Goal: Check status: Check status

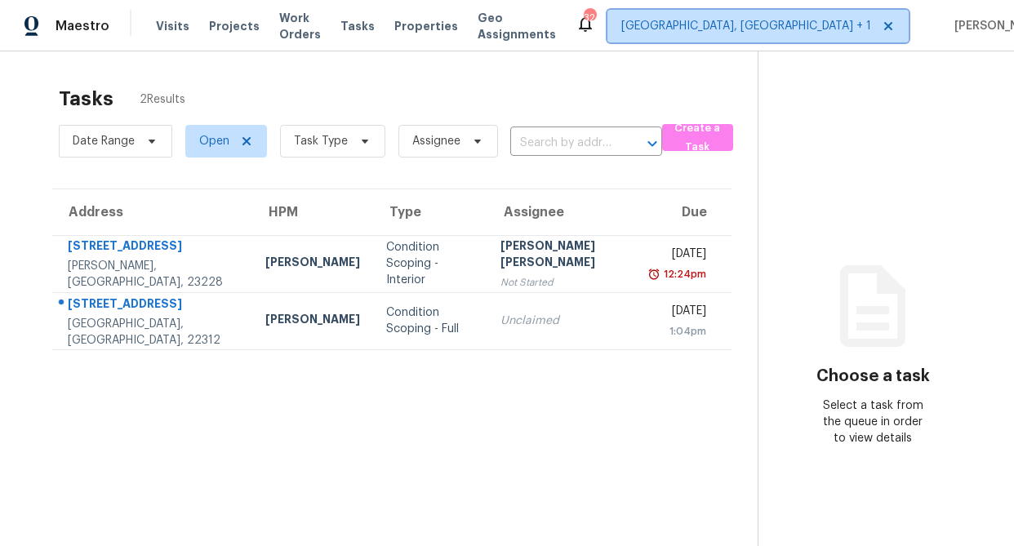
click at [884, 24] on icon at bounding box center [888, 26] width 8 height 8
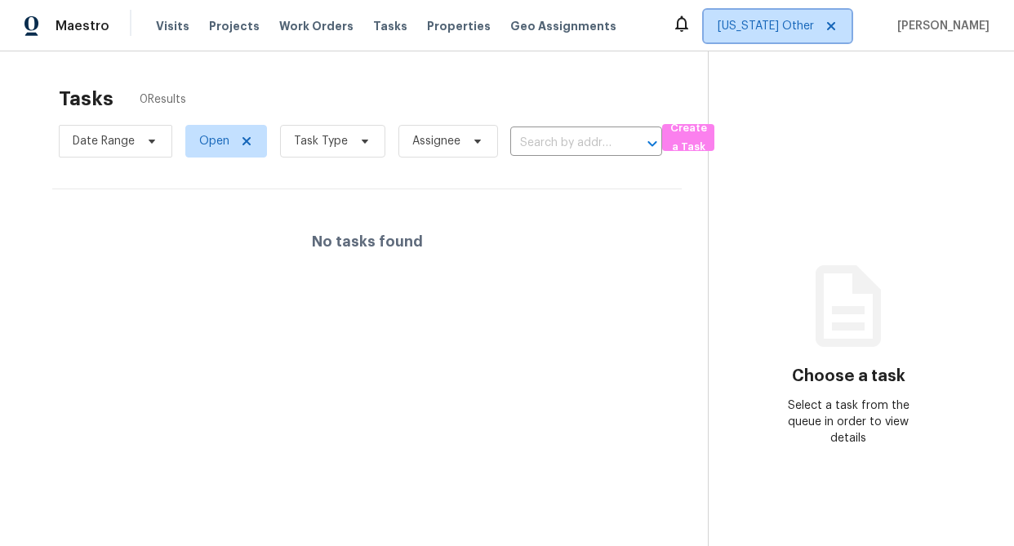
click at [783, 26] on span "[US_STATE] Other" at bounding box center [765, 26] width 96 height 16
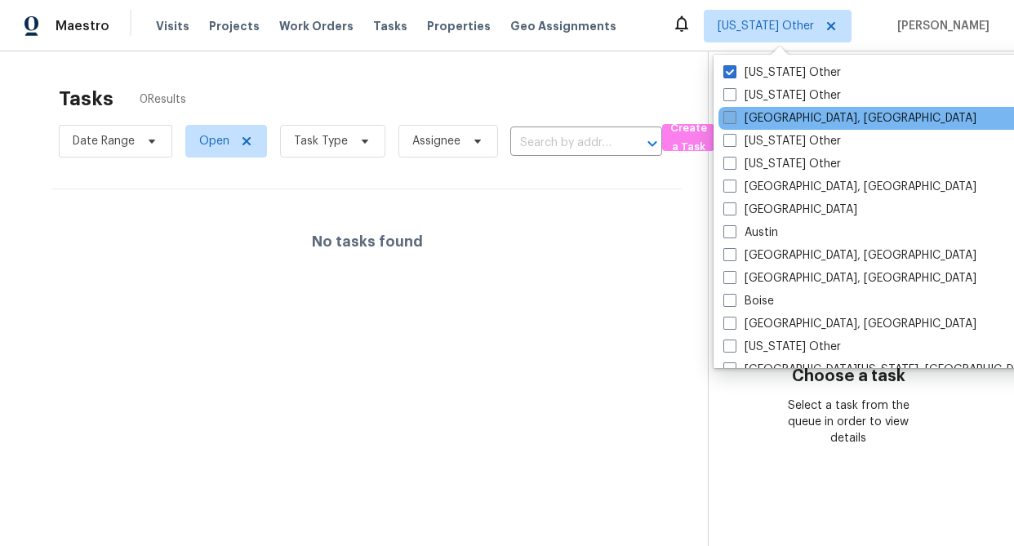
click at [744, 100] on label "[US_STATE] Other" at bounding box center [782, 95] width 118 height 16
click at [734, 98] on input "[US_STATE] Other" at bounding box center [728, 92] width 11 height 11
checkbox input "true"
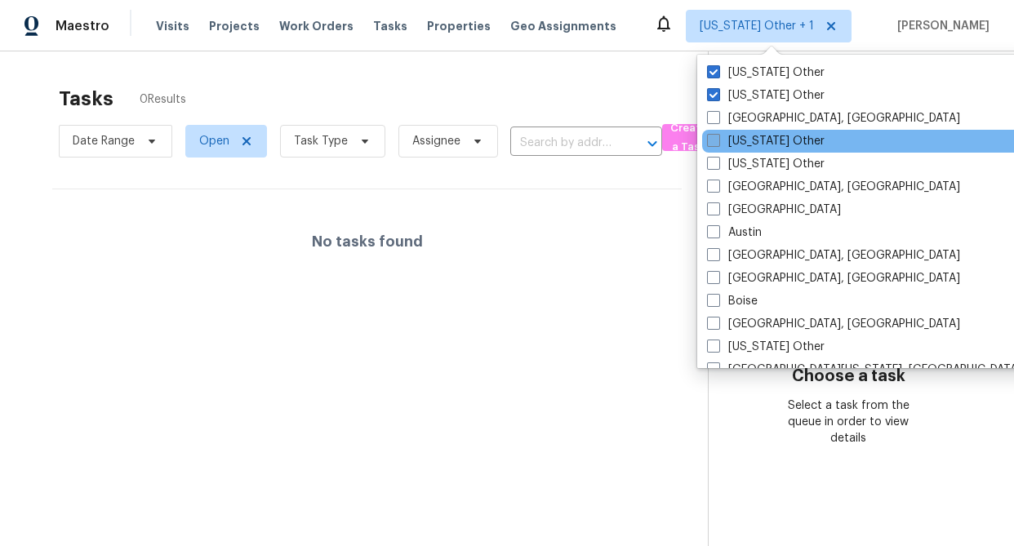
click at [752, 118] on label "[GEOGRAPHIC_DATA], [GEOGRAPHIC_DATA]" at bounding box center [833, 118] width 253 height 16
click at [717, 118] on input "[GEOGRAPHIC_DATA], [GEOGRAPHIC_DATA]" at bounding box center [712, 115] width 11 height 11
checkbox input "true"
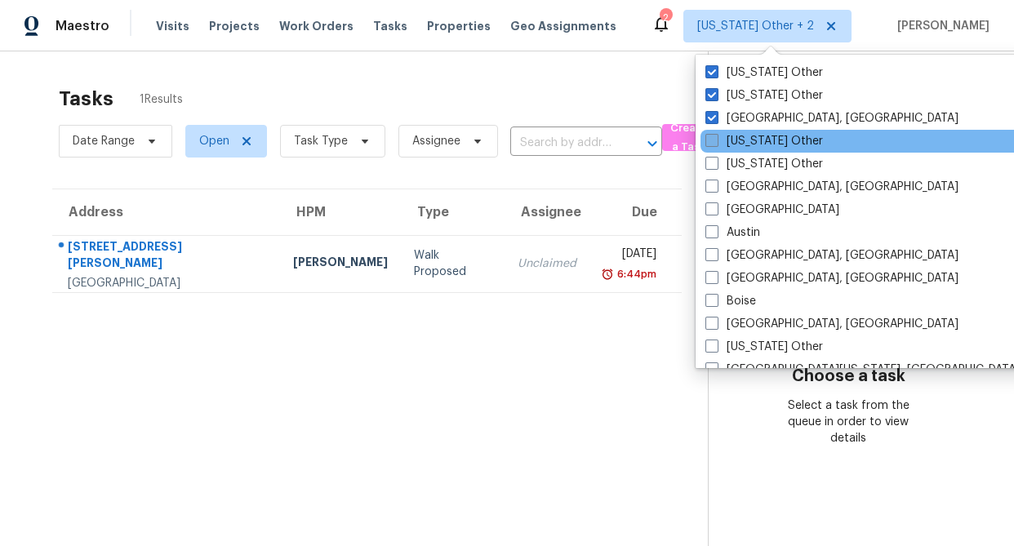
click at [753, 146] on label "[US_STATE] Other" at bounding box center [764, 141] width 118 height 16
click at [716, 144] on input "[US_STATE] Other" at bounding box center [710, 138] width 11 height 11
checkbox input "true"
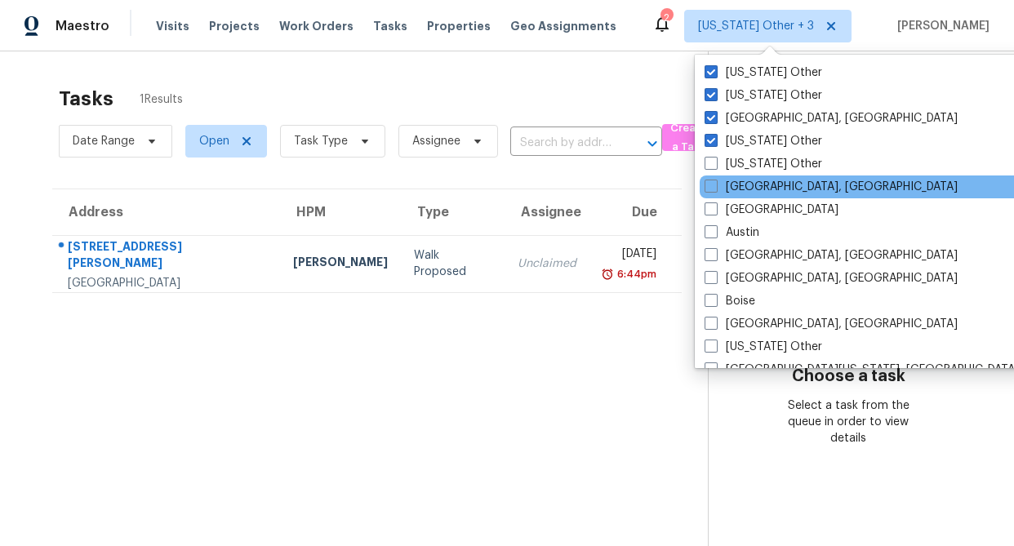
drag, startPoint x: 739, startPoint y: 162, endPoint x: 740, endPoint y: 175, distance: 13.9
click at [739, 163] on label "[US_STATE] Other" at bounding box center [763, 164] width 118 height 16
click at [715, 163] on input "[US_STATE] Other" at bounding box center [709, 161] width 11 height 11
checkbox input "true"
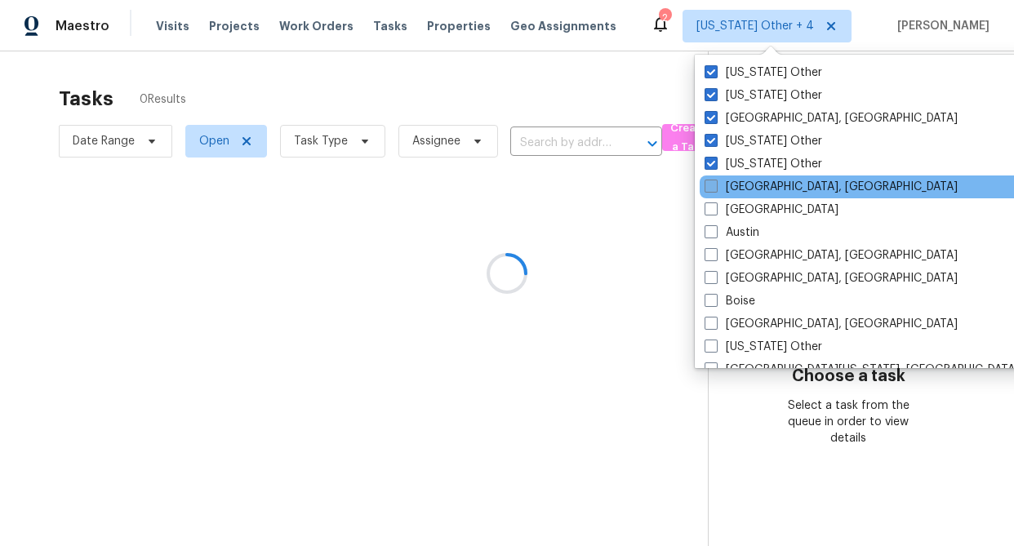
click at [742, 185] on label "[GEOGRAPHIC_DATA], [GEOGRAPHIC_DATA]" at bounding box center [830, 187] width 253 height 16
click at [715, 185] on input "[GEOGRAPHIC_DATA], [GEOGRAPHIC_DATA]" at bounding box center [709, 184] width 11 height 11
checkbox input "true"
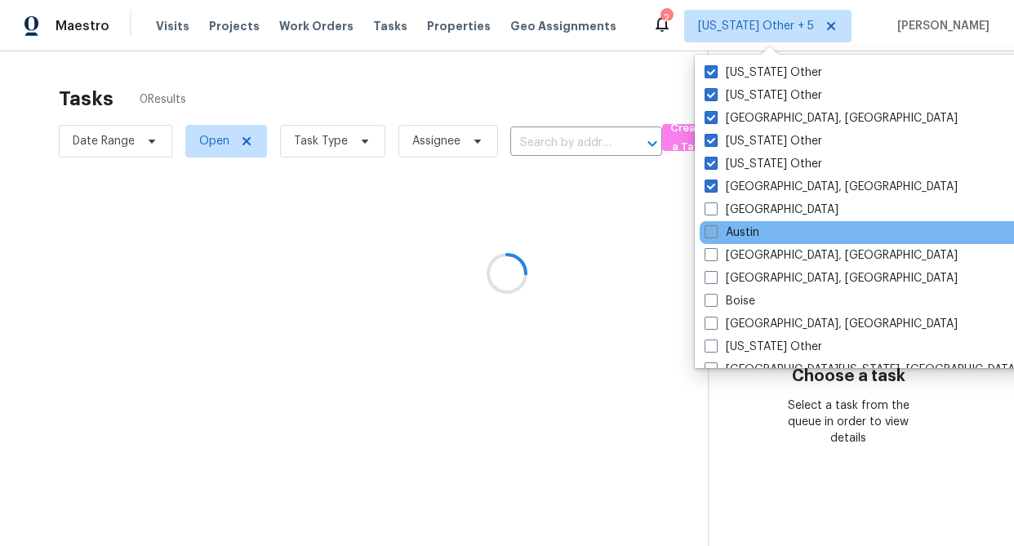
drag, startPoint x: 744, startPoint y: 210, endPoint x: 741, endPoint y: 227, distance: 17.4
click at [744, 211] on label "[GEOGRAPHIC_DATA]" at bounding box center [771, 210] width 134 height 16
click at [715, 211] on input "[GEOGRAPHIC_DATA]" at bounding box center [709, 207] width 11 height 11
checkbox input "true"
click at [741, 233] on label "Austin" at bounding box center [731, 232] width 55 height 16
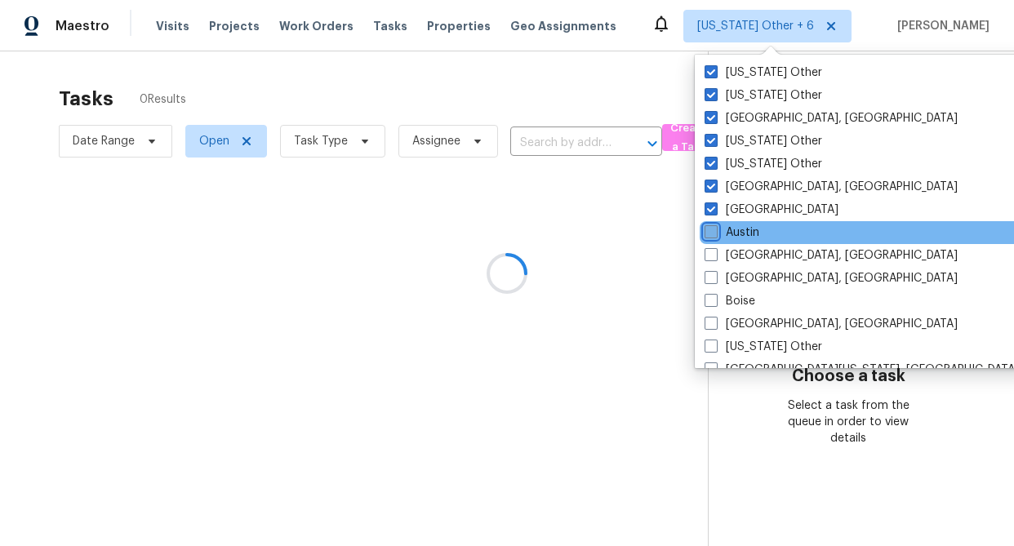
click at [715, 233] on input "Austin" at bounding box center [709, 229] width 11 height 11
checkbox input "true"
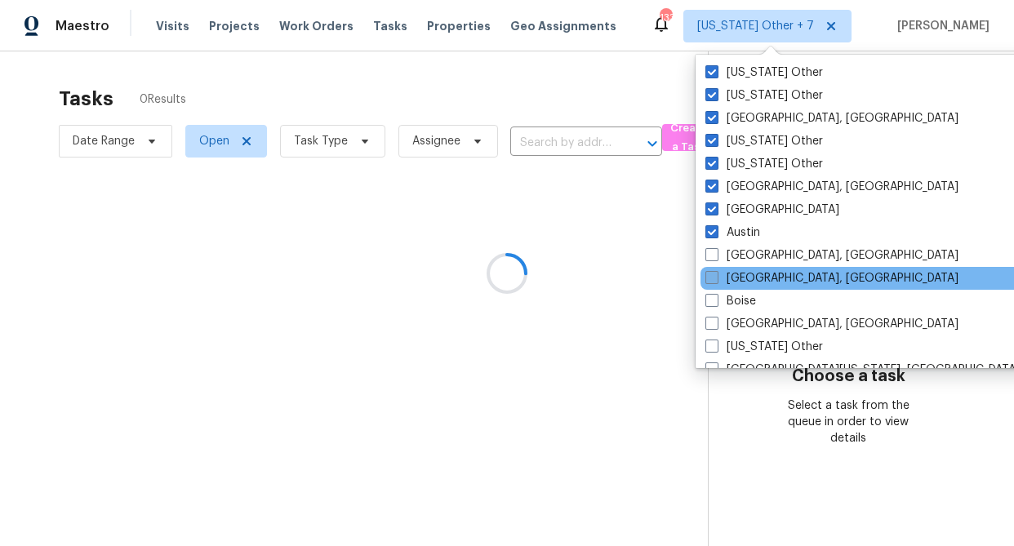
drag, startPoint x: 740, startPoint y: 260, endPoint x: 742, endPoint y: 278, distance: 18.0
click at [740, 260] on label "[GEOGRAPHIC_DATA], [GEOGRAPHIC_DATA]" at bounding box center [831, 255] width 253 height 16
click at [716, 258] on input "[GEOGRAPHIC_DATA], [GEOGRAPHIC_DATA]" at bounding box center [710, 252] width 11 height 11
checkbox input "true"
click at [742, 278] on label "[GEOGRAPHIC_DATA], [GEOGRAPHIC_DATA]" at bounding box center [830, 278] width 253 height 16
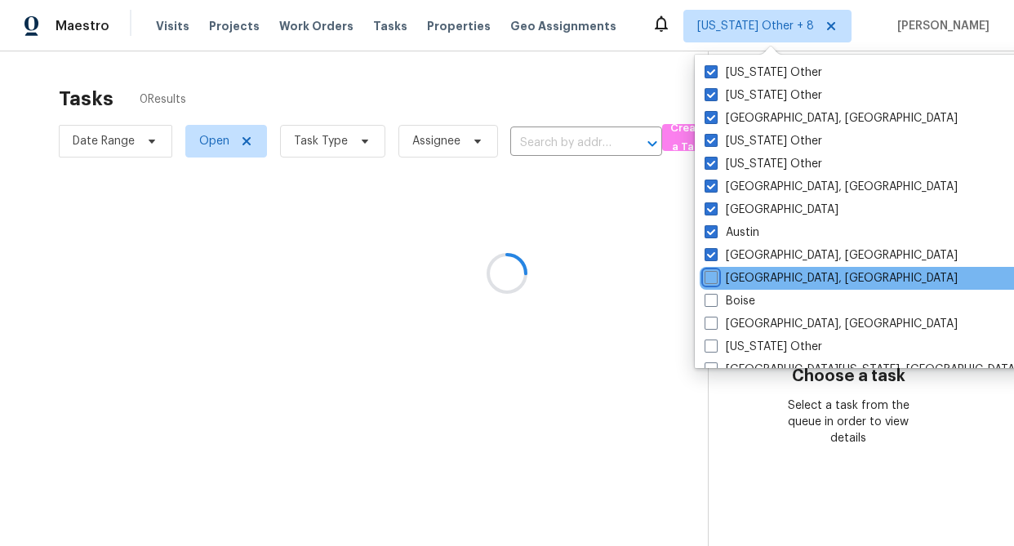
click at [715, 278] on input "[GEOGRAPHIC_DATA], [GEOGRAPHIC_DATA]" at bounding box center [709, 275] width 11 height 11
checkbox input "true"
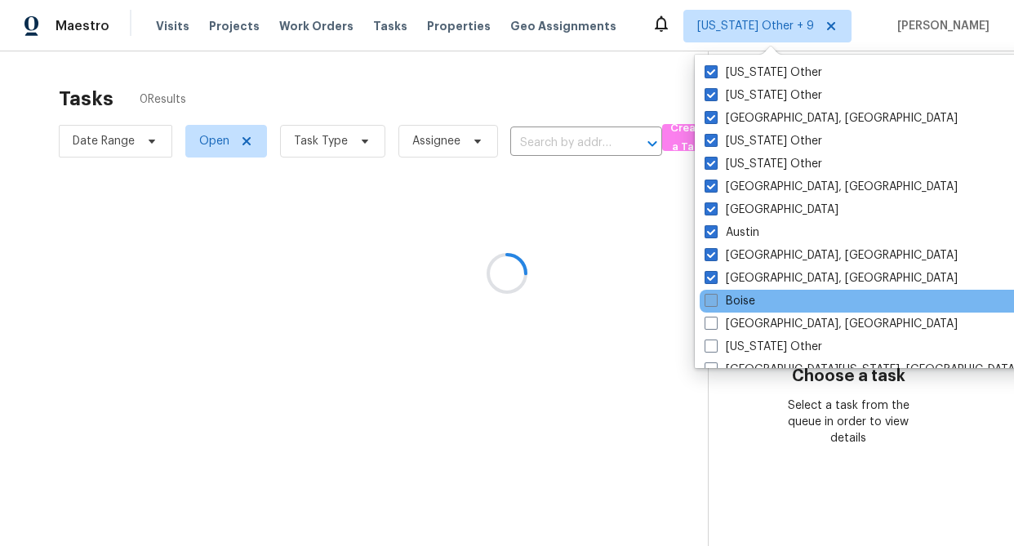
click at [742, 294] on label "Boise" at bounding box center [729, 301] width 51 height 16
click at [715, 294] on input "Boise" at bounding box center [709, 298] width 11 height 11
checkbox input "true"
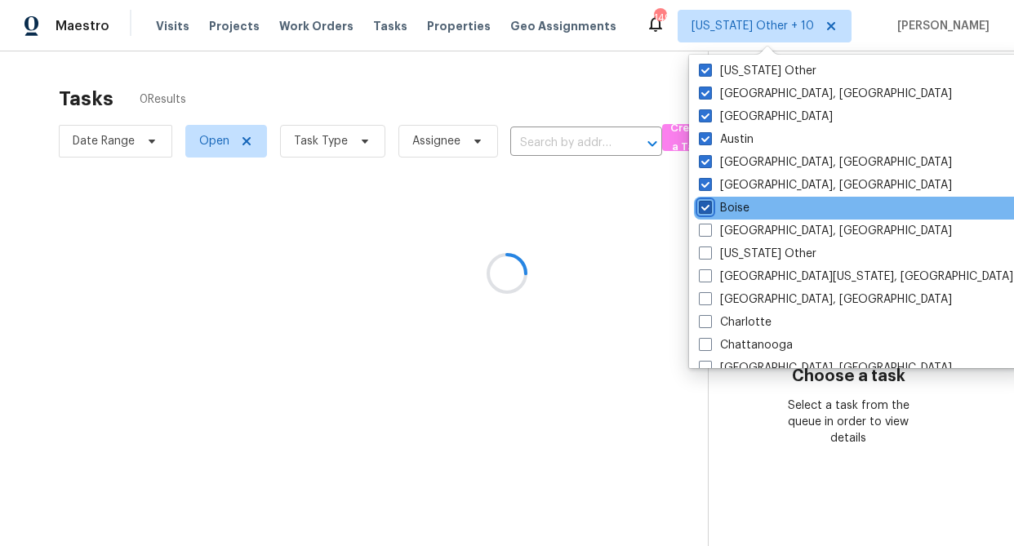
scroll to position [94, 0]
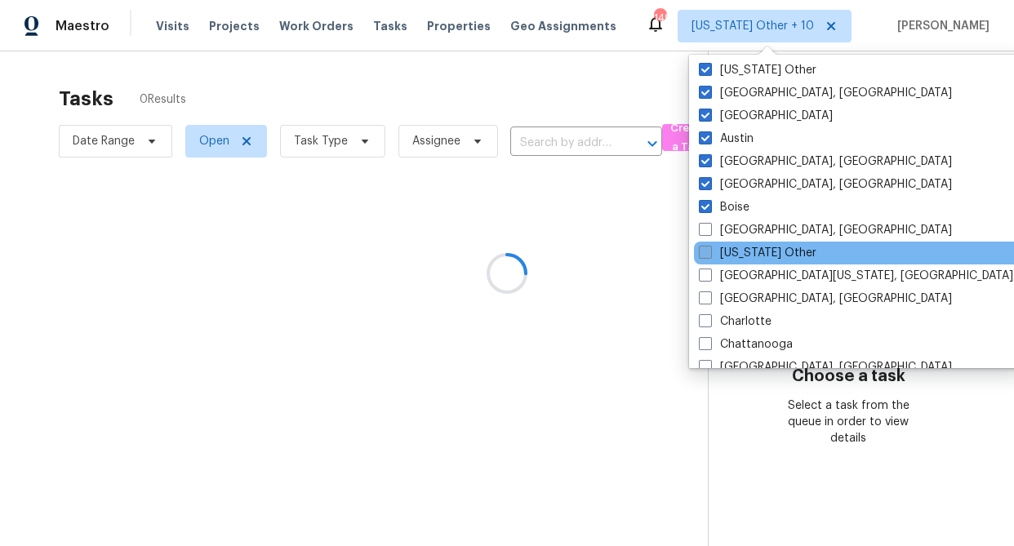
drag, startPoint x: 751, startPoint y: 229, endPoint x: 766, endPoint y: 254, distance: 29.3
click at [753, 233] on label "[GEOGRAPHIC_DATA], [GEOGRAPHIC_DATA]" at bounding box center [825, 230] width 253 height 16
click at [709, 233] on input "[GEOGRAPHIC_DATA], [GEOGRAPHIC_DATA]" at bounding box center [704, 227] width 11 height 11
checkbox input "true"
click at [766, 254] on label "[US_STATE] Other" at bounding box center [761, 253] width 118 height 16
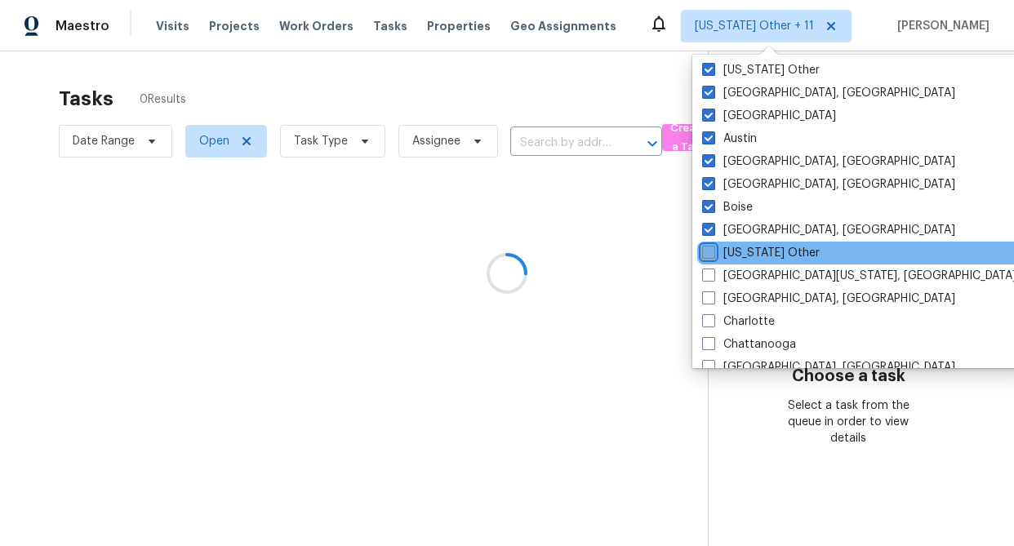
click at [713, 254] on input "[US_STATE] Other" at bounding box center [707, 250] width 11 height 11
checkbox input "true"
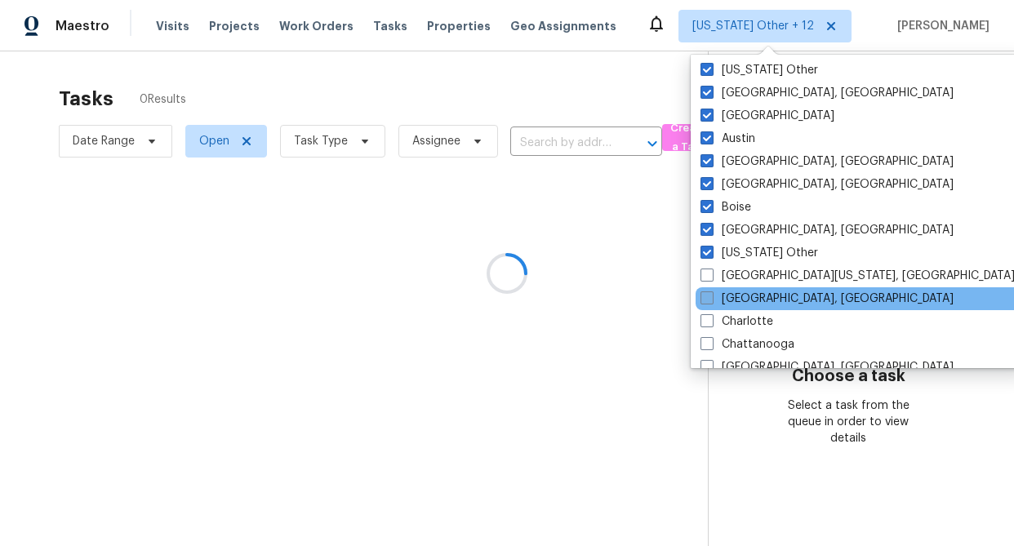
drag, startPoint x: 765, startPoint y: 272, endPoint x: 758, endPoint y: 291, distance: 19.9
click at [765, 273] on label "[GEOGRAPHIC_DATA][US_STATE], [GEOGRAPHIC_DATA]" at bounding box center [857, 276] width 314 height 16
click at [711, 273] on input "[GEOGRAPHIC_DATA][US_STATE], [GEOGRAPHIC_DATA]" at bounding box center [705, 273] width 11 height 11
checkbox input "true"
click at [755, 291] on label "[GEOGRAPHIC_DATA], [GEOGRAPHIC_DATA]" at bounding box center [825, 299] width 253 height 16
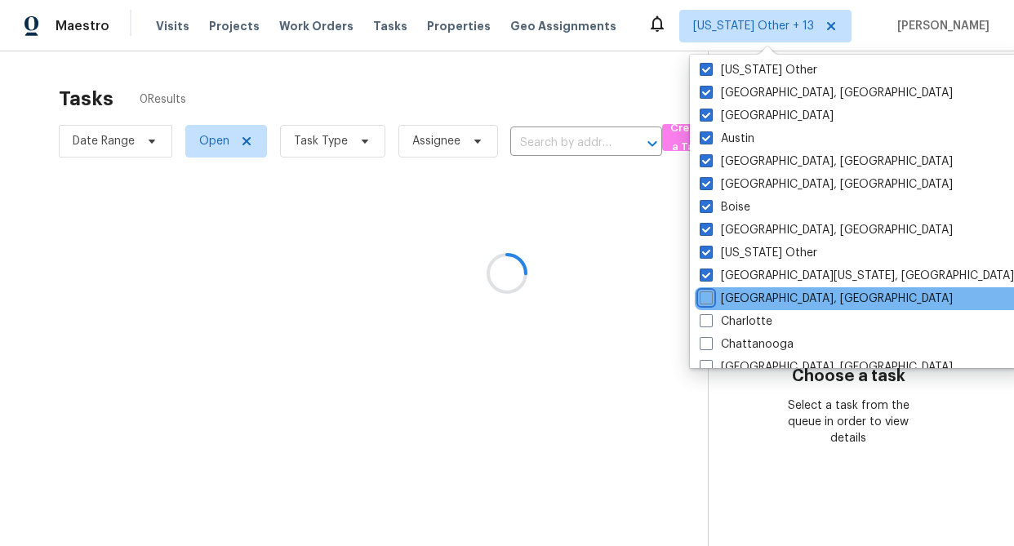
click at [710, 291] on input "[GEOGRAPHIC_DATA], [GEOGRAPHIC_DATA]" at bounding box center [704, 296] width 11 height 11
checkbox input "true"
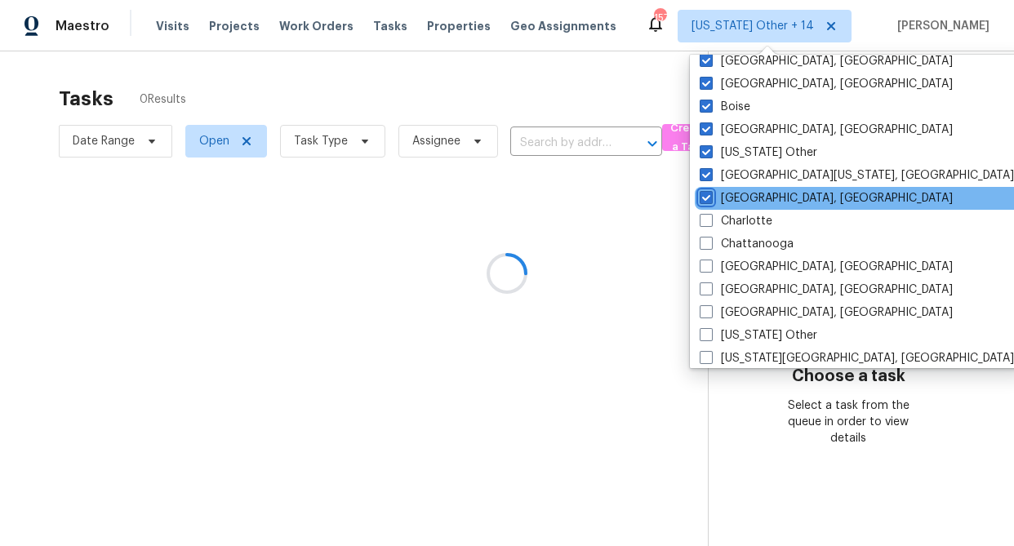
scroll to position [196, 0]
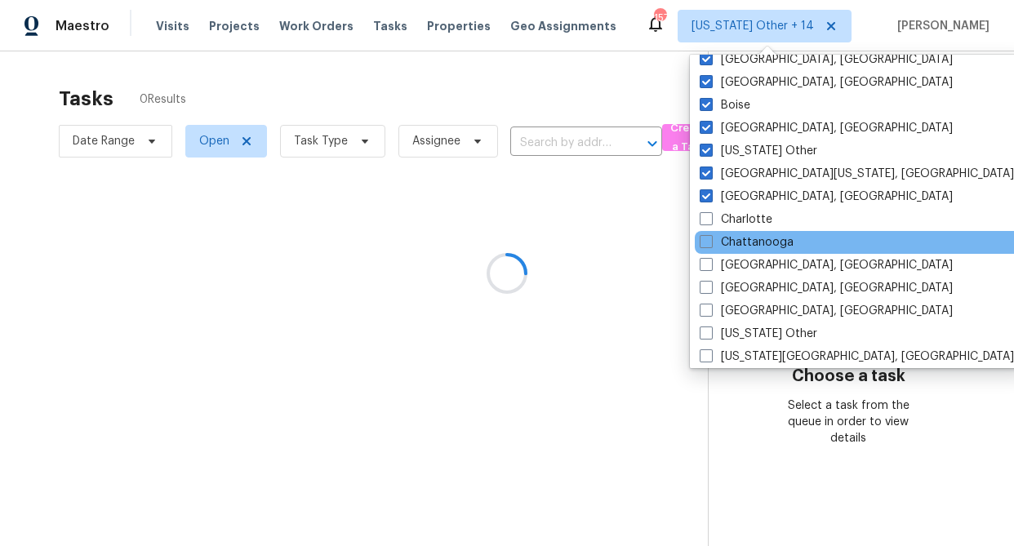
drag, startPoint x: 757, startPoint y: 219, endPoint x: 763, endPoint y: 232, distance: 14.3
click at [757, 219] on label "Charlotte" at bounding box center [735, 219] width 73 height 16
click at [710, 219] on input "Charlotte" at bounding box center [704, 216] width 11 height 11
checkbox input "true"
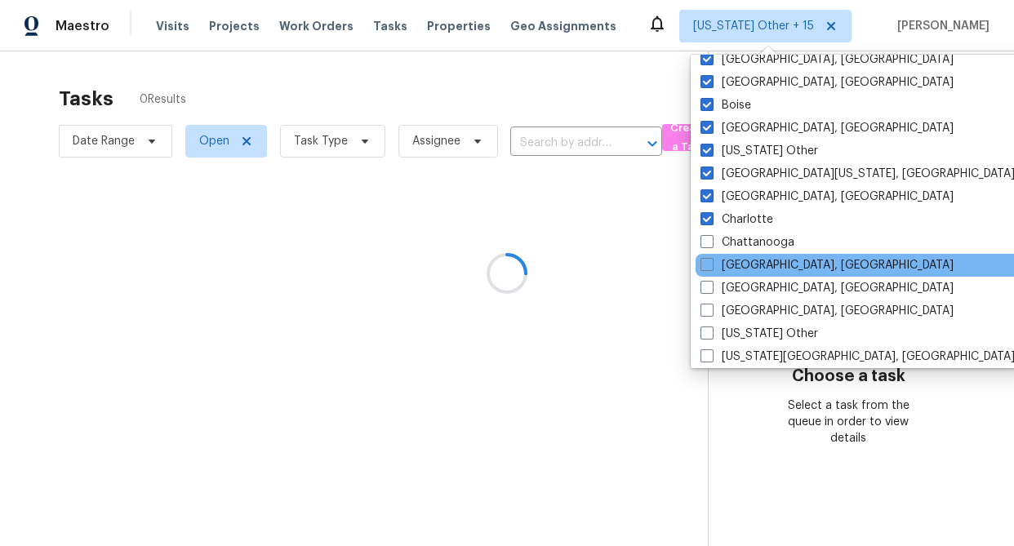
drag, startPoint x: 763, startPoint y: 238, endPoint x: 755, endPoint y: 256, distance: 20.5
click at [763, 238] on label "Chattanooga" at bounding box center [747, 242] width 94 height 16
click at [711, 238] on input "Chattanooga" at bounding box center [705, 239] width 11 height 11
checkbox input "true"
drag, startPoint x: 753, startPoint y: 260, endPoint x: 754, endPoint y: 271, distance: 11.5
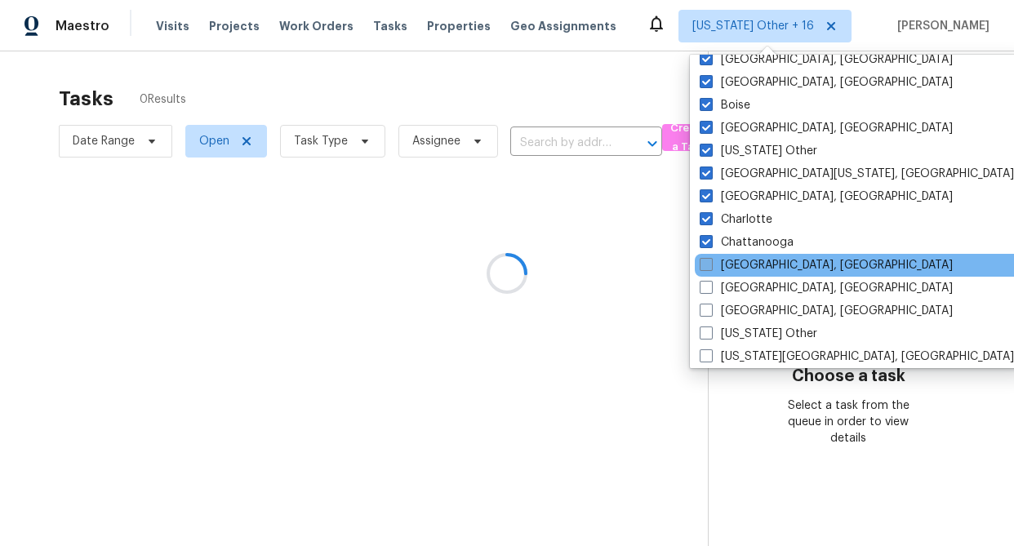
click at [753, 260] on label "[GEOGRAPHIC_DATA], [GEOGRAPHIC_DATA]" at bounding box center [825, 265] width 253 height 16
click at [710, 260] on input "[GEOGRAPHIC_DATA], [GEOGRAPHIC_DATA]" at bounding box center [704, 262] width 11 height 11
checkbox input "true"
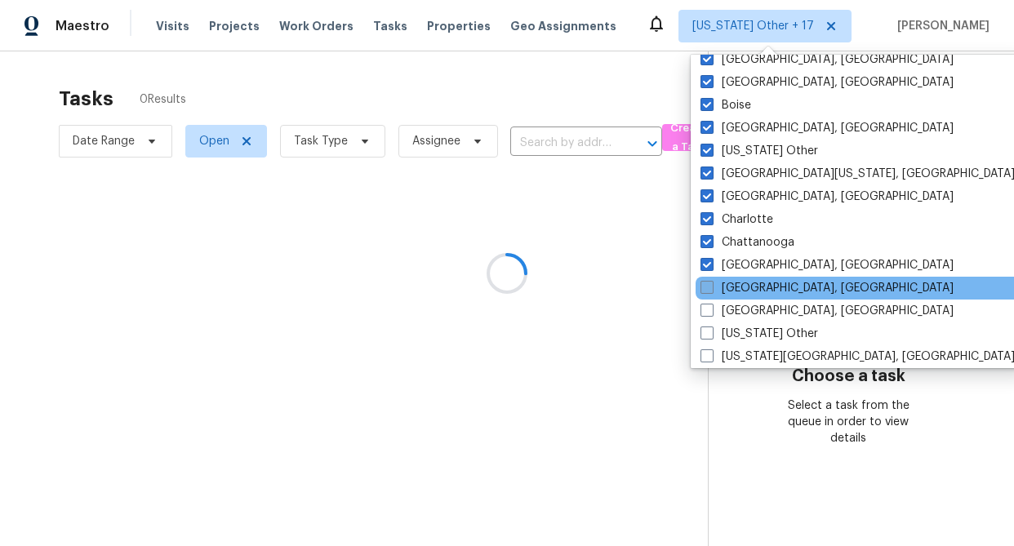
click at [755, 284] on label "[GEOGRAPHIC_DATA], [GEOGRAPHIC_DATA]" at bounding box center [826, 288] width 253 height 16
click at [711, 284] on input "[GEOGRAPHIC_DATA], [GEOGRAPHIC_DATA]" at bounding box center [705, 285] width 11 height 11
checkbox input "true"
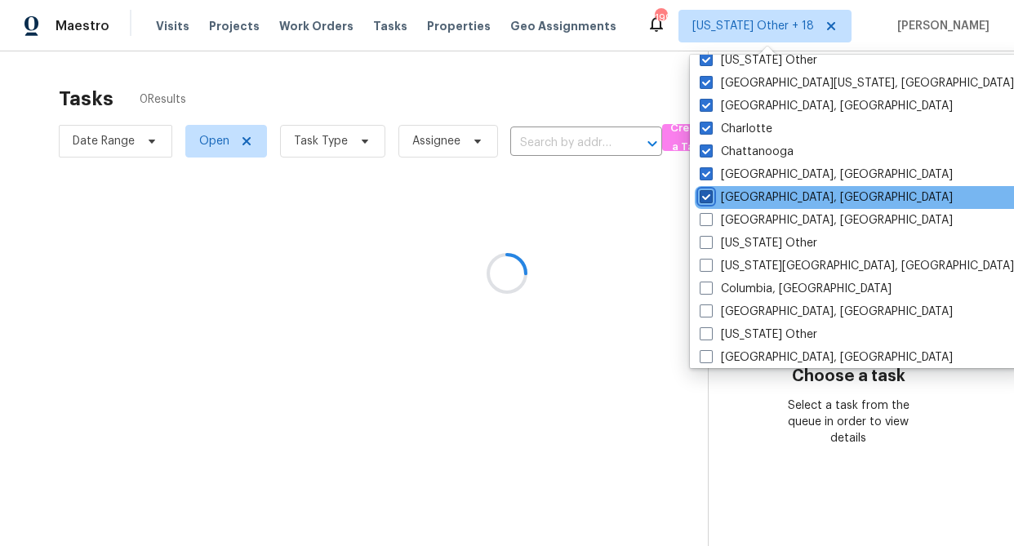
scroll to position [326, 0]
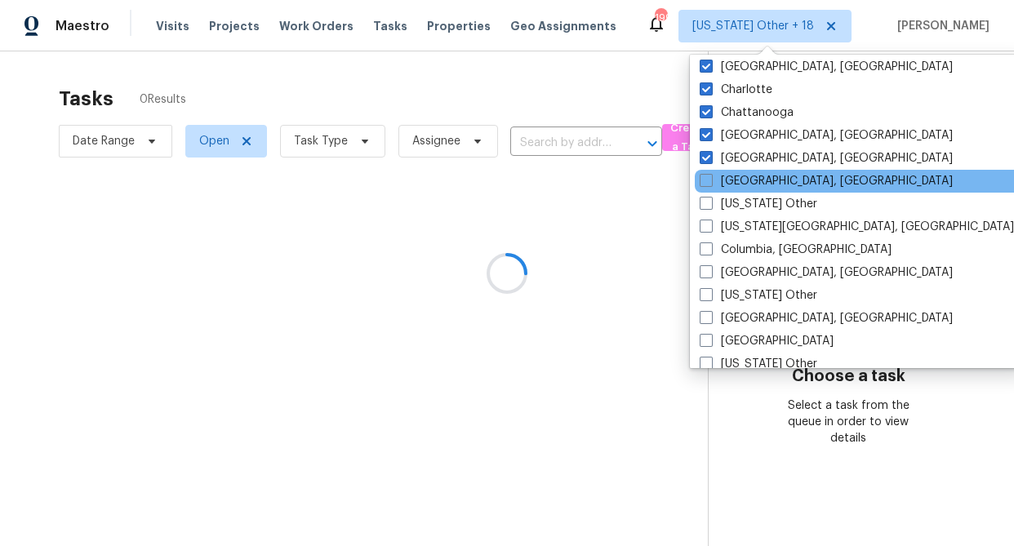
drag, startPoint x: 751, startPoint y: 182, endPoint x: 752, endPoint y: 191, distance: 9.0
click at [751, 182] on label "[GEOGRAPHIC_DATA], [GEOGRAPHIC_DATA]" at bounding box center [825, 181] width 253 height 16
click at [710, 182] on input "[GEOGRAPHIC_DATA], [GEOGRAPHIC_DATA]" at bounding box center [704, 178] width 11 height 11
checkbox input "true"
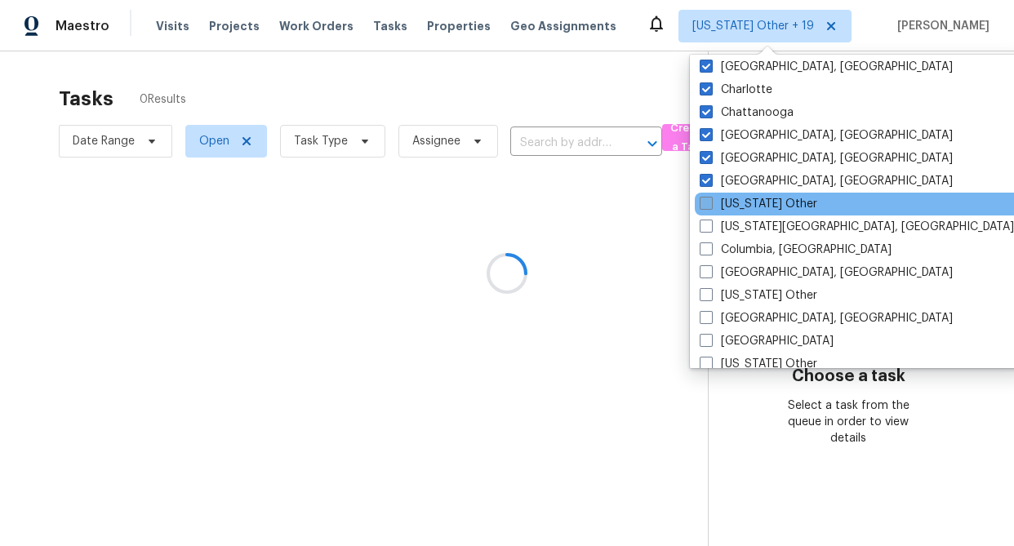
drag, startPoint x: 751, startPoint y: 205, endPoint x: 748, endPoint y: 224, distance: 19.9
click at [751, 205] on label "[US_STATE] Other" at bounding box center [758, 204] width 118 height 16
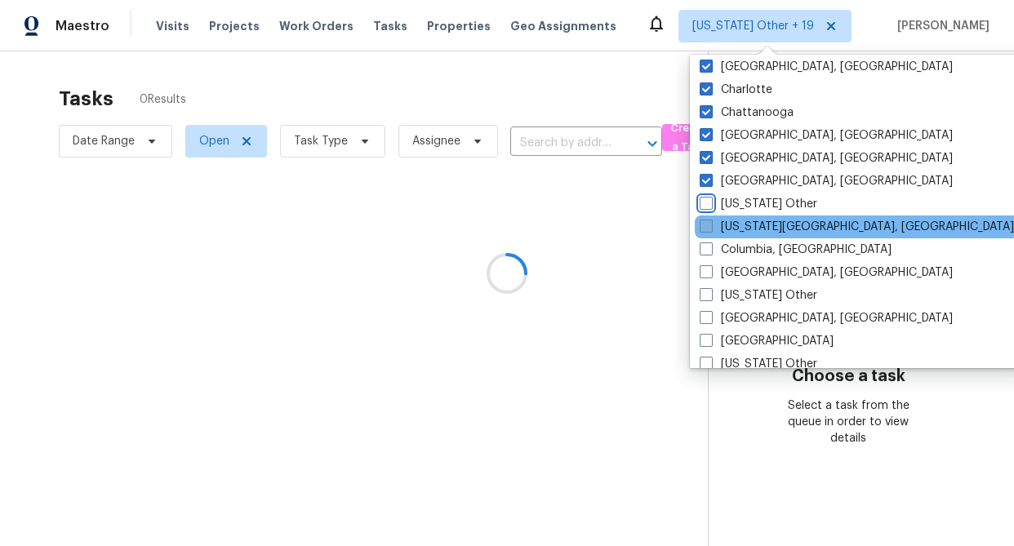
click at [710, 205] on input "[US_STATE] Other" at bounding box center [704, 201] width 11 height 11
checkbox input "true"
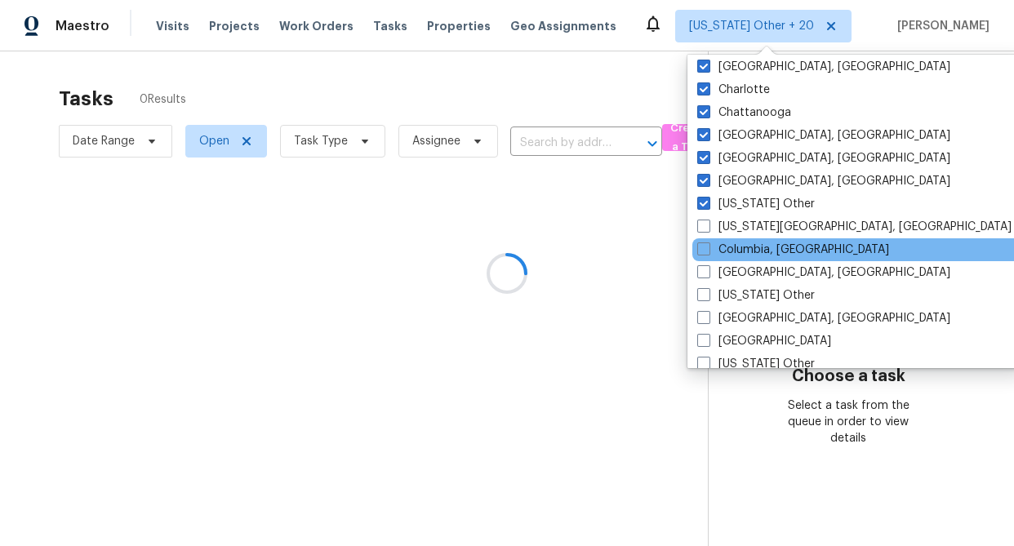
drag, startPoint x: 748, startPoint y: 227, endPoint x: 743, endPoint y: 259, distance: 32.2
click at [747, 229] on label "[US_STATE][GEOGRAPHIC_DATA], [GEOGRAPHIC_DATA]" at bounding box center [854, 227] width 314 height 16
click at [708, 229] on input "[US_STATE][GEOGRAPHIC_DATA], [GEOGRAPHIC_DATA]" at bounding box center [702, 224] width 11 height 11
checkbox input "true"
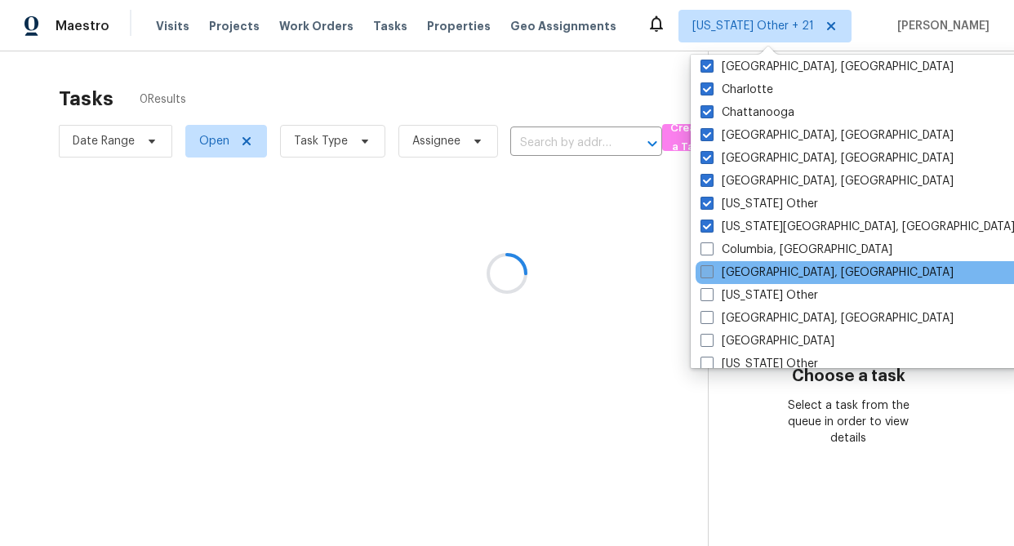
drag, startPoint x: 743, startPoint y: 251, endPoint x: 744, endPoint y: 277, distance: 25.3
click at [743, 251] on label "Columbia, [GEOGRAPHIC_DATA]" at bounding box center [796, 250] width 192 height 16
click at [711, 251] on input "Columbia, [GEOGRAPHIC_DATA]" at bounding box center [705, 247] width 11 height 11
checkbox input "true"
click at [748, 273] on label "[GEOGRAPHIC_DATA], [GEOGRAPHIC_DATA]" at bounding box center [825, 272] width 253 height 16
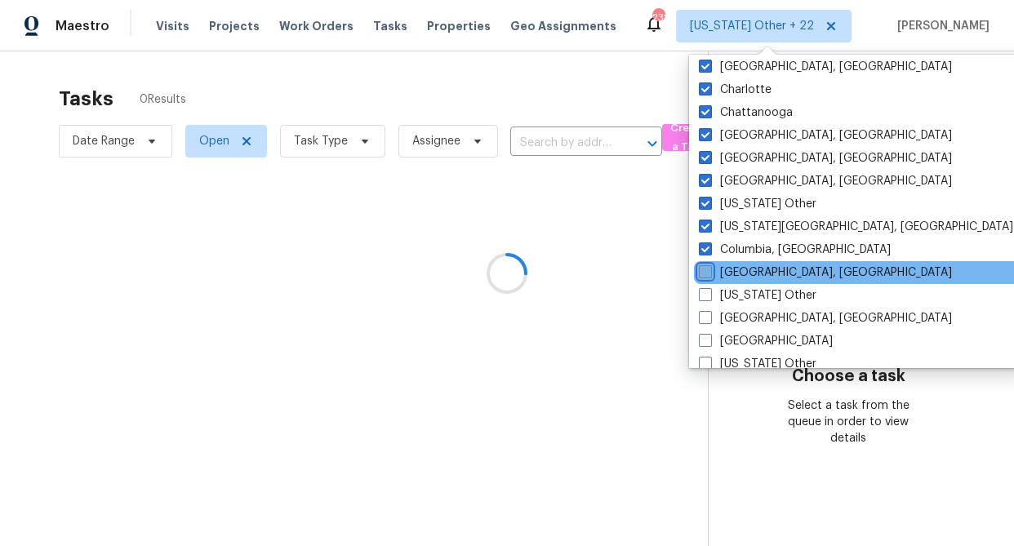
click at [709, 273] on input "[GEOGRAPHIC_DATA], [GEOGRAPHIC_DATA]" at bounding box center [704, 269] width 11 height 11
checkbox input "true"
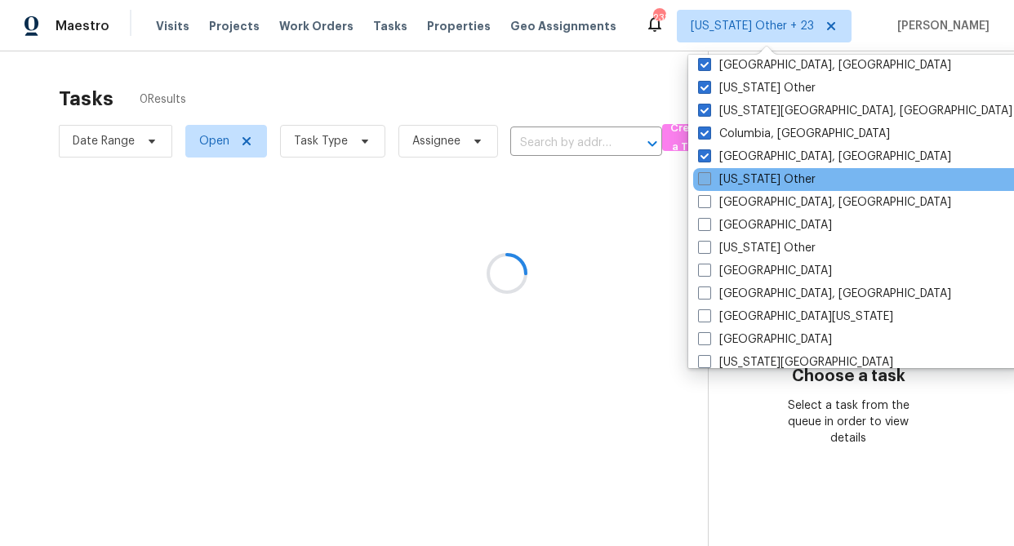
click at [735, 178] on label "[US_STATE] Other" at bounding box center [757, 179] width 118 height 16
click at [708, 178] on input "[US_STATE] Other" at bounding box center [703, 176] width 11 height 11
checkbox input "true"
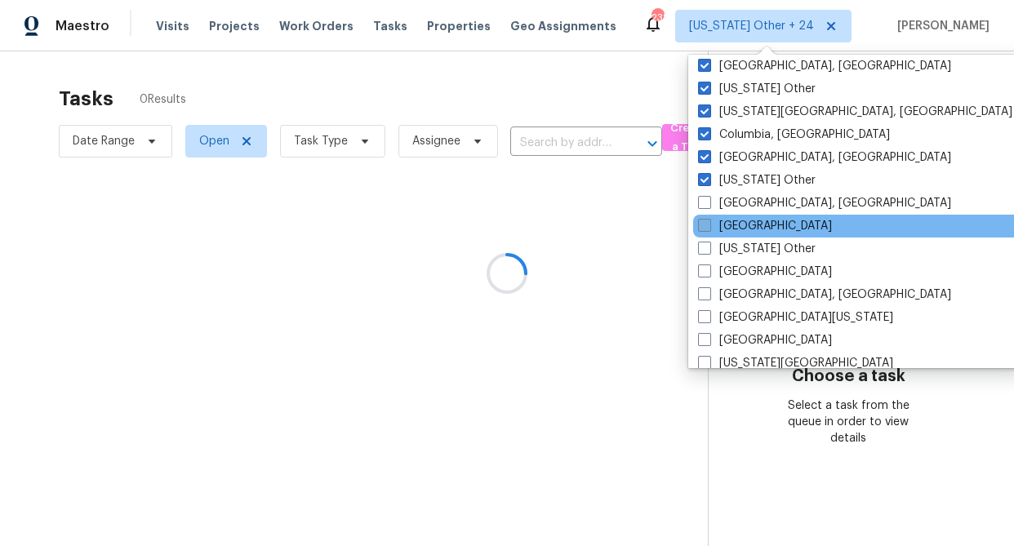
drag, startPoint x: 731, startPoint y: 203, endPoint x: 736, endPoint y: 217, distance: 14.7
click at [734, 208] on label "[GEOGRAPHIC_DATA], [GEOGRAPHIC_DATA]" at bounding box center [824, 203] width 253 height 16
click at [708, 206] on input "[GEOGRAPHIC_DATA], [GEOGRAPHIC_DATA]" at bounding box center [703, 200] width 11 height 11
checkbox input "true"
click at [737, 224] on label "[GEOGRAPHIC_DATA]" at bounding box center [765, 226] width 134 height 16
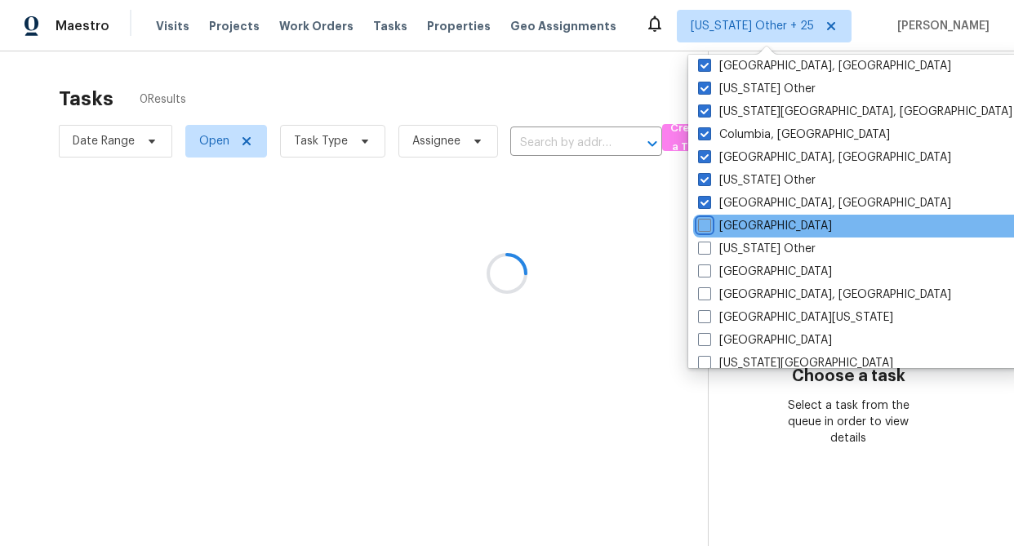
click at [708, 224] on input "[GEOGRAPHIC_DATA]" at bounding box center [703, 223] width 11 height 11
checkbox input "true"
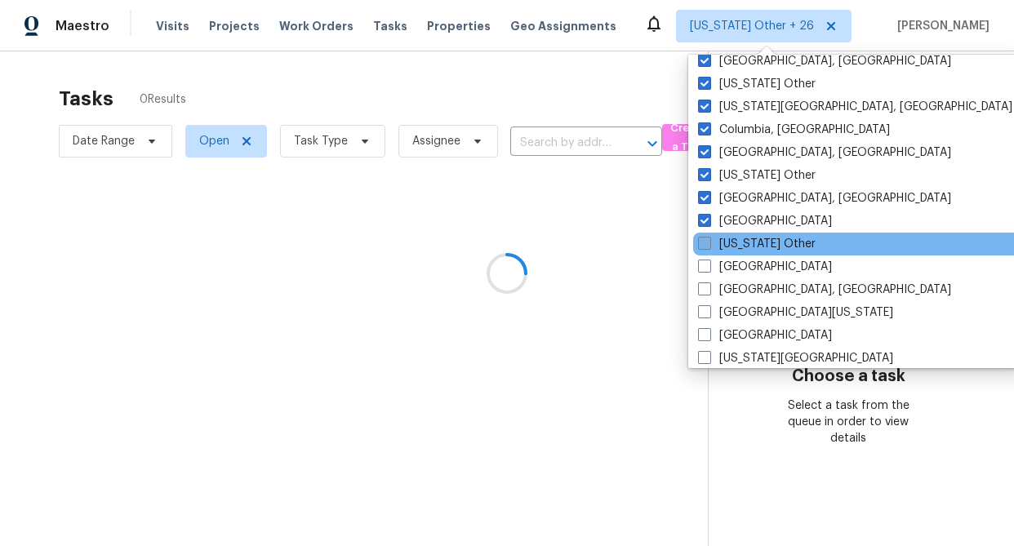
click at [744, 248] on label "[US_STATE] Other" at bounding box center [757, 244] width 118 height 16
click at [708, 246] on input "[US_STATE] Other" at bounding box center [703, 241] width 11 height 11
checkbox input "true"
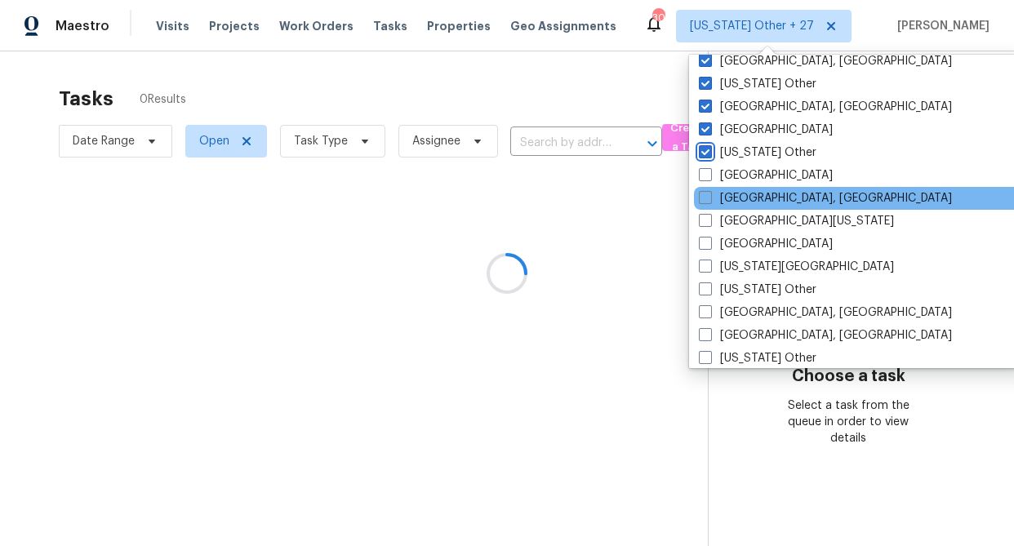
scroll to position [545, 0]
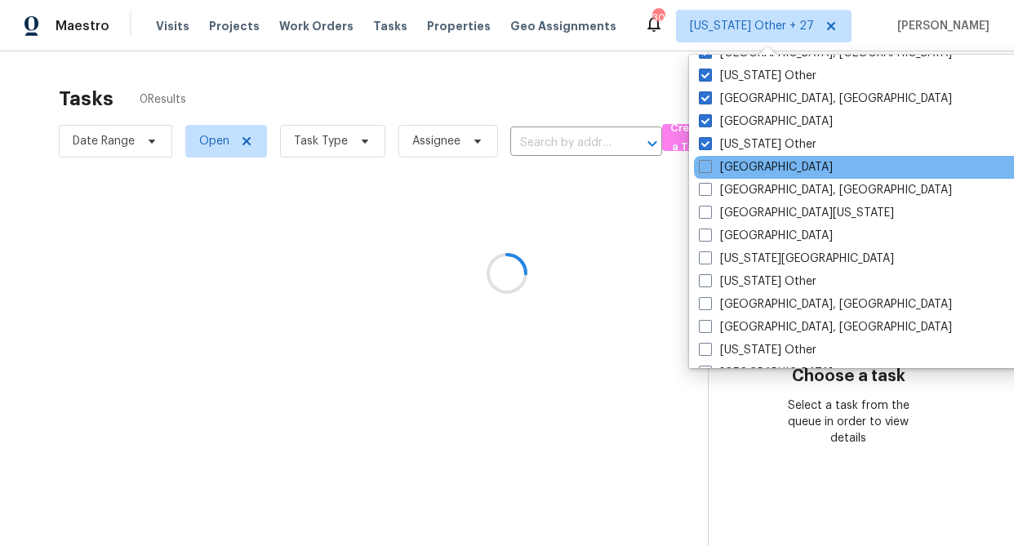
click at [736, 169] on label "[GEOGRAPHIC_DATA]" at bounding box center [766, 167] width 134 height 16
click at [709, 169] on input "[GEOGRAPHIC_DATA]" at bounding box center [704, 164] width 11 height 11
checkbox input "true"
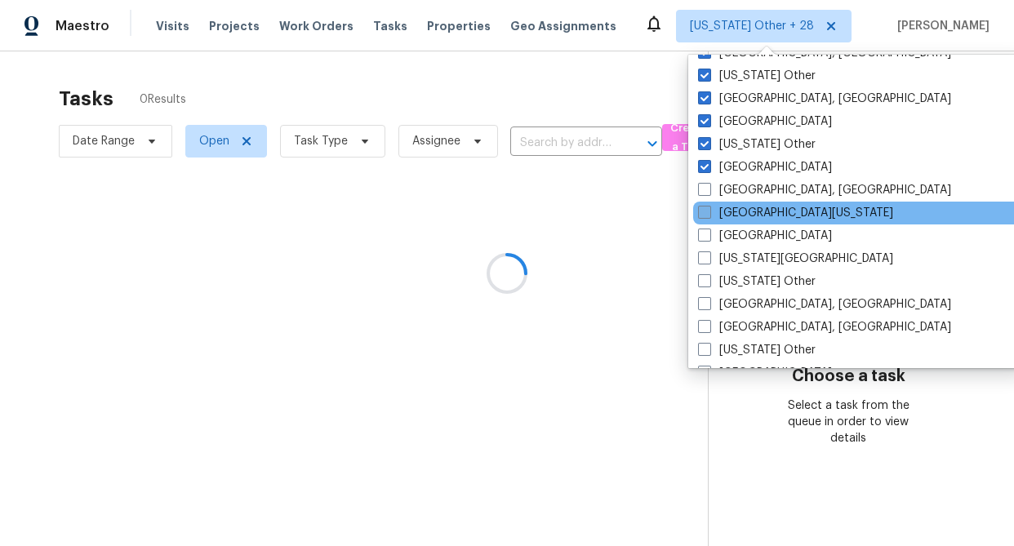
drag, startPoint x: 747, startPoint y: 192, endPoint x: 748, endPoint y: 207, distance: 14.8
click at [748, 192] on label "[GEOGRAPHIC_DATA], [GEOGRAPHIC_DATA]" at bounding box center [824, 190] width 253 height 16
click at [708, 192] on input "[GEOGRAPHIC_DATA], [GEOGRAPHIC_DATA]" at bounding box center [703, 187] width 11 height 11
checkbox input "true"
click at [733, 211] on label "[GEOGRAPHIC_DATA][US_STATE]" at bounding box center [795, 213] width 195 height 16
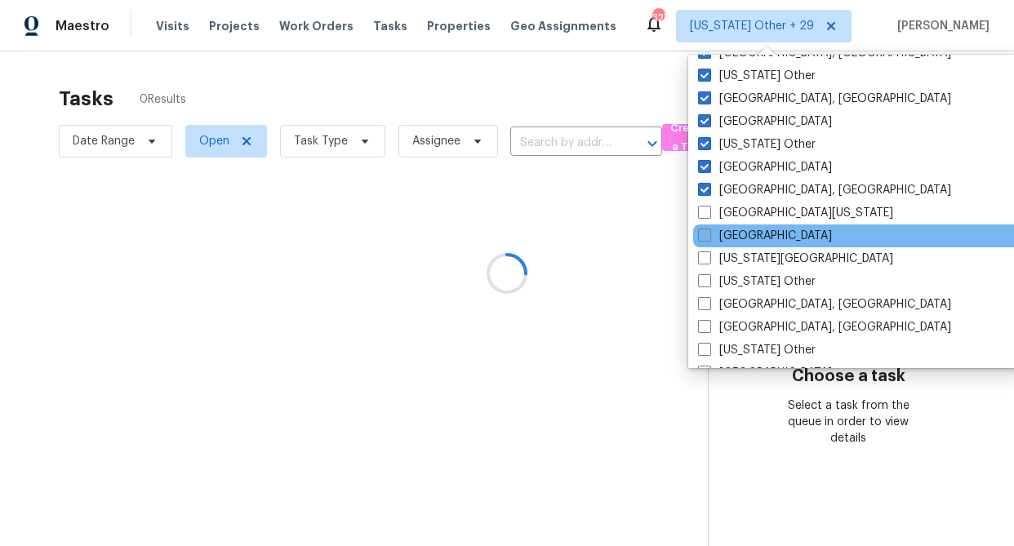
click at [728, 233] on label "[GEOGRAPHIC_DATA]" at bounding box center [765, 236] width 134 height 16
click at [708, 233] on input "[GEOGRAPHIC_DATA]" at bounding box center [703, 233] width 11 height 11
checkbox input "true"
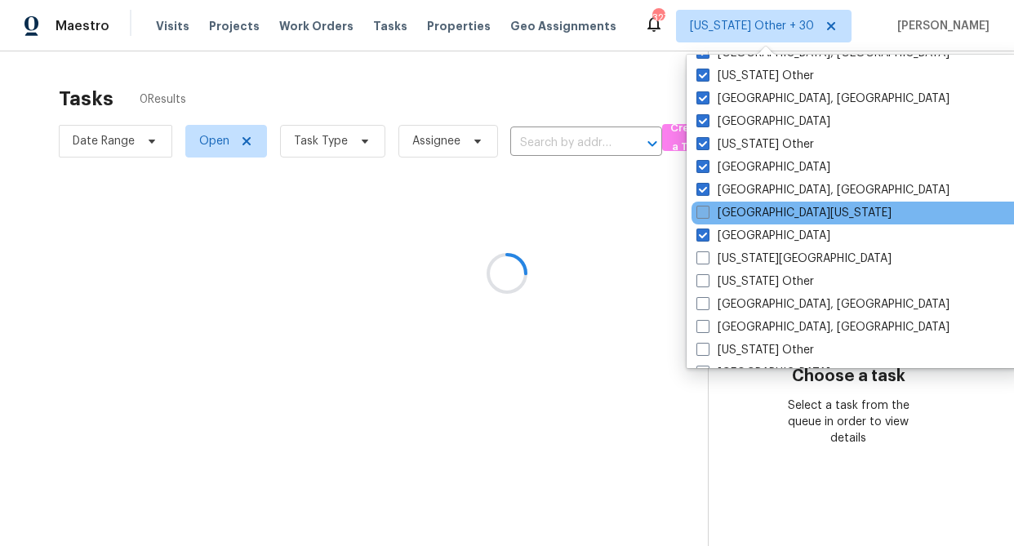
click at [707, 207] on span at bounding box center [702, 212] width 13 height 13
click at [707, 207] on input "[GEOGRAPHIC_DATA][US_STATE]" at bounding box center [701, 210] width 11 height 11
checkbox input "true"
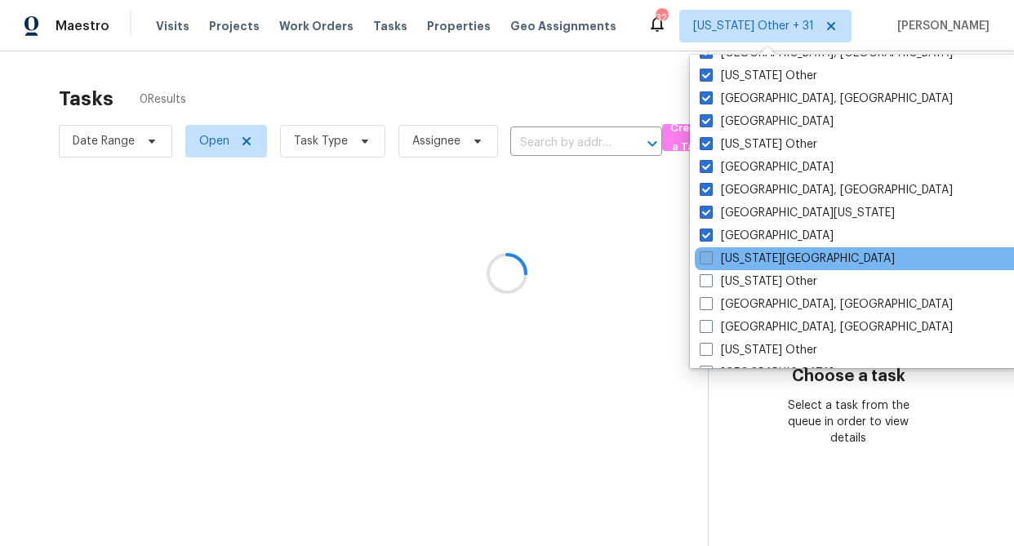
click at [747, 259] on label "[US_STATE][GEOGRAPHIC_DATA]" at bounding box center [796, 259] width 195 height 16
click at [710, 259] on input "[US_STATE][GEOGRAPHIC_DATA]" at bounding box center [704, 256] width 11 height 11
checkbox input "true"
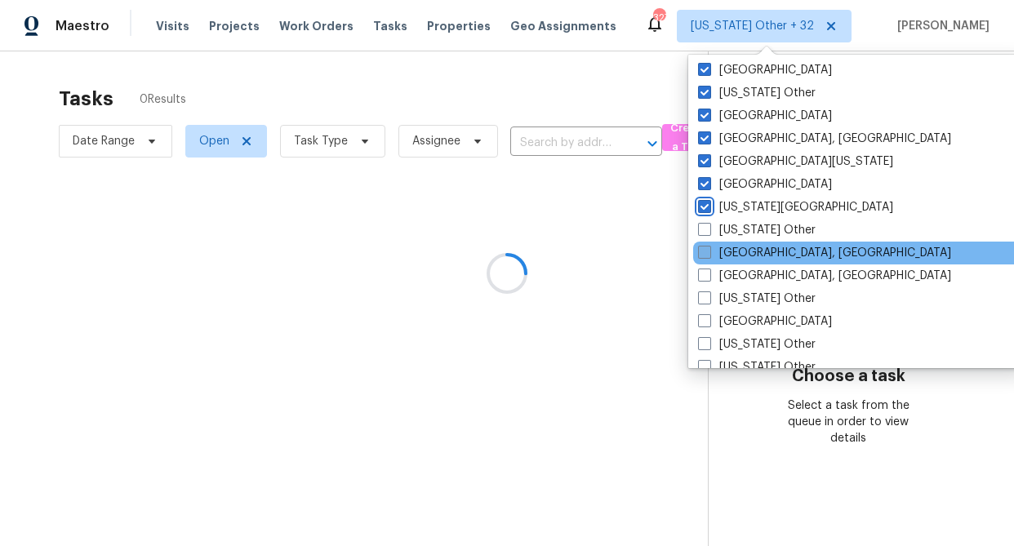
scroll to position [601, 0]
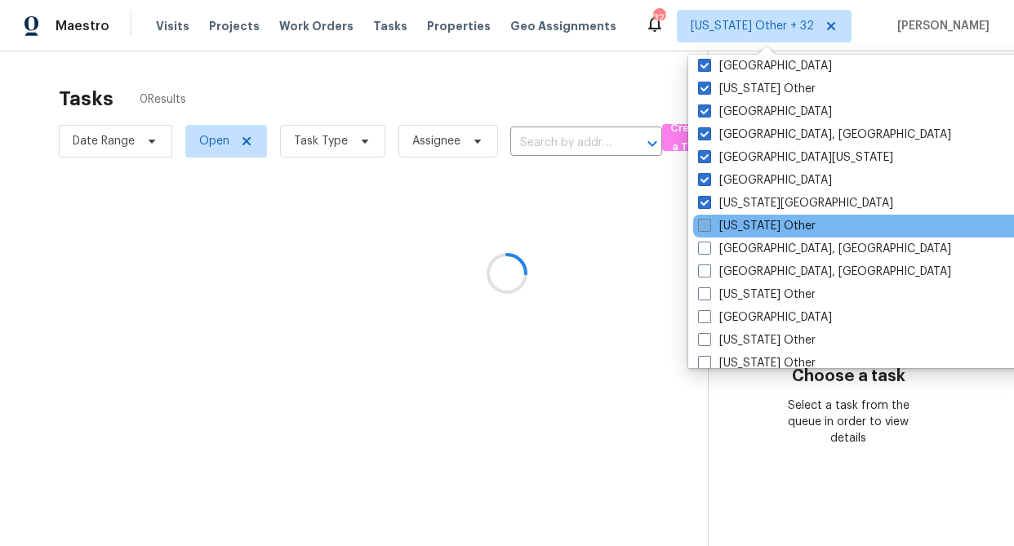
click at [748, 224] on label "[US_STATE] Other" at bounding box center [757, 226] width 118 height 16
click at [708, 224] on input "[US_STATE] Other" at bounding box center [703, 223] width 11 height 11
checkbox input "true"
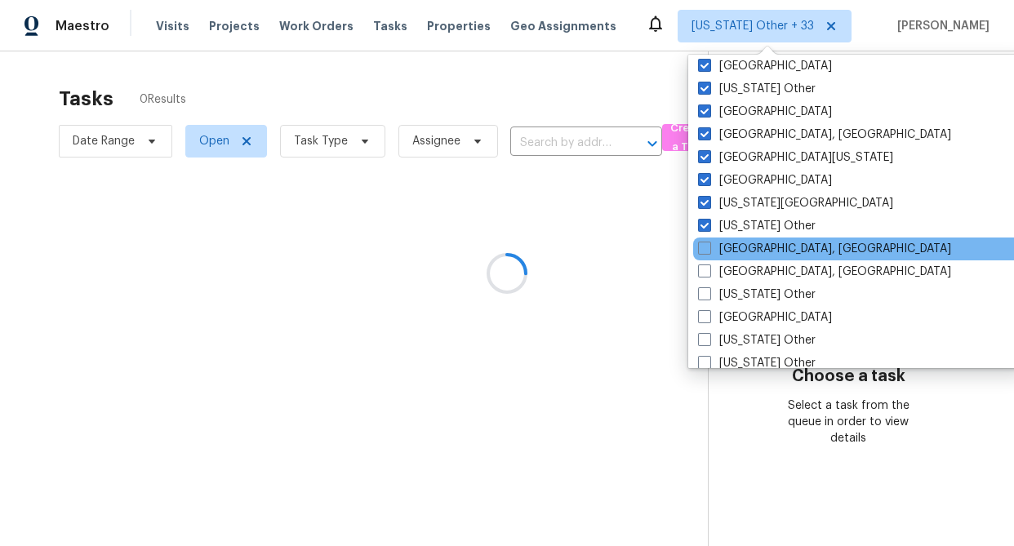
click at [748, 251] on label "[GEOGRAPHIC_DATA], [GEOGRAPHIC_DATA]" at bounding box center [824, 249] width 253 height 16
click at [708, 251] on input "[GEOGRAPHIC_DATA], [GEOGRAPHIC_DATA]" at bounding box center [703, 246] width 11 height 11
checkbox input "true"
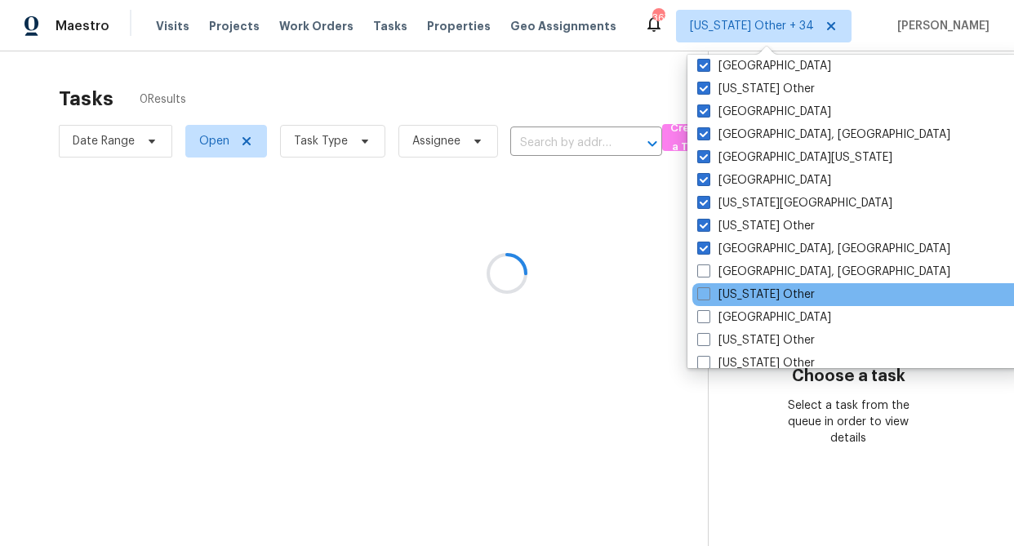
drag, startPoint x: 744, startPoint y: 270, endPoint x: 746, endPoint y: 284, distance: 14.1
click at [744, 270] on label "[GEOGRAPHIC_DATA], [GEOGRAPHIC_DATA]" at bounding box center [823, 272] width 253 height 16
click at [708, 270] on input "[GEOGRAPHIC_DATA], [GEOGRAPHIC_DATA]" at bounding box center [702, 269] width 11 height 11
checkbox input "true"
click at [746, 289] on label "[US_STATE] Other" at bounding box center [757, 294] width 118 height 16
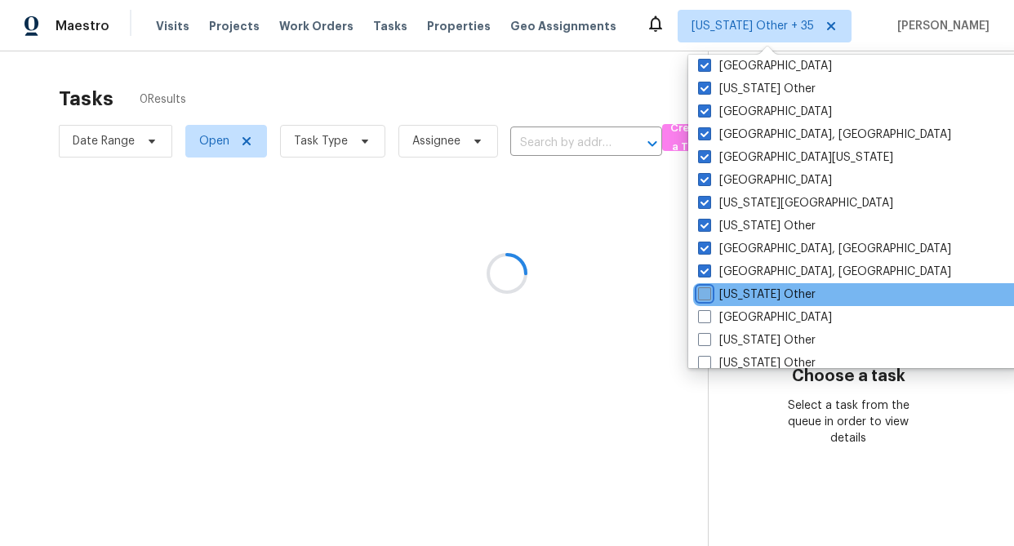
click at [708, 289] on input "[US_STATE] Other" at bounding box center [703, 291] width 11 height 11
checkbox input "true"
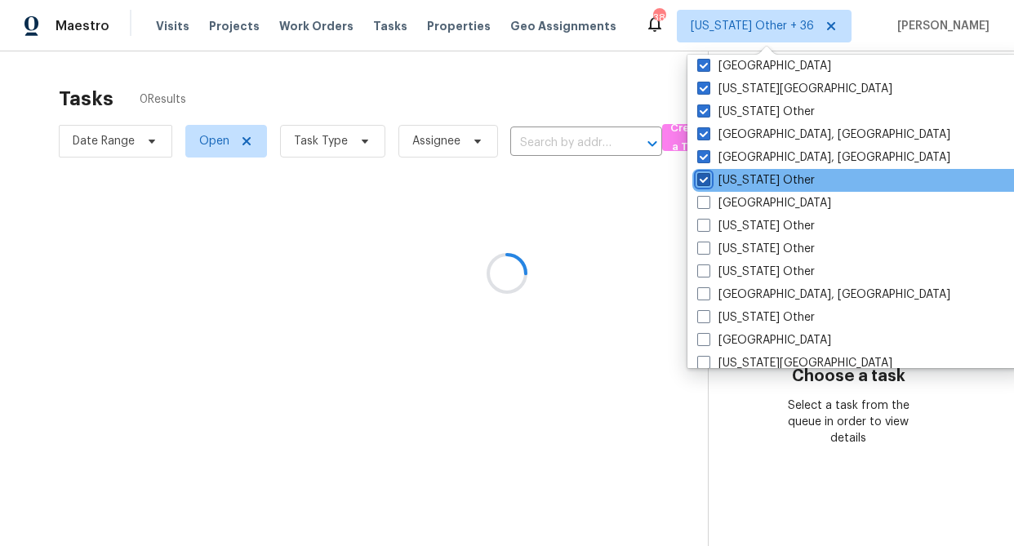
scroll to position [716, 0]
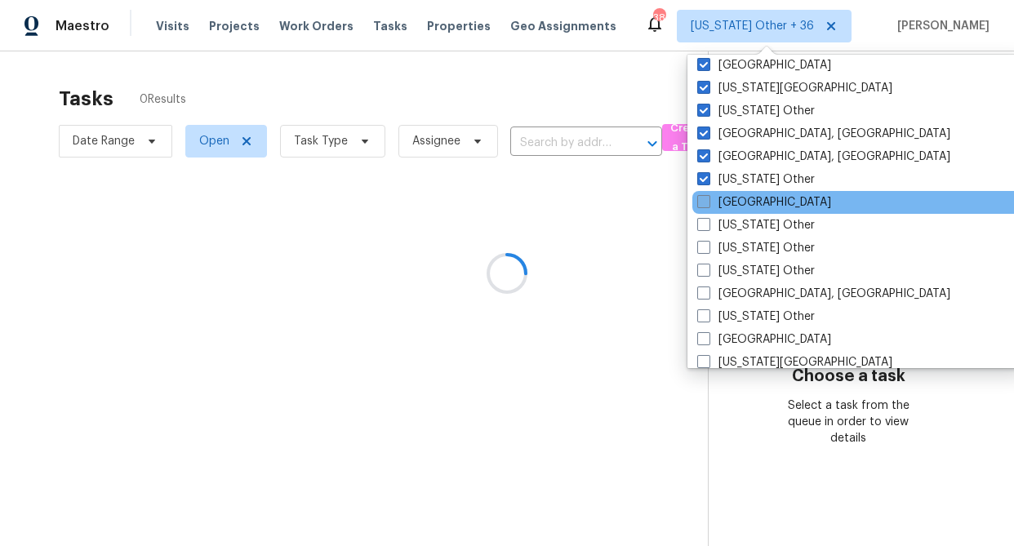
click at [734, 202] on label "[GEOGRAPHIC_DATA]" at bounding box center [764, 202] width 134 height 16
click at [708, 202] on input "[GEOGRAPHIC_DATA]" at bounding box center [702, 199] width 11 height 11
checkbox input "true"
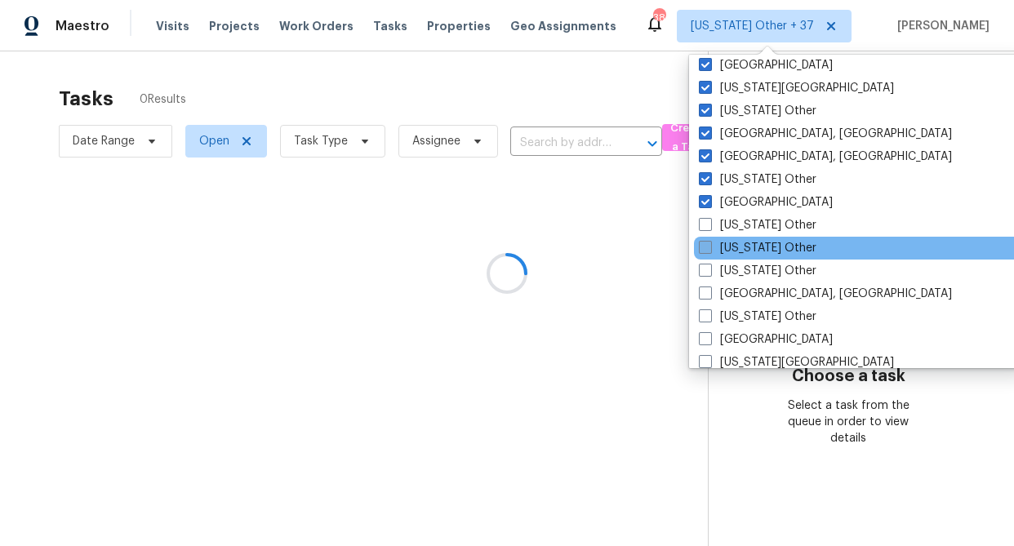
drag, startPoint x: 748, startPoint y: 231, endPoint x: 747, endPoint y: 245, distance: 13.9
click at [748, 231] on label "[US_STATE] Other" at bounding box center [758, 225] width 118 height 16
click at [709, 228] on input "[US_STATE] Other" at bounding box center [704, 222] width 11 height 11
checkbox input "true"
click at [747, 246] on label "[US_STATE] Other" at bounding box center [756, 248] width 118 height 16
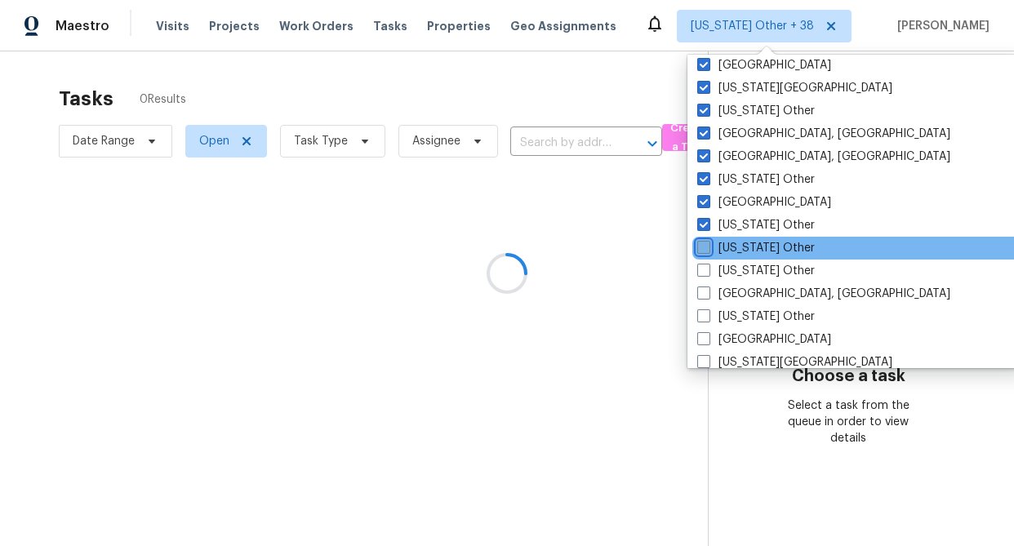
click at [708, 246] on input "[US_STATE] Other" at bounding box center [702, 245] width 11 height 11
checkbox input "true"
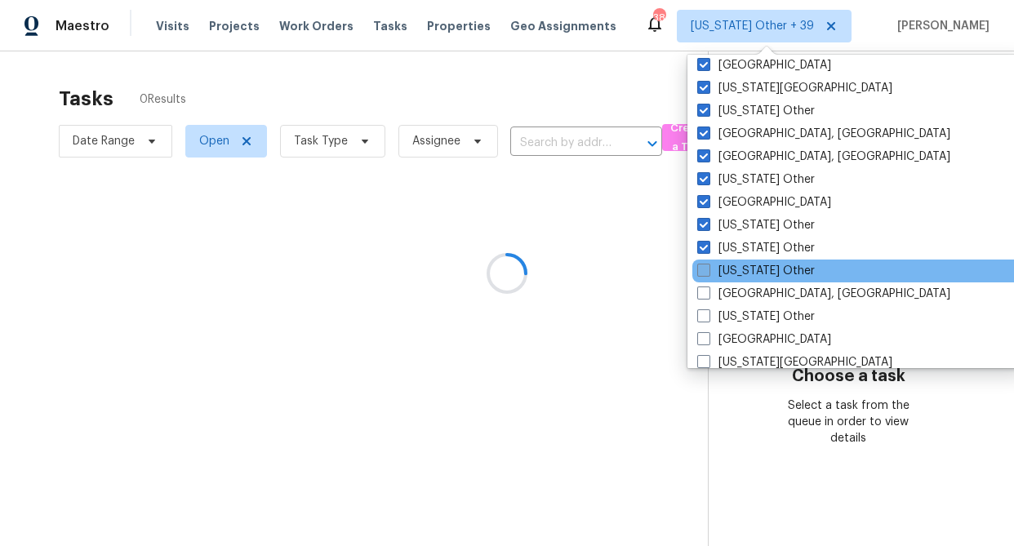
click at [745, 270] on label "[US_STATE] Other" at bounding box center [756, 271] width 118 height 16
click at [708, 270] on input "[US_STATE] Other" at bounding box center [702, 268] width 11 height 11
checkbox input "true"
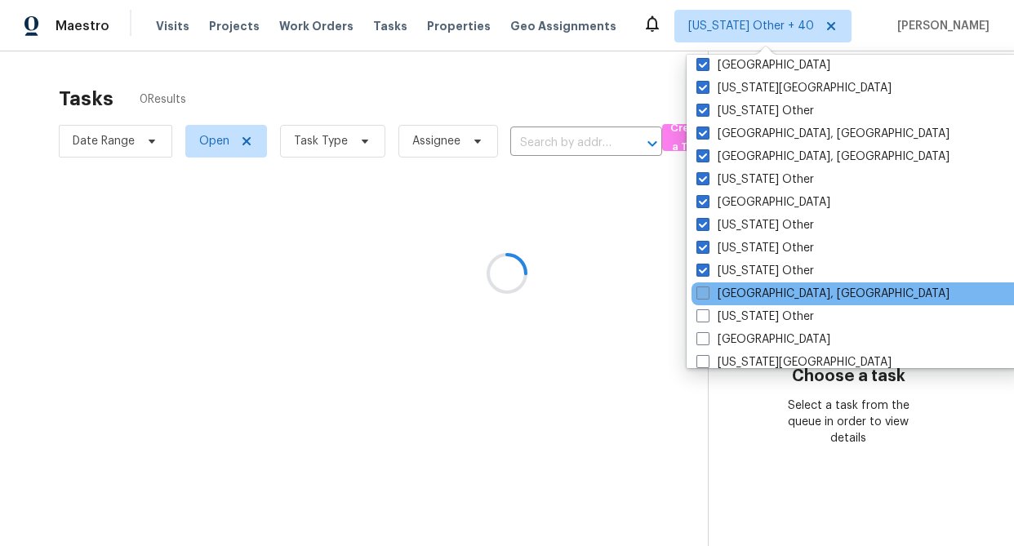
click at [760, 287] on label "[GEOGRAPHIC_DATA], [GEOGRAPHIC_DATA]" at bounding box center [822, 294] width 253 height 16
click at [707, 287] on input "[GEOGRAPHIC_DATA], [GEOGRAPHIC_DATA]" at bounding box center [701, 291] width 11 height 11
checkbox input "true"
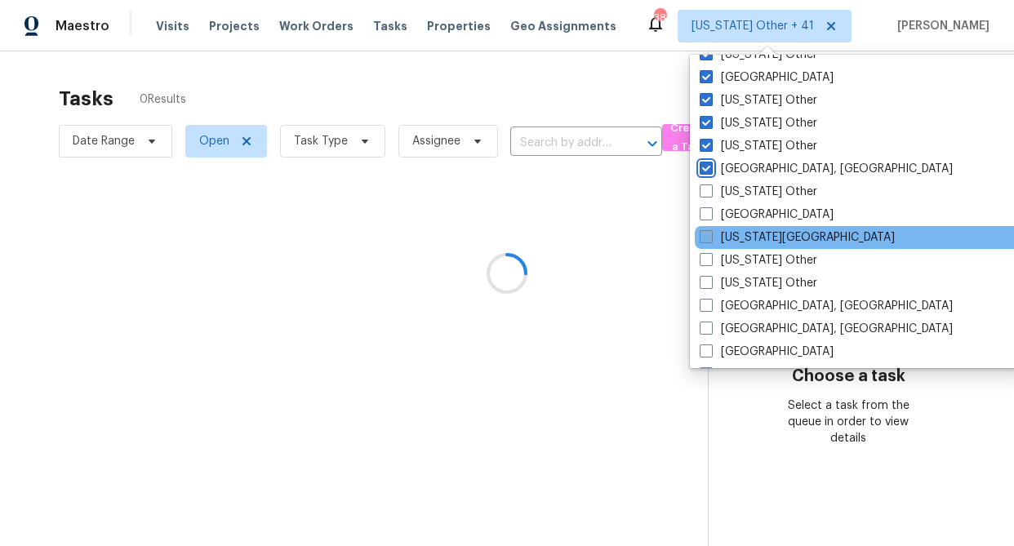
scroll to position [838, 0]
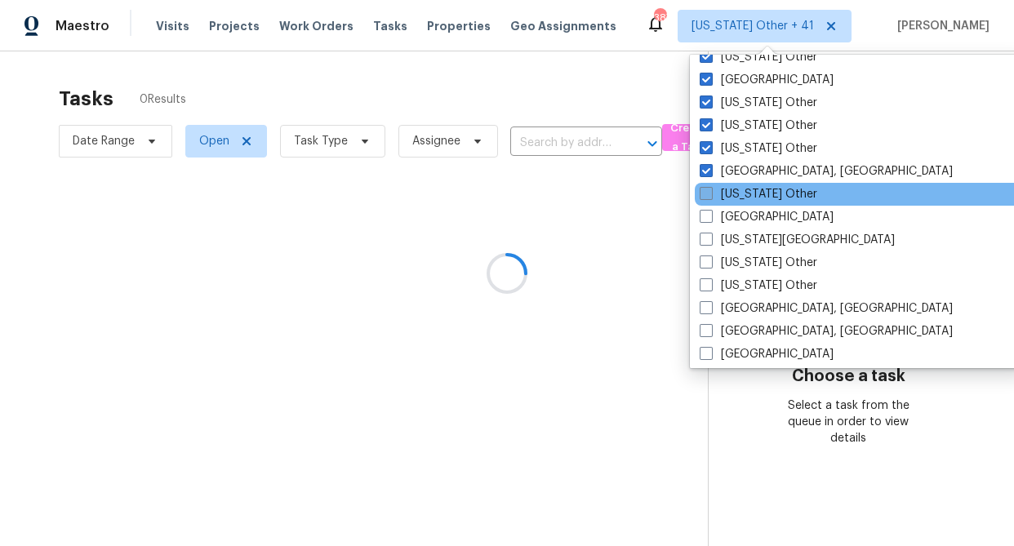
click at [753, 198] on label "[US_STATE] Other" at bounding box center [758, 194] width 118 height 16
click at [710, 197] on input "[US_STATE] Other" at bounding box center [704, 191] width 11 height 11
checkbox input "true"
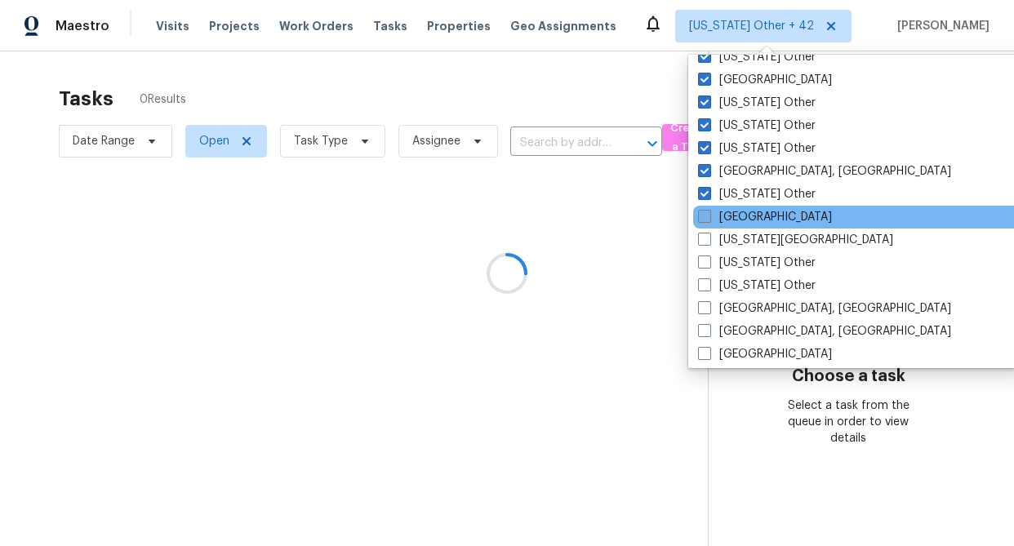
click at [752, 218] on label "[GEOGRAPHIC_DATA]" at bounding box center [765, 217] width 134 height 16
click at [708, 218] on input "[GEOGRAPHIC_DATA]" at bounding box center [703, 214] width 11 height 11
checkbox input "true"
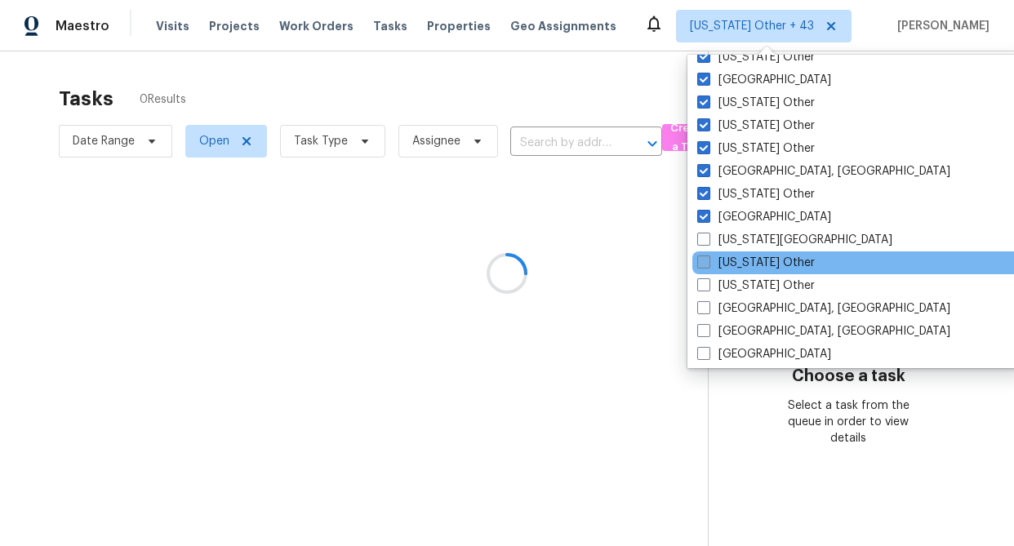
drag, startPoint x: 749, startPoint y: 242, endPoint x: 749, endPoint y: 258, distance: 16.3
click at [749, 242] on label "[US_STATE][GEOGRAPHIC_DATA]" at bounding box center [794, 240] width 195 height 16
click at [708, 242] on input "[US_STATE][GEOGRAPHIC_DATA]" at bounding box center [702, 237] width 11 height 11
checkbox input "true"
click at [749, 260] on label "[US_STATE] Other" at bounding box center [756, 263] width 118 height 16
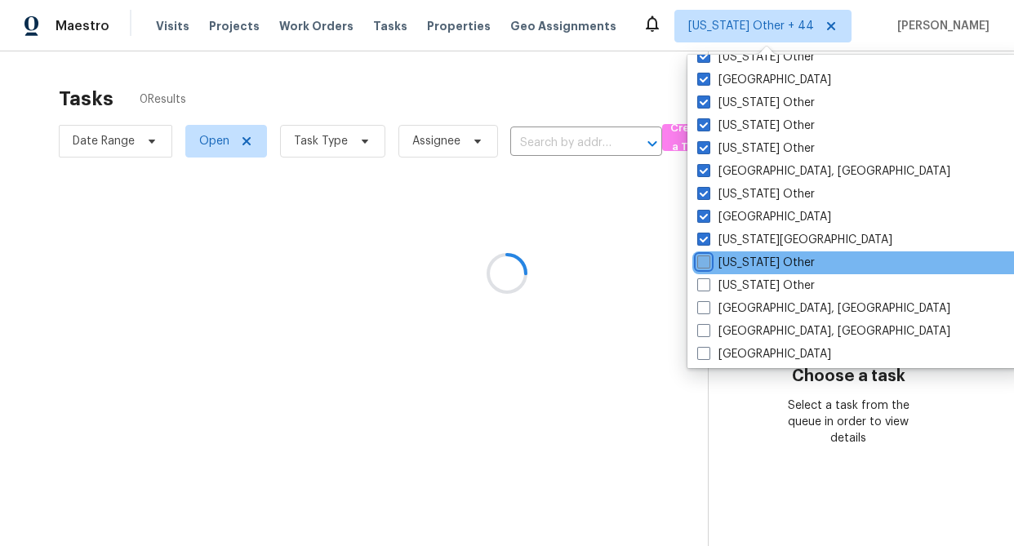
click at [708, 260] on input "[US_STATE] Other" at bounding box center [702, 260] width 11 height 11
checkbox input "true"
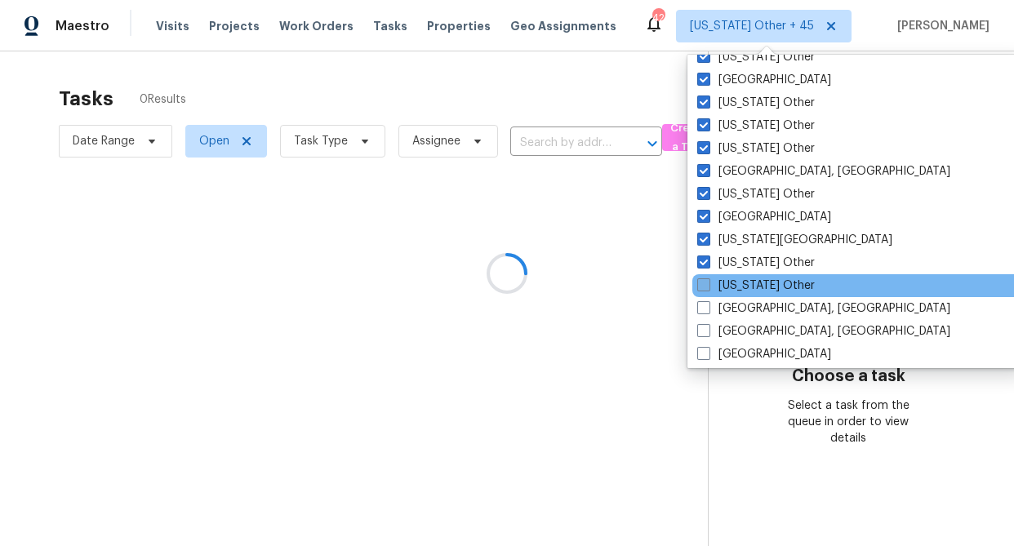
click at [743, 282] on label "[US_STATE] Other" at bounding box center [756, 286] width 118 height 16
click at [708, 282] on input "[US_STATE] Other" at bounding box center [702, 283] width 11 height 11
checkbox input "true"
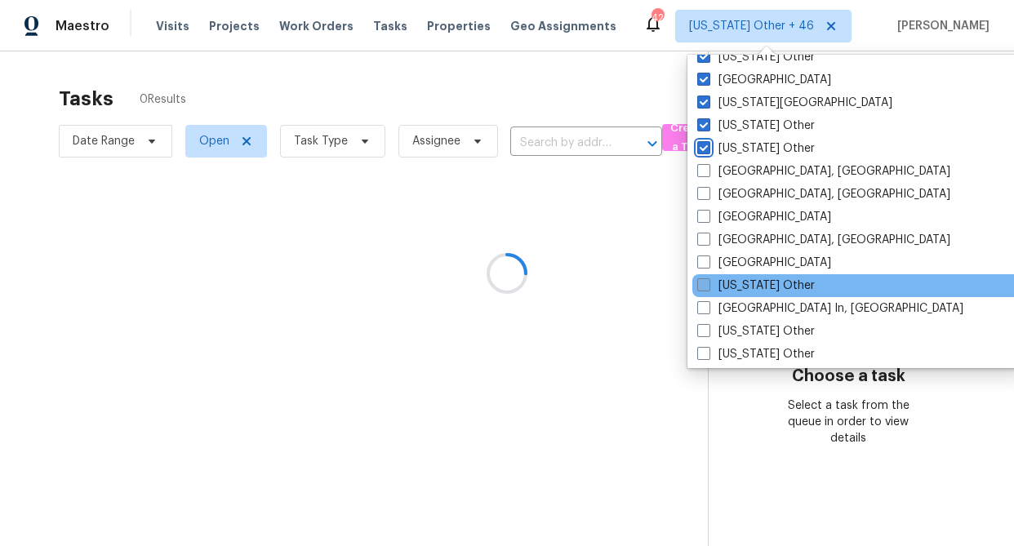
scroll to position [980, 0]
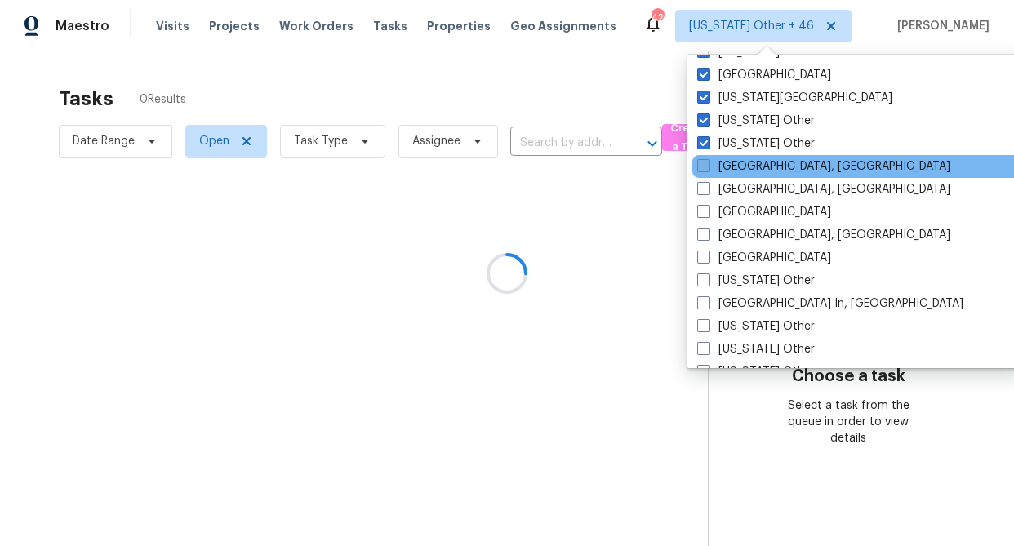
click at [733, 167] on label "[GEOGRAPHIC_DATA], [GEOGRAPHIC_DATA]" at bounding box center [823, 166] width 253 height 16
click at [708, 167] on input "[GEOGRAPHIC_DATA], [GEOGRAPHIC_DATA]" at bounding box center [702, 163] width 11 height 11
checkbox input "true"
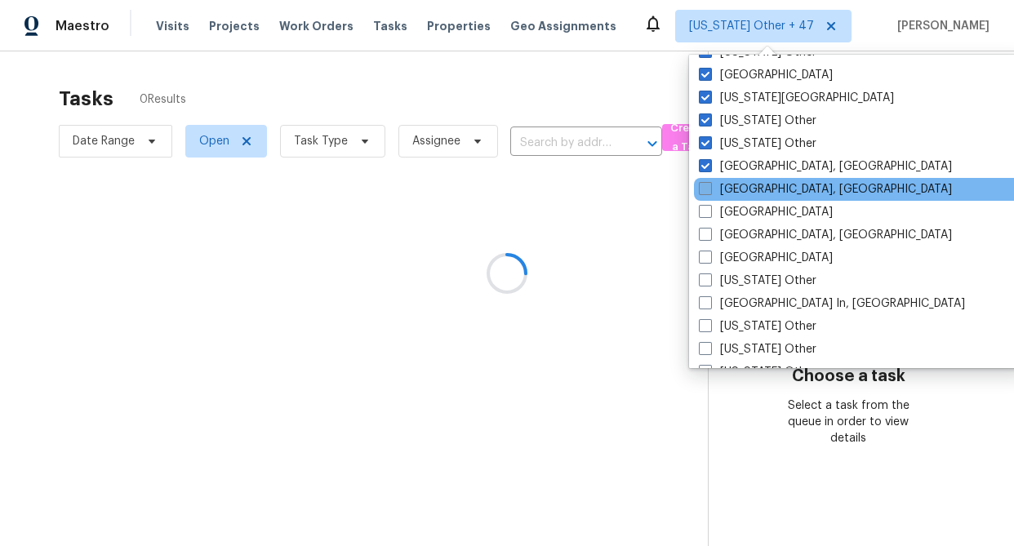
click at [735, 188] on label "[GEOGRAPHIC_DATA], [GEOGRAPHIC_DATA]" at bounding box center [825, 189] width 253 height 16
click at [709, 188] on input "[GEOGRAPHIC_DATA], [GEOGRAPHIC_DATA]" at bounding box center [704, 186] width 11 height 11
checkbox input "true"
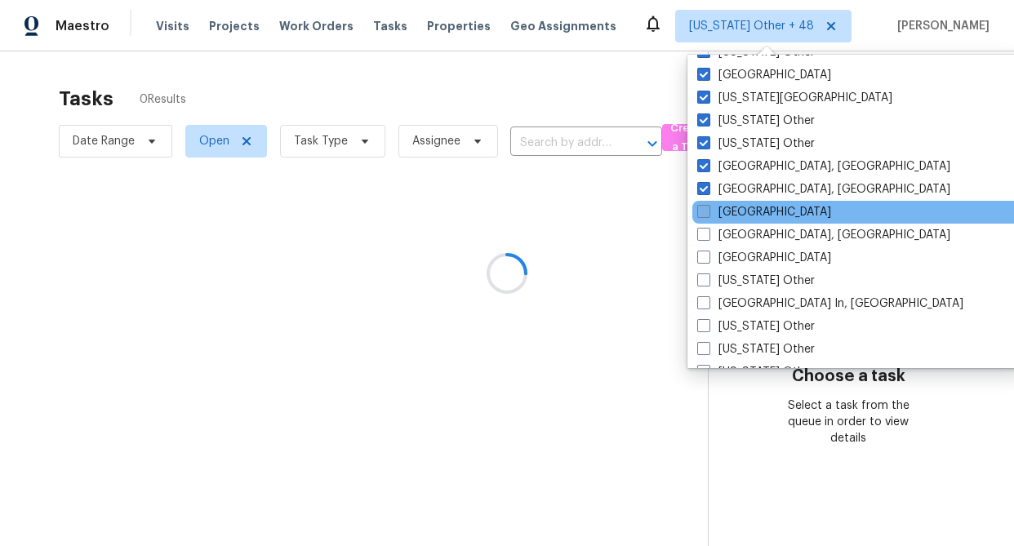
click at [739, 211] on label "[GEOGRAPHIC_DATA]" at bounding box center [764, 212] width 134 height 16
click at [708, 211] on input "[GEOGRAPHIC_DATA]" at bounding box center [702, 209] width 11 height 11
checkbox input "true"
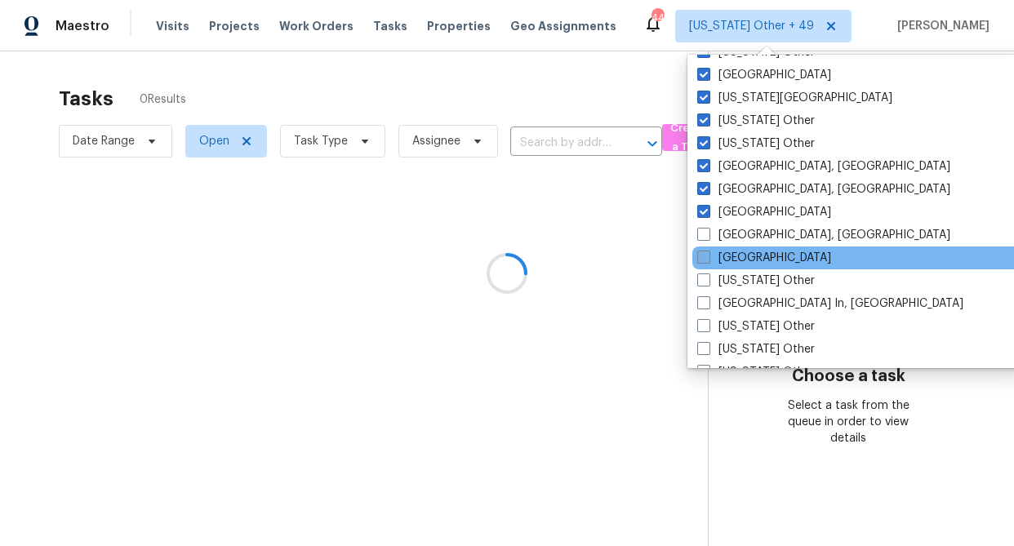
drag, startPoint x: 735, startPoint y: 233, endPoint x: 739, endPoint y: 255, distance: 21.6
click at [735, 233] on label "[GEOGRAPHIC_DATA], [GEOGRAPHIC_DATA]" at bounding box center [823, 235] width 253 height 16
click at [708, 233] on input "[GEOGRAPHIC_DATA], [GEOGRAPHIC_DATA]" at bounding box center [702, 232] width 11 height 11
checkbox input "true"
click at [738, 255] on label "[GEOGRAPHIC_DATA]" at bounding box center [764, 258] width 134 height 16
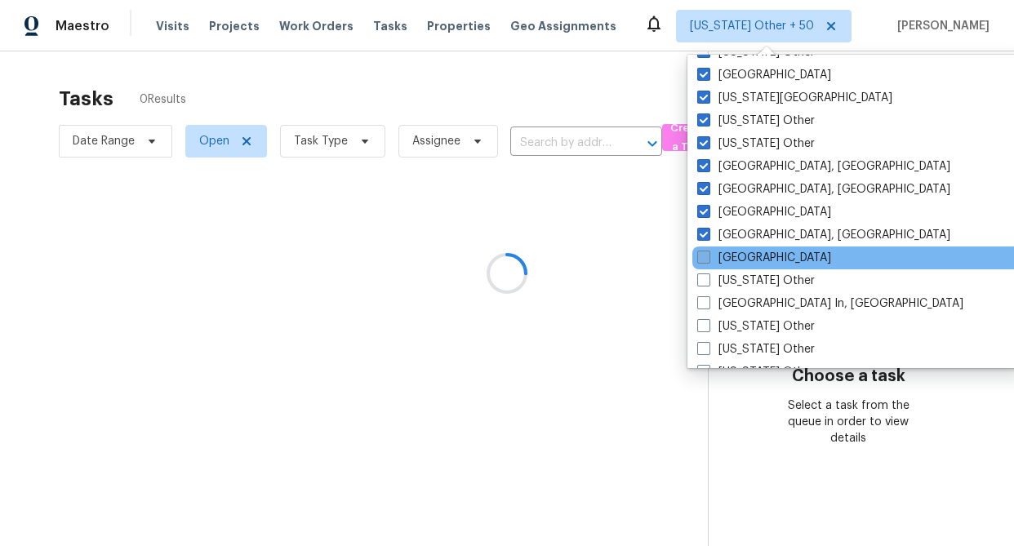
click at [708, 255] on input "[GEOGRAPHIC_DATA]" at bounding box center [702, 255] width 11 height 11
checkbox input "true"
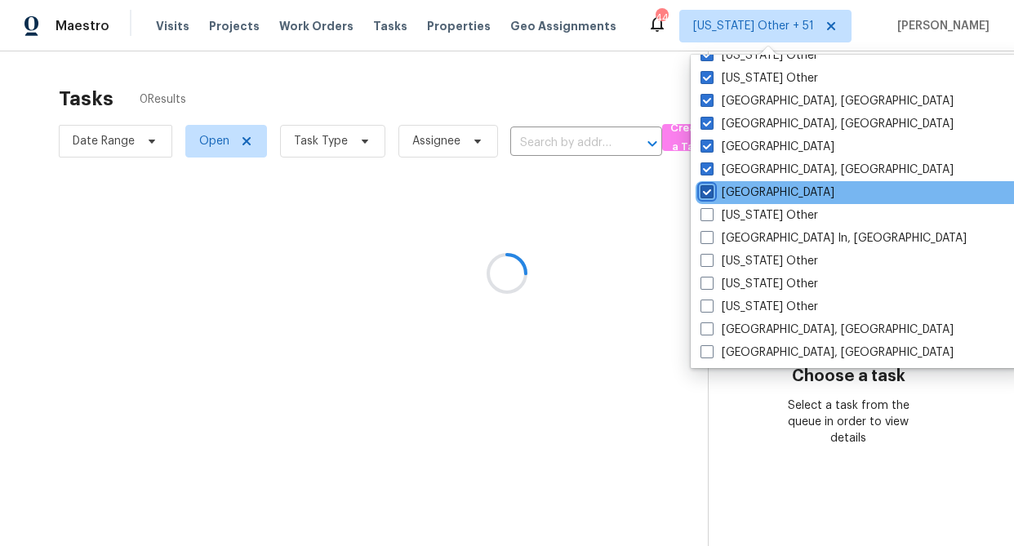
scroll to position [1060, 0]
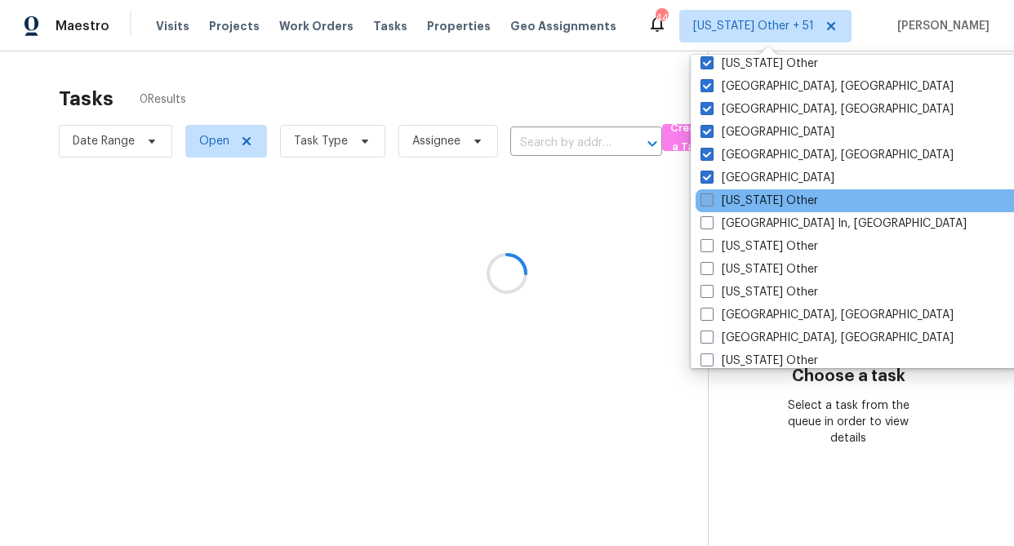
drag, startPoint x: 754, startPoint y: 198, endPoint x: 748, endPoint y: 218, distance: 20.4
click at [754, 201] on label "[US_STATE] Other" at bounding box center [759, 201] width 118 height 16
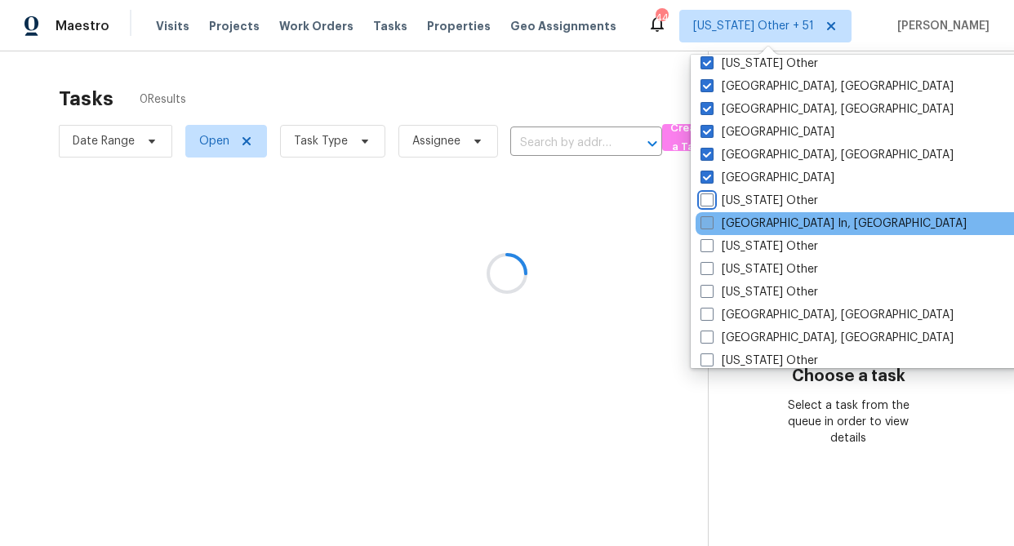
click at [711, 201] on input "[US_STATE] Other" at bounding box center [705, 198] width 11 height 11
checkbox input "true"
click at [744, 220] on label "[GEOGRAPHIC_DATA] In, [GEOGRAPHIC_DATA]" at bounding box center [831, 223] width 266 height 16
click at [708, 220] on input "[GEOGRAPHIC_DATA] In, [GEOGRAPHIC_DATA]" at bounding box center [703, 220] width 11 height 11
checkbox input "true"
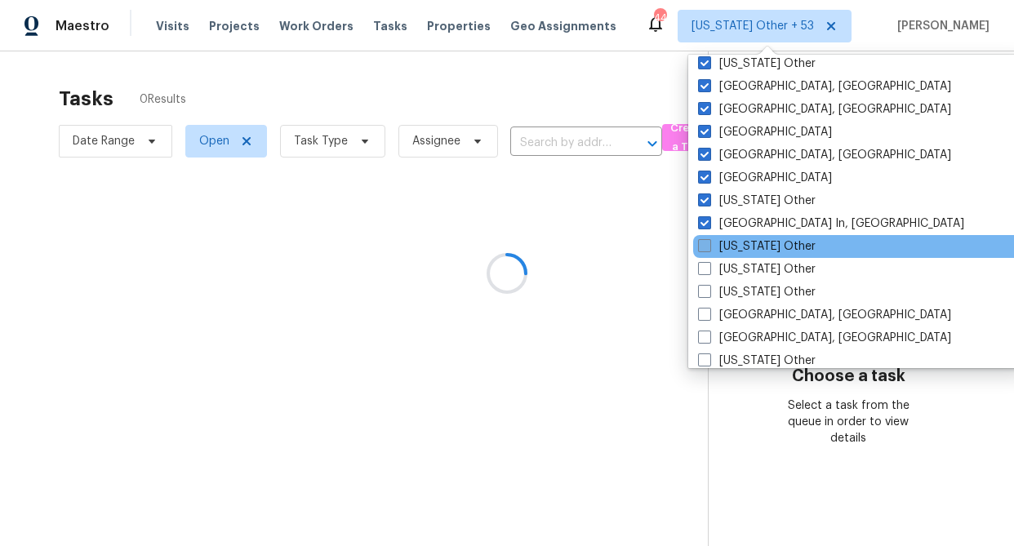
click at [745, 238] on div "[US_STATE] Other" at bounding box center [857, 246] width 329 height 23
click at [723, 247] on label "[US_STATE] Other" at bounding box center [757, 246] width 118 height 16
click at [708, 247] on input "[US_STATE] Other" at bounding box center [703, 243] width 11 height 11
checkbox input "true"
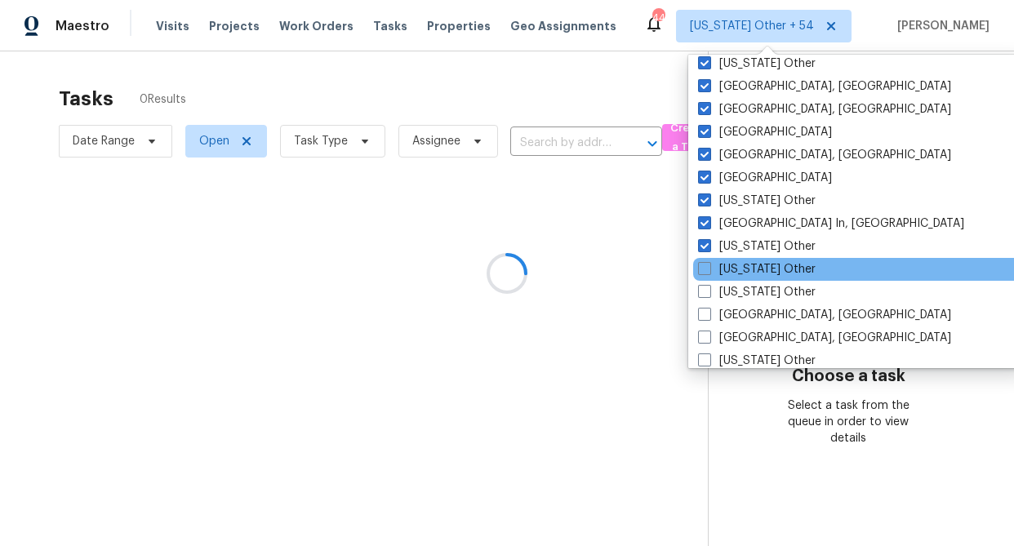
drag, startPoint x: 730, startPoint y: 264, endPoint x: 731, endPoint y: 279, distance: 15.6
click at [730, 264] on label "[US_STATE] Other" at bounding box center [757, 269] width 118 height 16
click at [708, 264] on input "[US_STATE] Other" at bounding box center [703, 266] width 11 height 11
checkbox input "true"
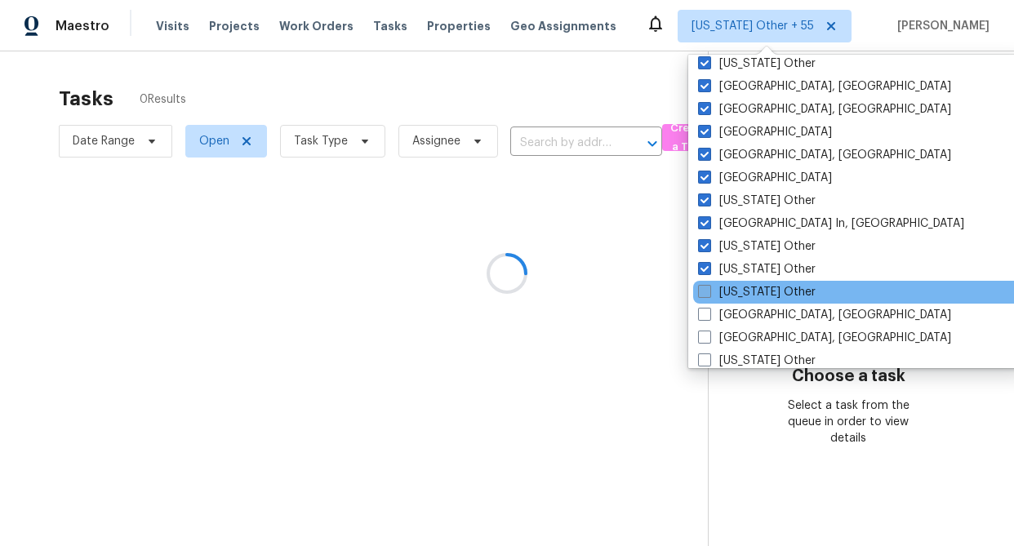
click at [735, 286] on label "[US_STATE] Other" at bounding box center [757, 292] width 118 height 16
click at [708, 286] on input "[US_STATE] Other" at bounding box center [703, 289] width 11 height 11
checkbox input "true"
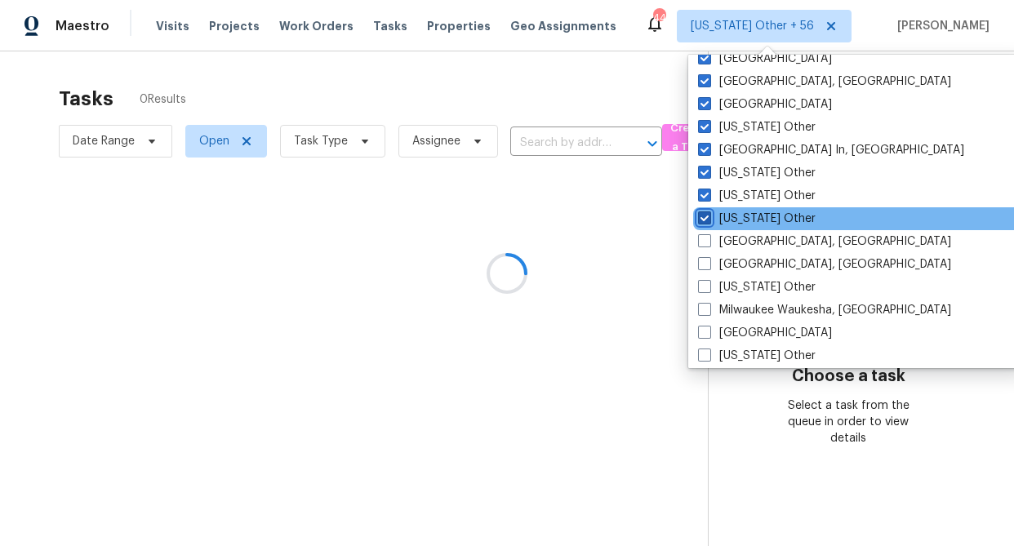
scroll to position [1135, 0]
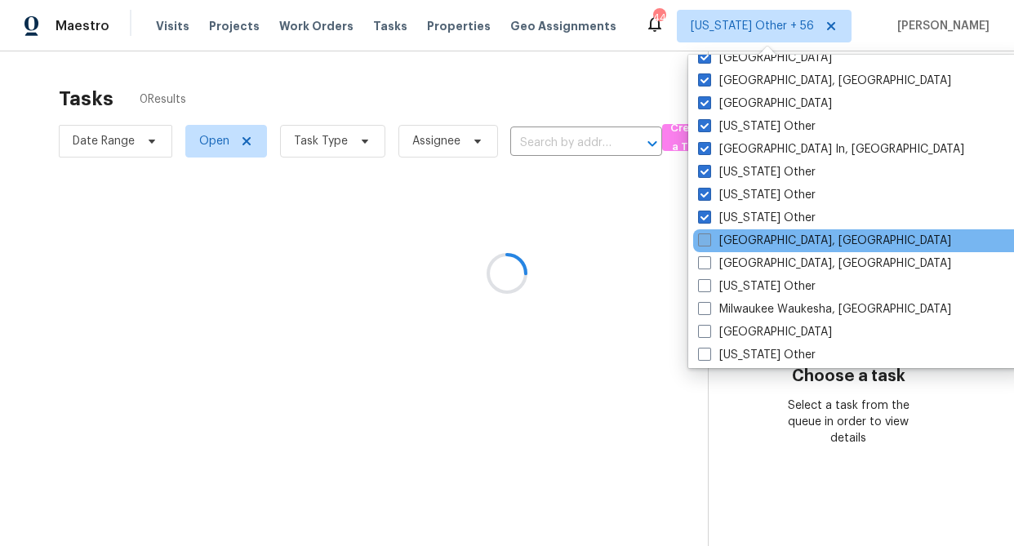
click at [735, 242] on label "[GEOGRAPHIC_DATA], [GEOGRAPHIC_DATA]" at bounding box center [824, 241] width 253 height 16
click at [708, 242] on input "[GEOGRAPHIC_DATA], [GEOGRAPHIC_DATA]" at bounding box center [703, 238] width 11 height 11
checkbox input "true"
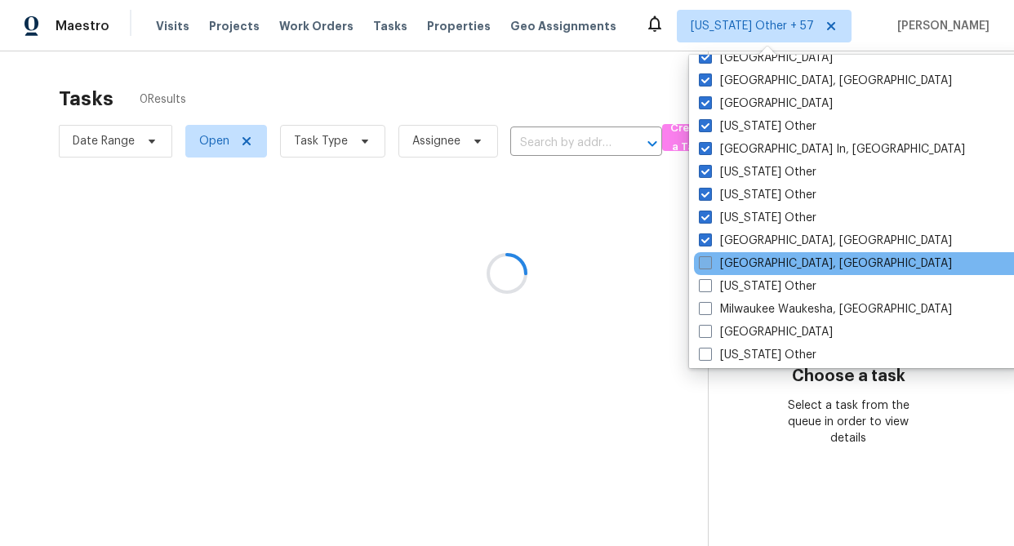
click at [735, 262] on label "[GEOGRAPHIC_DATA], [GEOGRAPHIC_DATA]" at bounding box center [825, 263] width 253 height 16
click at [709, 262] on input "[GEOGRAPHIC_DATA], [GEOGRAPHIC_DATA]" at bounding box center [704, 260] width 11 height 11
checkbox input "true"
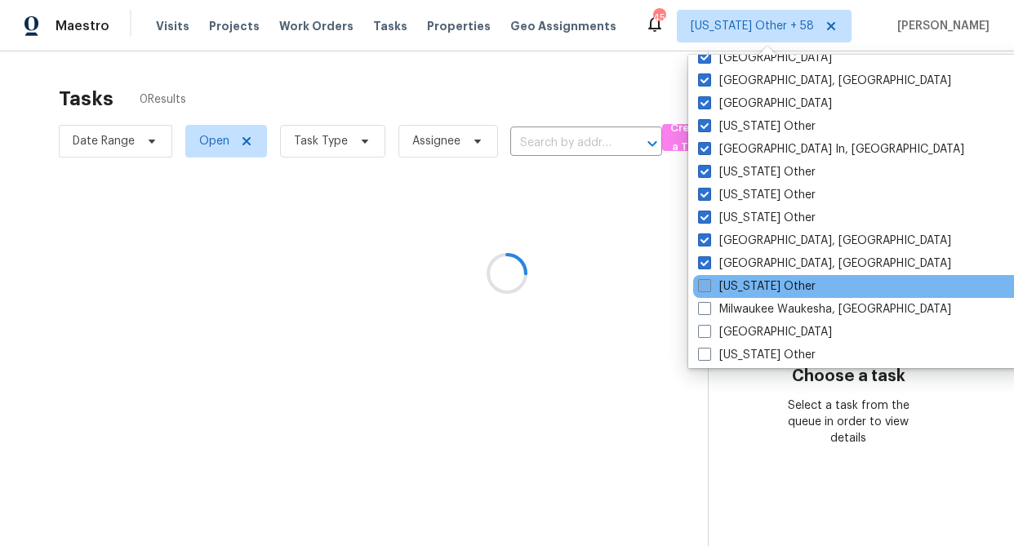
click at [739, 280] on label "[US_STATE] Other" at bounding box center [757, 286] width 118 height 16
click at [708, 280] on input "[US_STATE] Other" at bounding box center [703, 283] width 11 height 11
checkbox input "true"
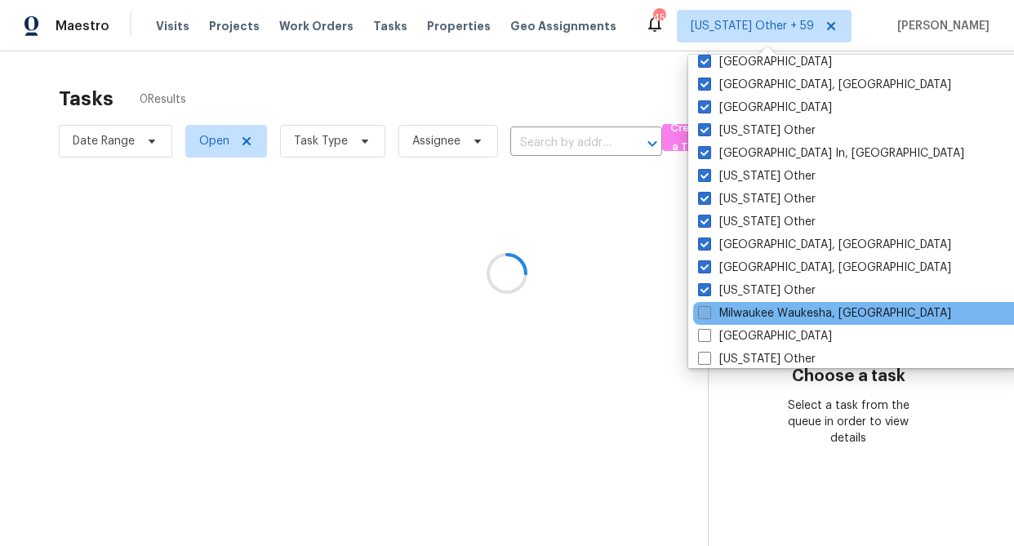
click at [769, 317] on label "Milwaukee Waukesha, [GEOGRAPHIC_DATA]" at bounding box center [824, 313] width 253 height 16
click at [708, 316] on input "Milwaukee Waukesha, [GEOGRAPHIC_DATA]" at bounding box center [703, 310] width 11 height 11
checkbox input "true"
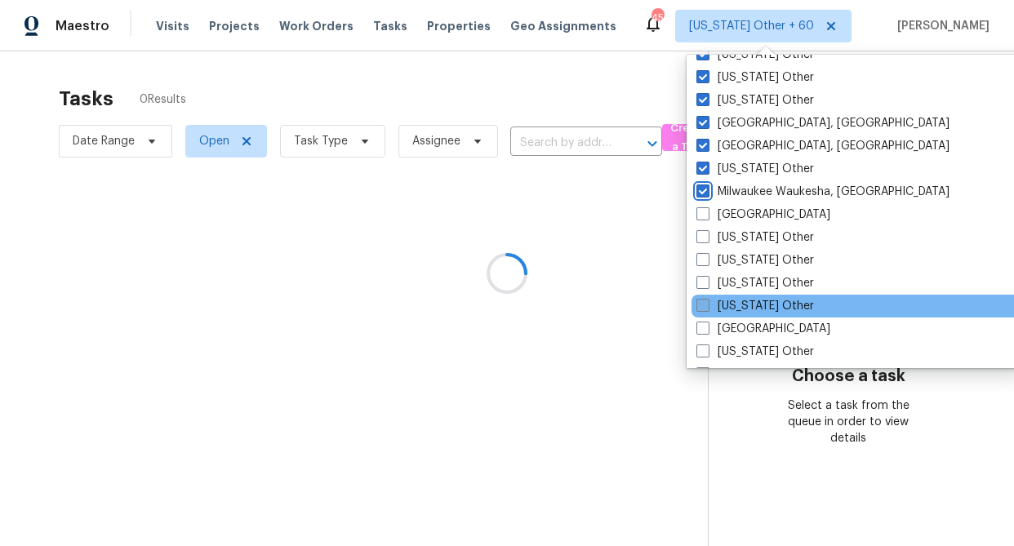
scroll to position [1257, 0]
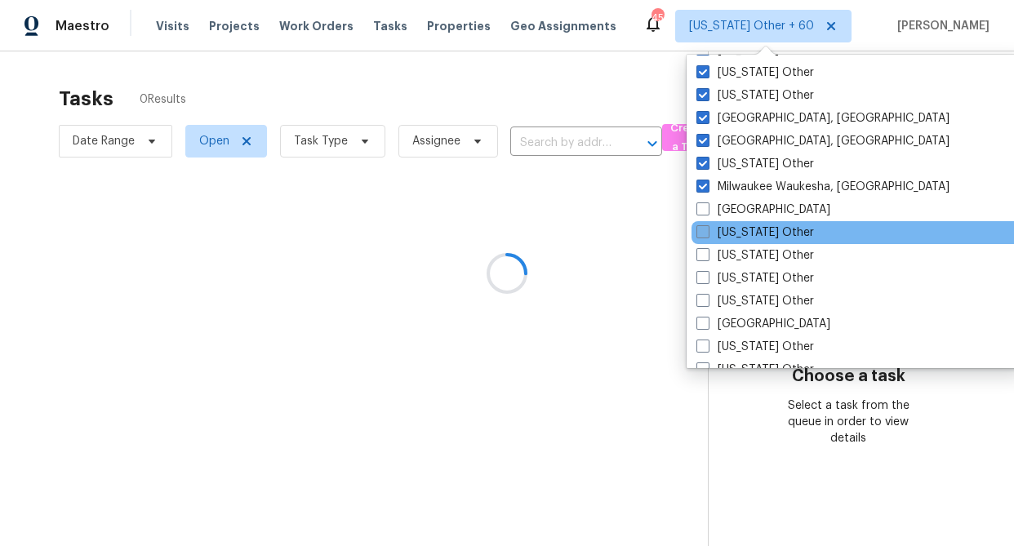
drag, startPoint x: 742, startPoint y: 213, endPoint x: 742, endPoint y: 229, distance: 15.5
click at [741, 213] on label "[GEOGRAPHIC_DATA]" at bounding box center [763, 210] width 134 height 16
click at [707, 212] on input "[GEOGRAPHIC_DATA]" at bounding box center [701, 207] width 11 height 11
checkbox input "true"
click at [743, 232] on label "[US_STATE] Other" at bounding box center [758, 232] width 118 height 16
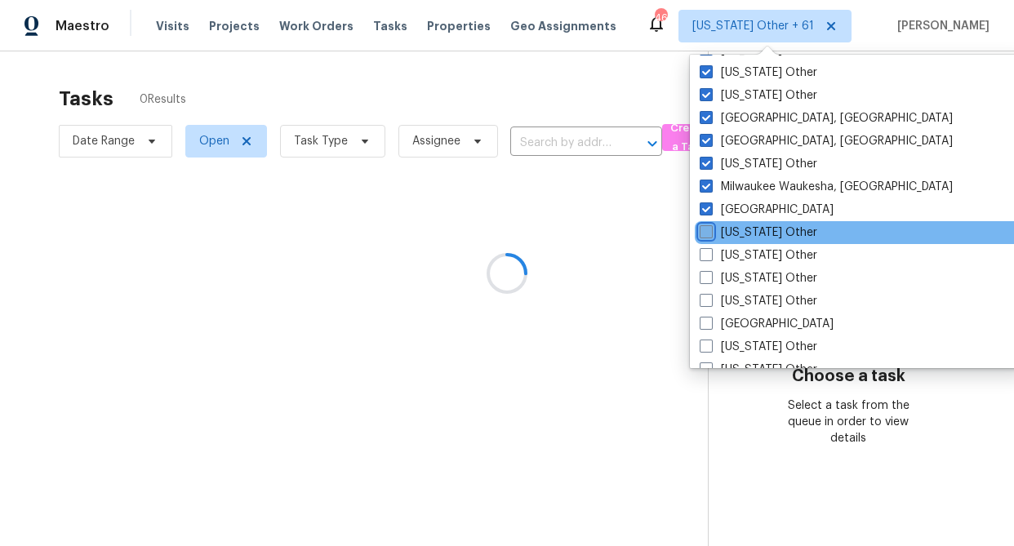
click at [710, 232] on input "[US_STATE] Other" at bounding box center [704, 229] width 11 height 11
checkbox input "true"
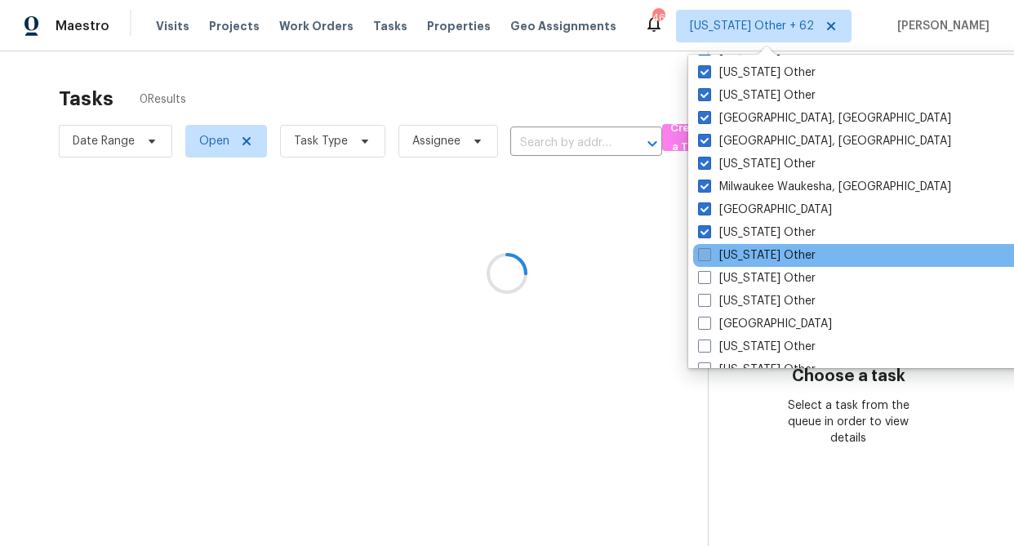
click at [743, 255] on label "[US_STATE] Other" at bounding box center [757, 255] width 118 height 16
click at [708, 255] on input "[US_STATE] Other" at bounding box center [703, 252] width 11 height 11
checkbox input "true"
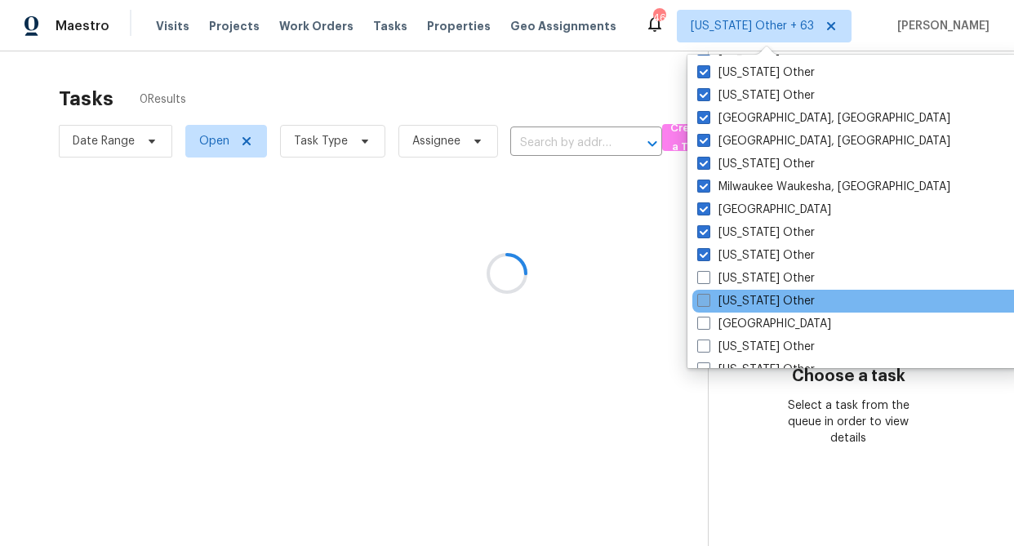
drag, startPoint x: 743, startPoint y: 274, endPoint x: 744, endPoint y: 295, distance: 21.2
click at [743, 274] on label "[US_STATE] Other" at bounding box center [756, 278] width 118 height 16
click at [708, 274] on input "[US_STATE] Other" at bounding box center [702, 275] width 11 height 11
checkbox input "true"
click at [744, 298] on label "[US_STATE] Other" at bounding box center [756, 301] width 118 height 16
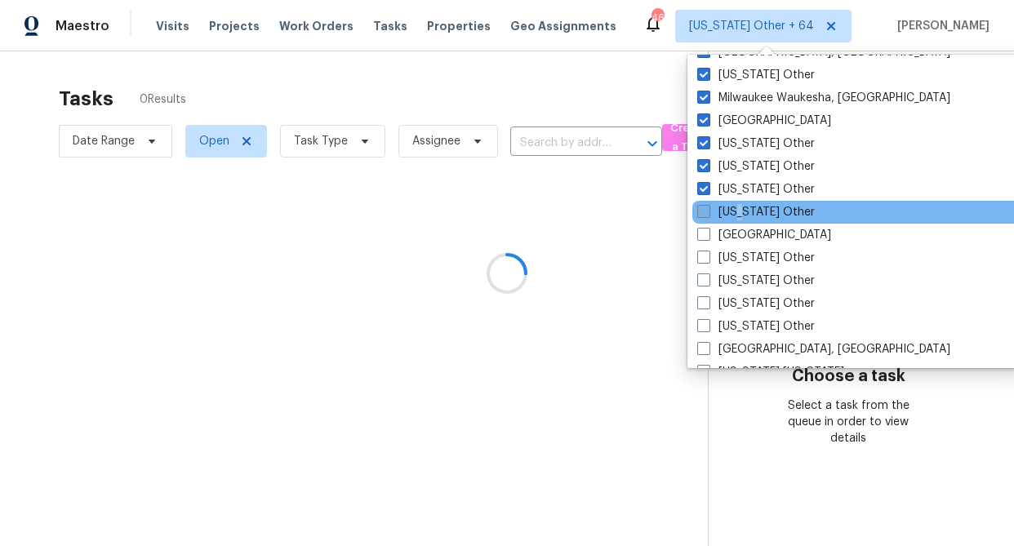
scroll to position [1359, 0]
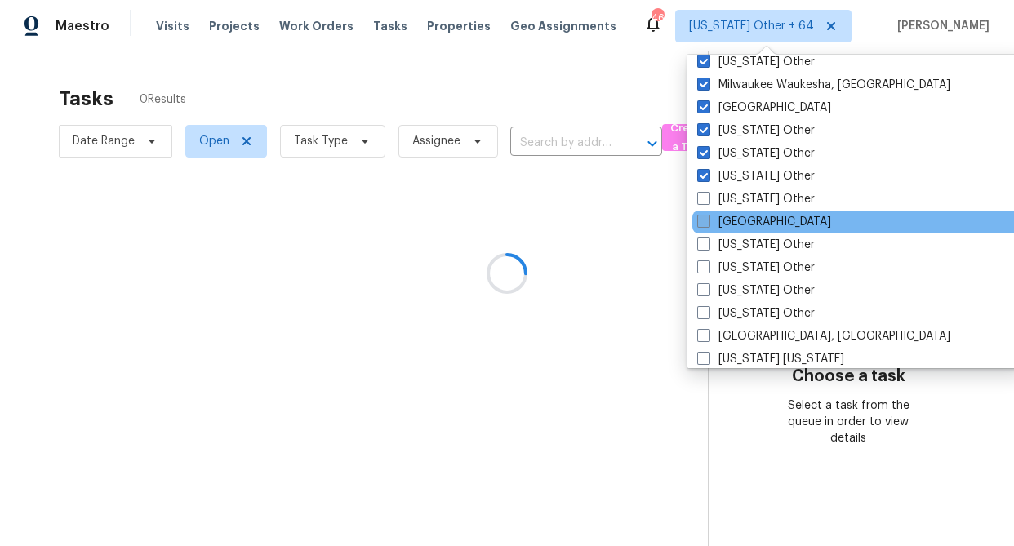
click at [741, 225] on label "[GEOGRAPHIC_DATA]" at bounding box center [764, 222] width 134 height 16
click at [708, 224] on input "[GEOGRAPHIC_DATA]" at bounding box center [702, 219] width 11 height 11
checkbox input "true"
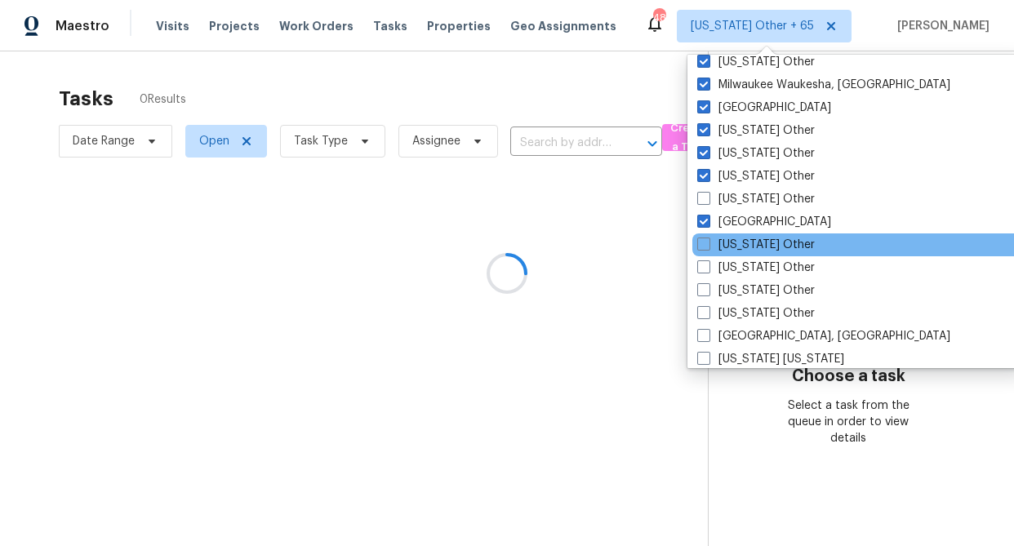
click at [744, 244] on label "[US_STATE] Other" at bounding box center [756, 245] width 118 height 16
click at [708, 244] on input "[US_STATE] Other" at bounding box center [702, 242] width 11 height 11
checkbox input "true"
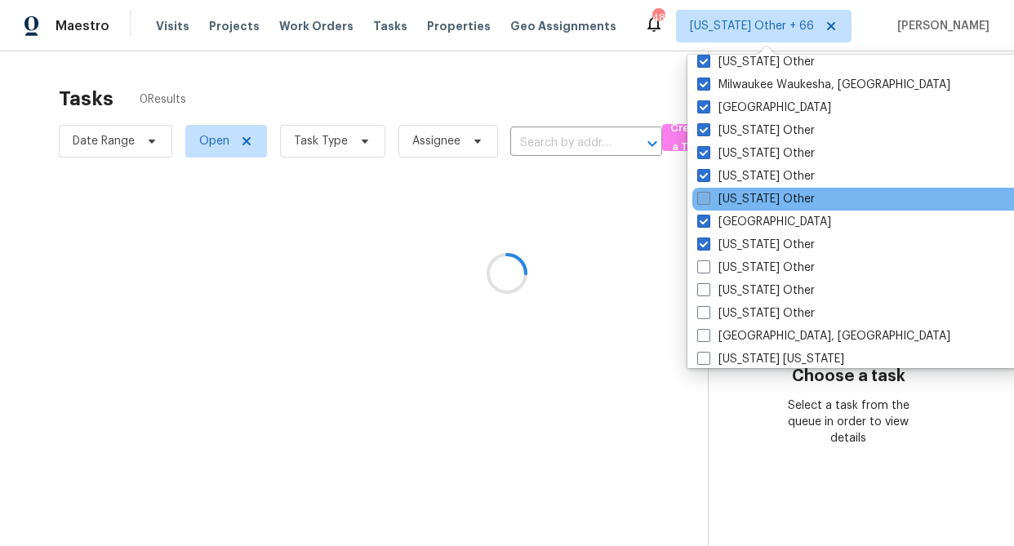
click at [743, 200] on label "[US_STATE] Other" at bounding box center [756, 199] width 118 height 16
click at [708, 200] on input "[US_STATE] Other" at bounding box center [702, 196] width 11 height 11
checkbox input "true"
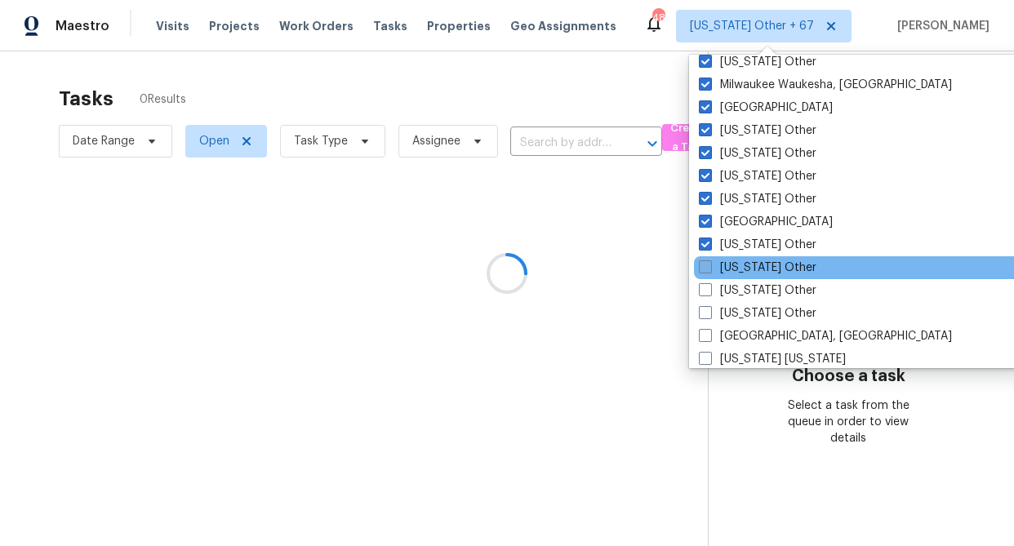
click at [739, 267] on label "[US_STATE] Other" at bounding box center [758, 268] width 118 height 16
click at [709, 267] on input "[US_STATE] Other" at bounding box center [704, 265] width 11 height 11
checkbox input "true"
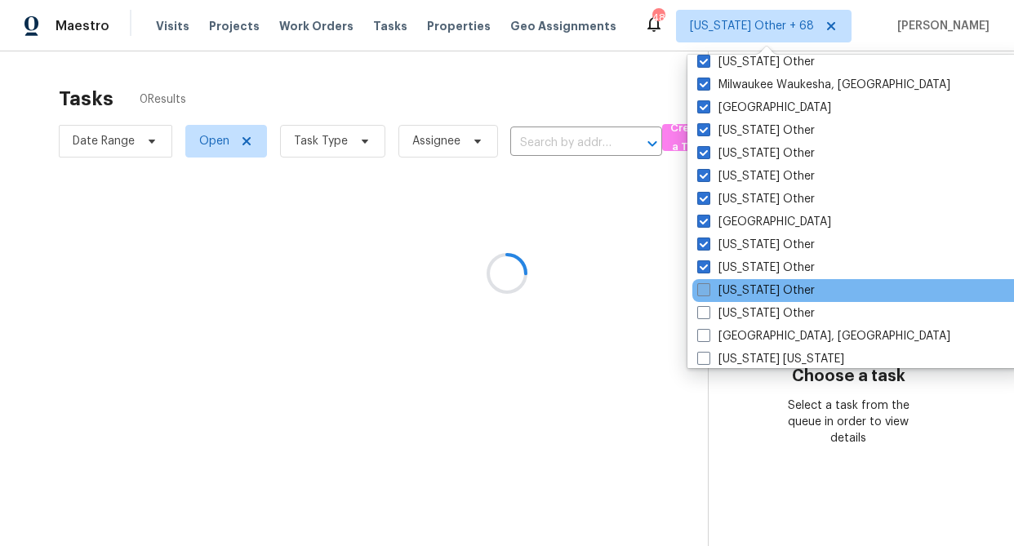
click at [740, 284] on label "[US_STATE] Other" at bounding box center [756, 290] width 118 height 16
click at [708, 284] on input "[US_STATE] Other" at bounding box center [702, 287] width 11 height 11
checkbox input "true"
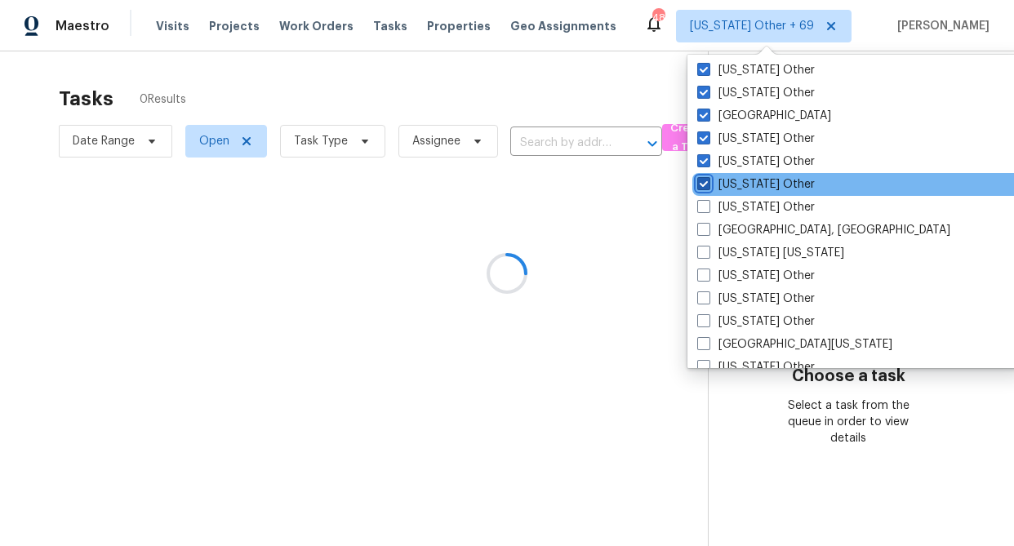
scroll to position [1486, 0]
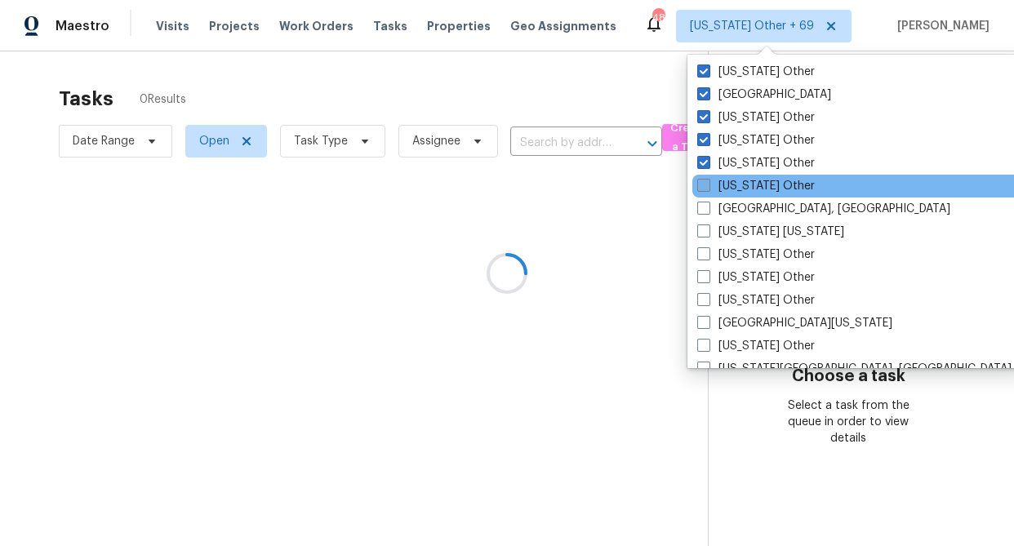
click at [704, 181] on span at bounding box center [703, 185] width 13 height 13
click at [704, 181] on input "[US_STATE] Other" at bounding box center [702, 183] width 11 height 11
checkbox input "true"
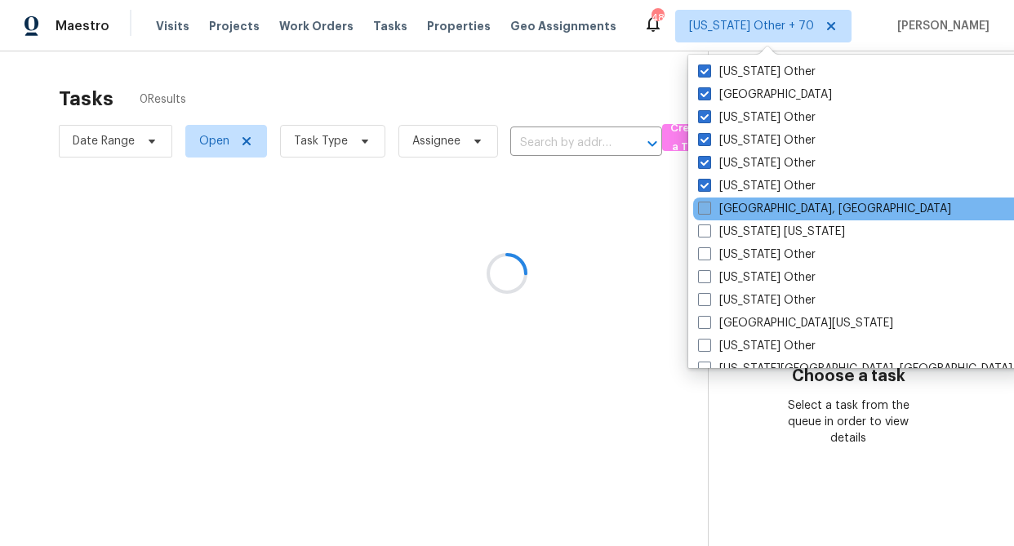
click at [704, 214] on div "[GEOGRAPHIC_DATA], [GEOGRAPHIC_DATA]" at bounding box center [857, 209] width 329 height 23
drag, startPoint x: 705, startPoint y: 208, endPoint x: 705, endPoint y: 219, distance: 10.6
click at [705, 210] on span at bounding box center [704, 208] width 13 height 13
click at [705, 210] on input "[GEOGRAPHIC_DATA], [GEOGRAPHIC_DATA]" at bounding box center [703, 206] width 11 height 11
checkbox input "true"
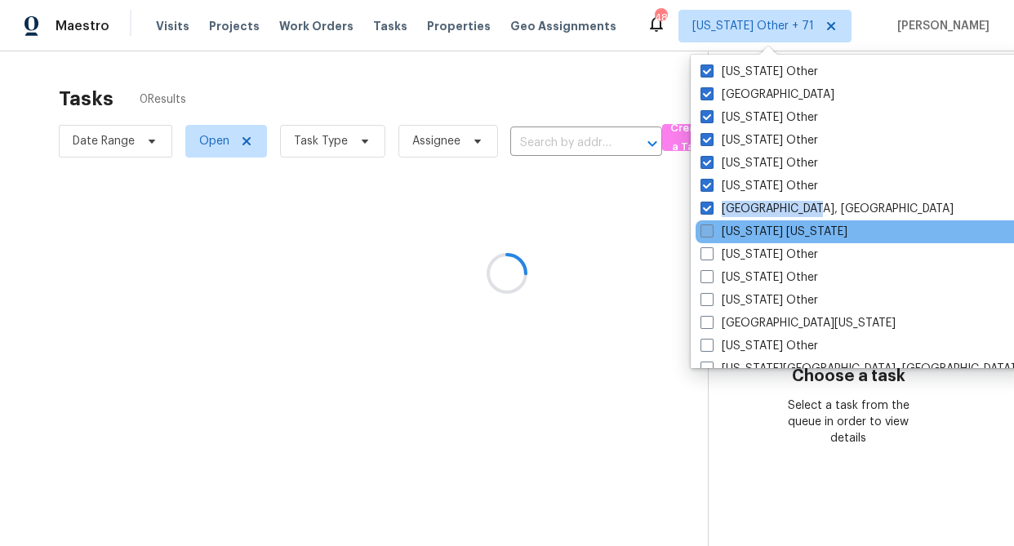
click at [706, 233] on span at bounding box center [706, 230] width 13 height 13
click at [706, 233] on input "[US_STATE] [US_STATE]" at bounding box center [705, 229] width 11 height 11
checkbox input "true"
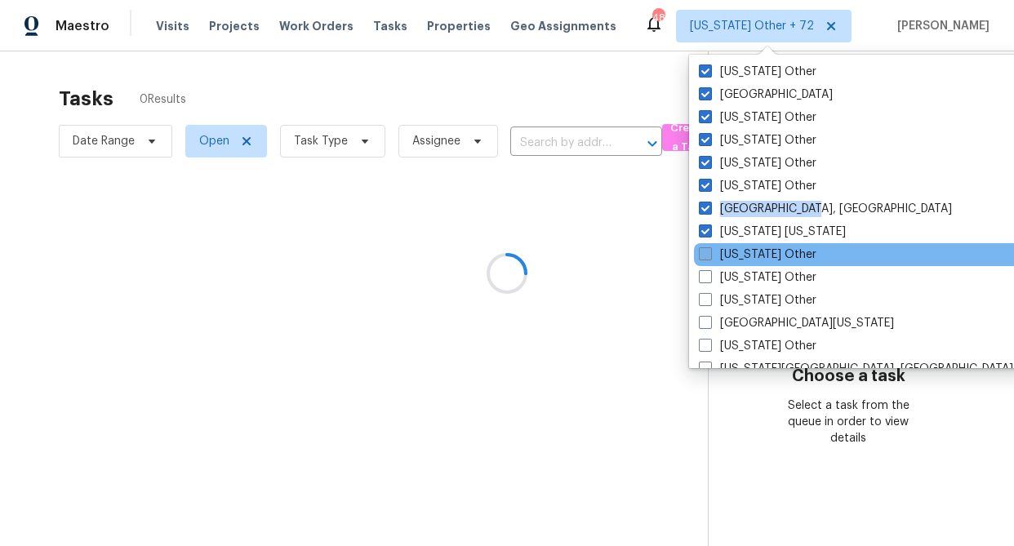
click at [706, 257] on span at bounding box center [705, 253] width 13 height 13
click at [706, 257] on input "[US_STATE] Other" at bounding box center [704, 251] width 11 height 11
checkbox input "true"
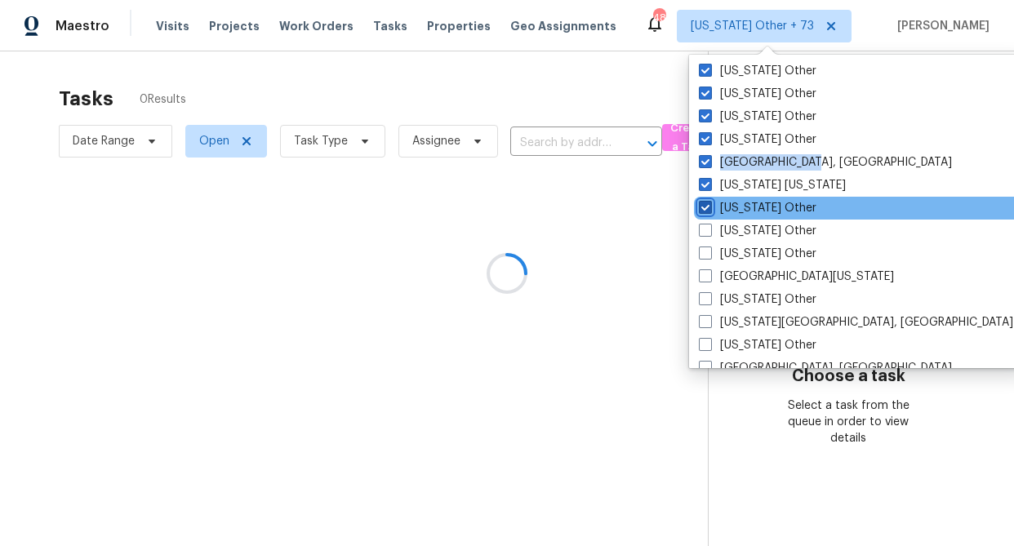
scroll to position [1534, 0]
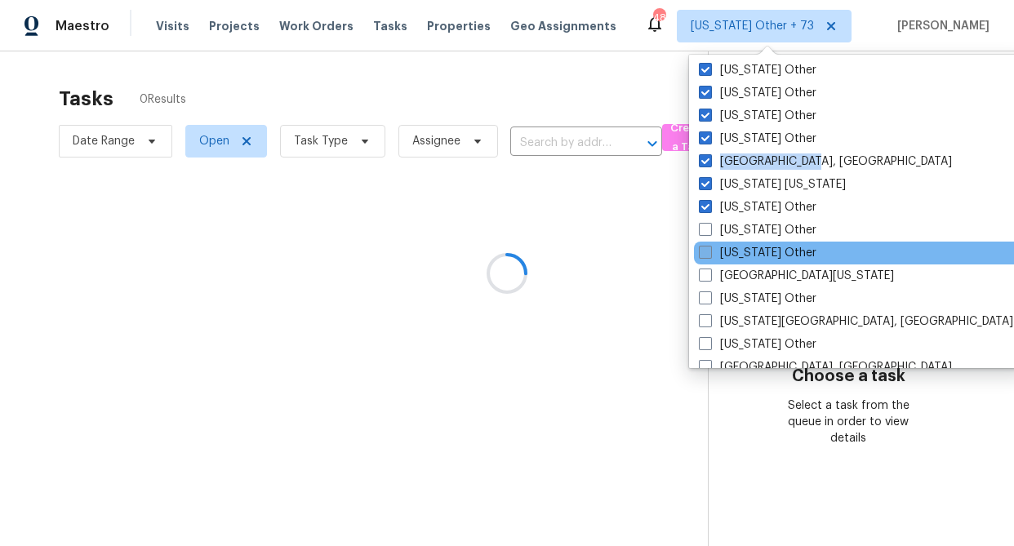
drag, startPoint x: 706, startPoint y: 231, endPoint x: 707, endPoint y: 247, distance: 16.3
click at [706, 232] on span at bounding box center [705, 229] width 13 height 13
click at [706, 232] on input "[US_STATE] Other" at bounding box center [704, 227] width 11 height 11
checkbox input "true"
click at [707, 255] on span at bounding box center [705, 252] width 13 height 13
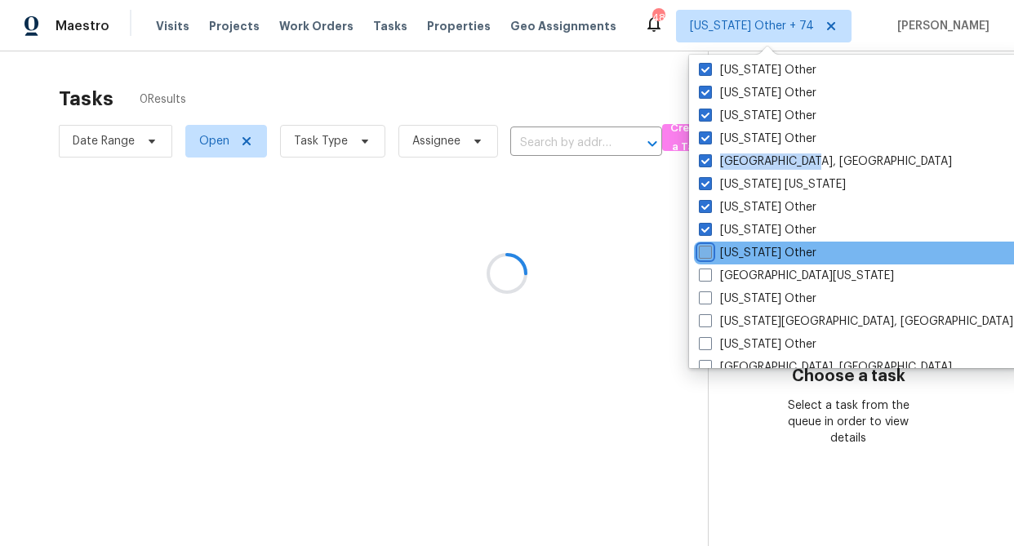
click at [707, 255] on input "[US_STATE] Other" at bounding box center [704, 250] width 11 height 11
checkbox input "true"
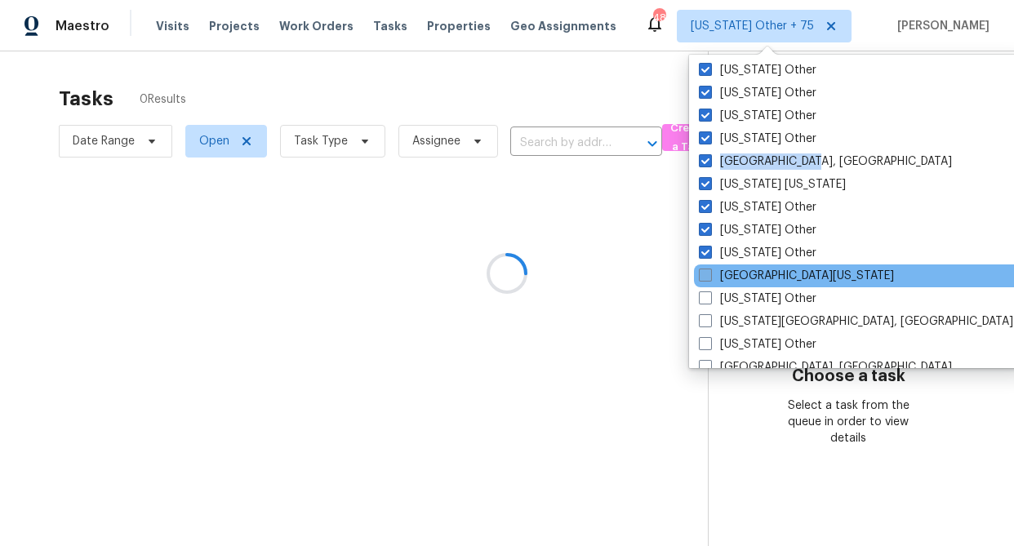
click at [704, 273] on span at bounding box center [705, 275] width 13 height 13
click at [704, 273] on input "[GEOGRAPHIC_DATA][US_STATE]" at bounding box center [704, 273] width 11 height 11
checkbox input "true"
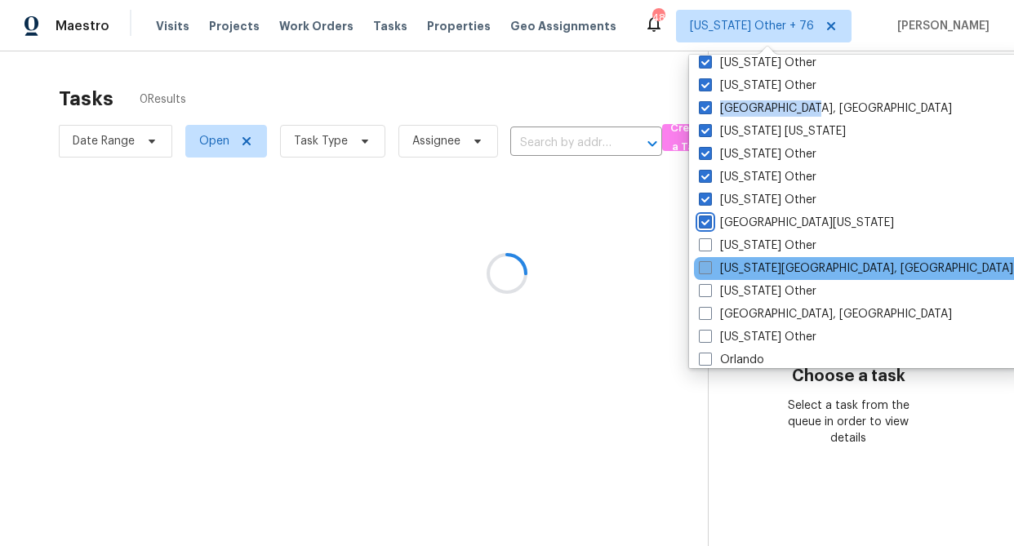
scroll to position [1586, 0]
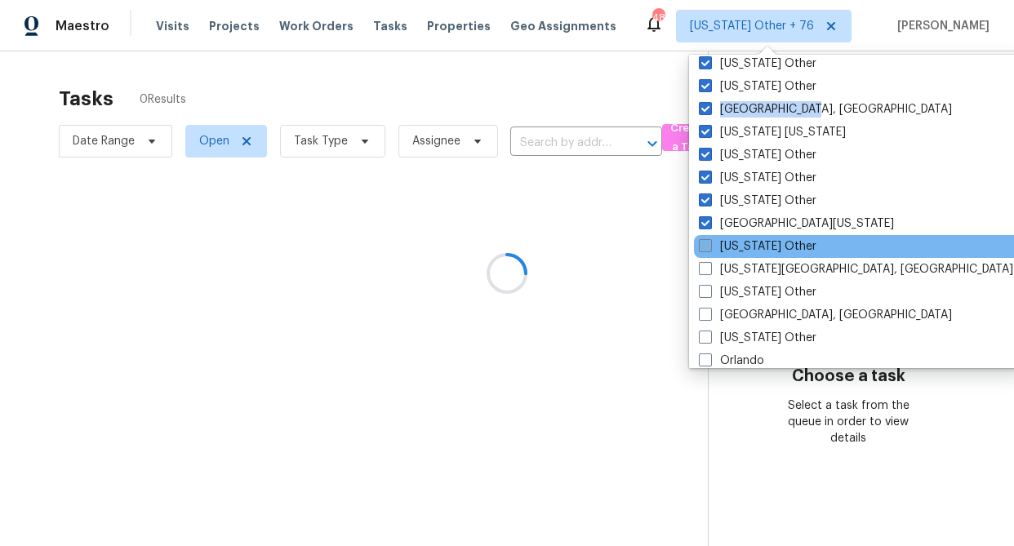
click at [702, 242] on span at bounding box center [705, 245] width 13 height 13
click at [702, 242] on input "[US_STATE] Other" at bounding box center [704, 243] width 11 height 11
checkbox input "true"
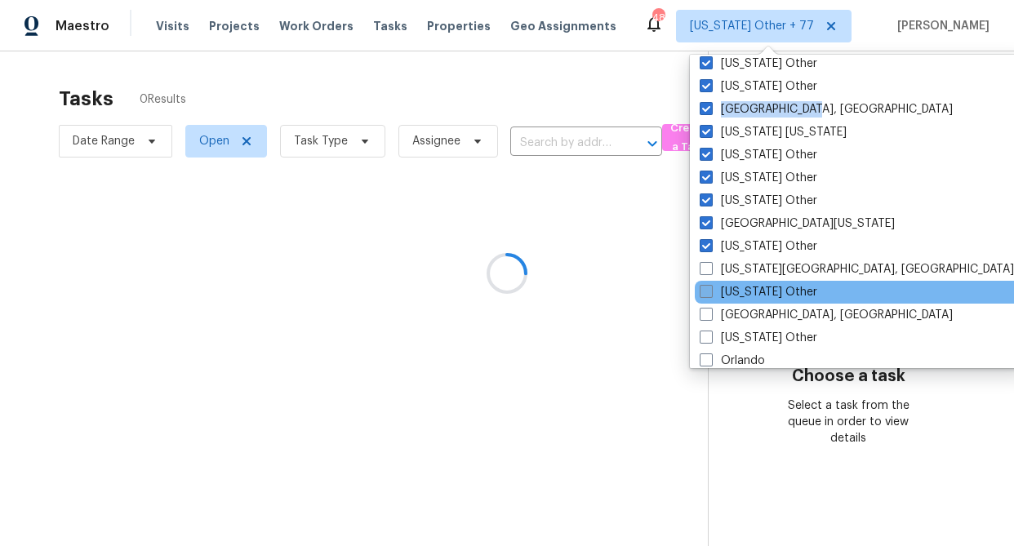
drag, startPoint x: 706, startPoint y: 273, endPoint x: 712, endPoint y: 286, distance: 14.3
click at [706, 273] on span at bounding box center [705, 268] width 13 height 13
click at [706, 272] on input "[US_STATE][GEOGRAPHIC_DATA], [GEOGRAPHIC_DATA]" at bounding box center [704, 266] width 11 height 11
checkbox input "true"
click at [712, 291] on label "[US_STATE] Other" at bounding box center [758, 292] width 118 height 16
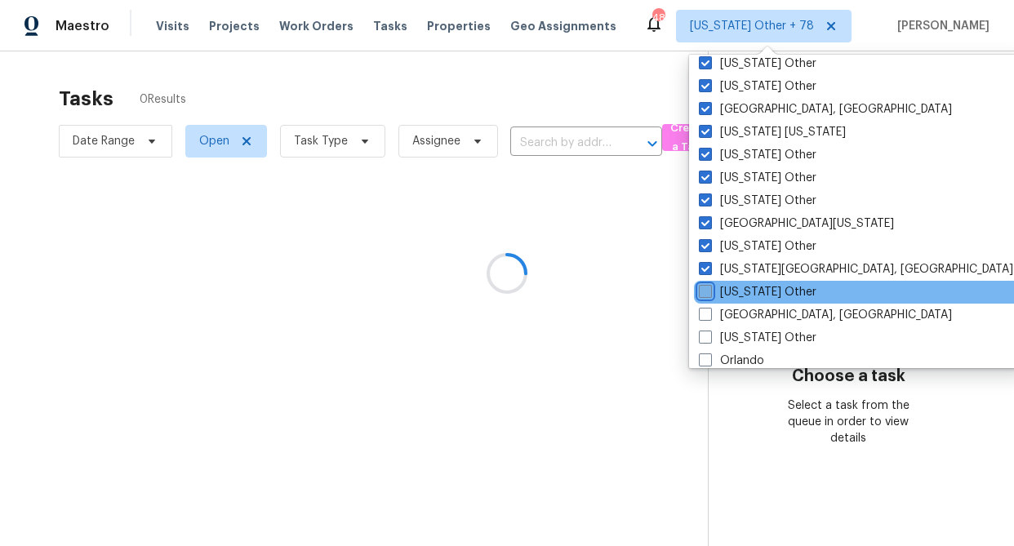
click at [709, 291] on input "[US_STATE] Other" at bounding box center [704, 289] width 11 height 11
checkbox input "true"
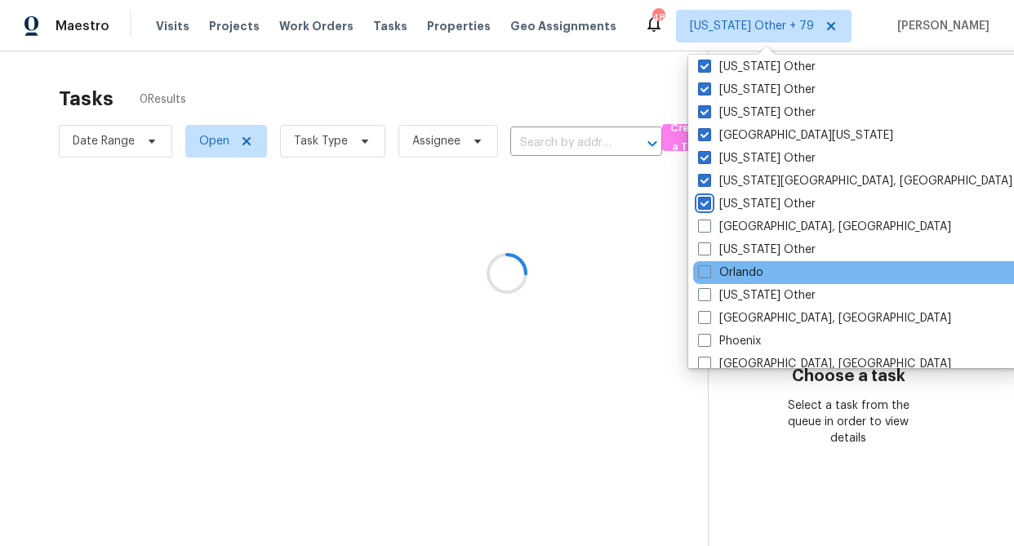
scroll to position [1694, 0]
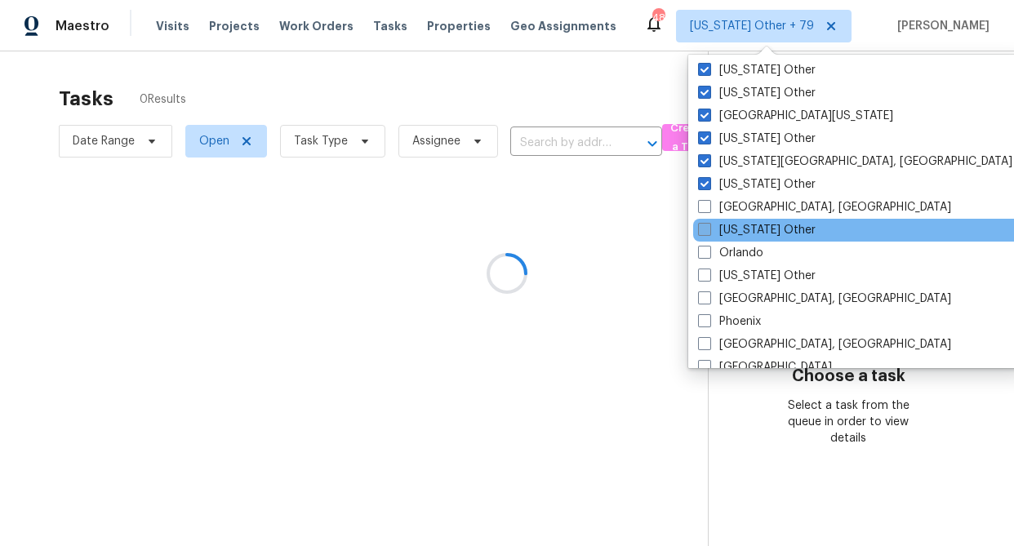
drag, startPoint x: 709, startPoint y: 206, endPoint x: 704, endPoint y: 224, distance: 19.4
click at [708, 209] on span at bounding box center [704, 206] width 13 height 13
click at [708, 209] on input "[GEOGRAPHIC_DATA], [GEOGRAPHIC_DATA]" at bounding box center [703, 204] width 11 height 11
checkbox input "true"
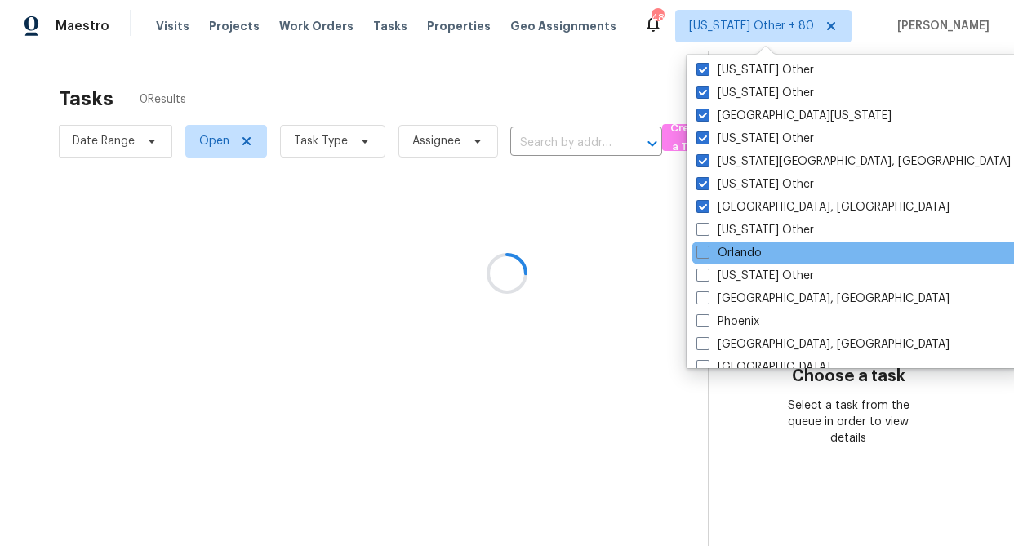
drag, startPoint x: 704, startPoint y: 231, endPoint x: 704, endPoint y: 242, distance: 11.5
click at [704, 231] on span at bounding box center [702, 229] width 13 height 13
click at [704, 231] on input "[US_STATE] Other" at bounding box center [701, 227] width 11 height 11
checkbox input "true"
click at [704, 251] on span at bounding box center [705, 252] width 13 height 13
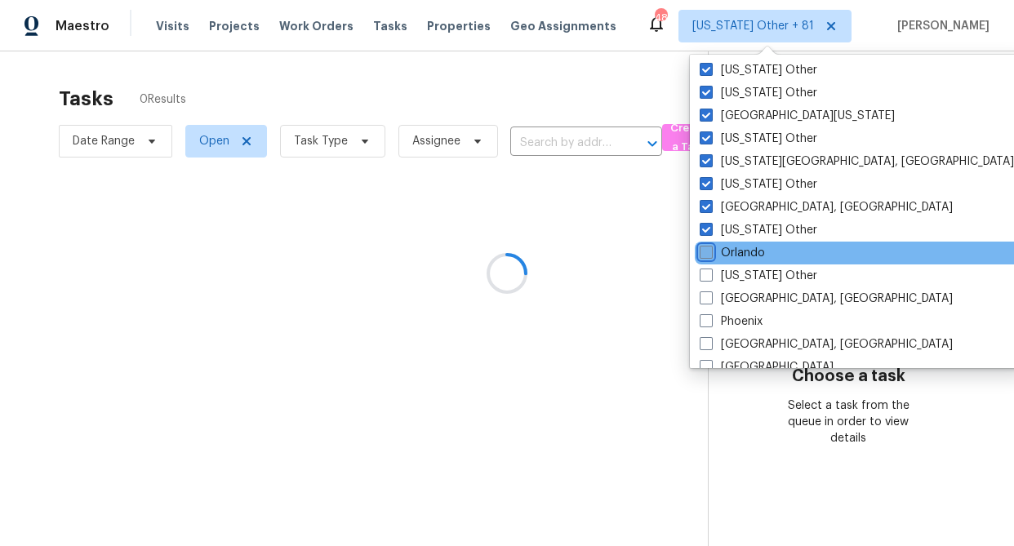
click at [704, 251] on input "Orlando" at bounding box center [704, 250] width 11 height 11
checkbox input "true"
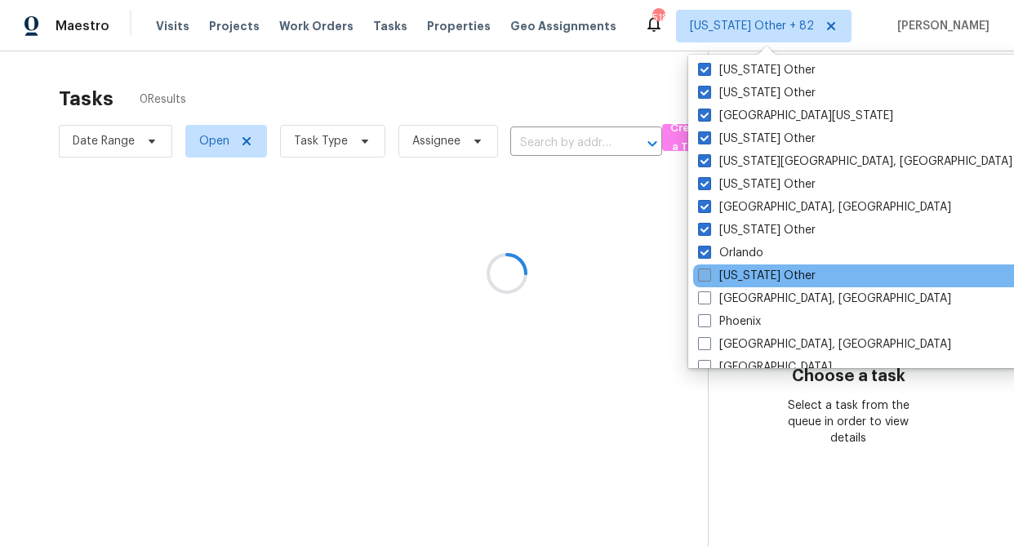
click at [705, 273] on span at bounding box center [704, 275] width 13 height 13
click at [705, 273] on input "[US_STATE] Other" at bounding box center [703, 273] width 11 height 11
checkbox input "true"
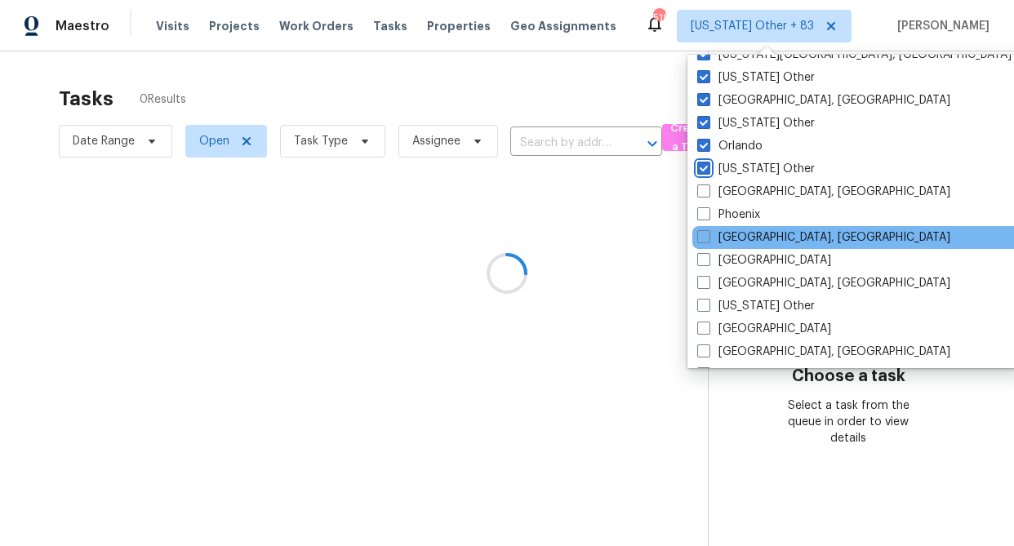
scroll to position [1810, 0]
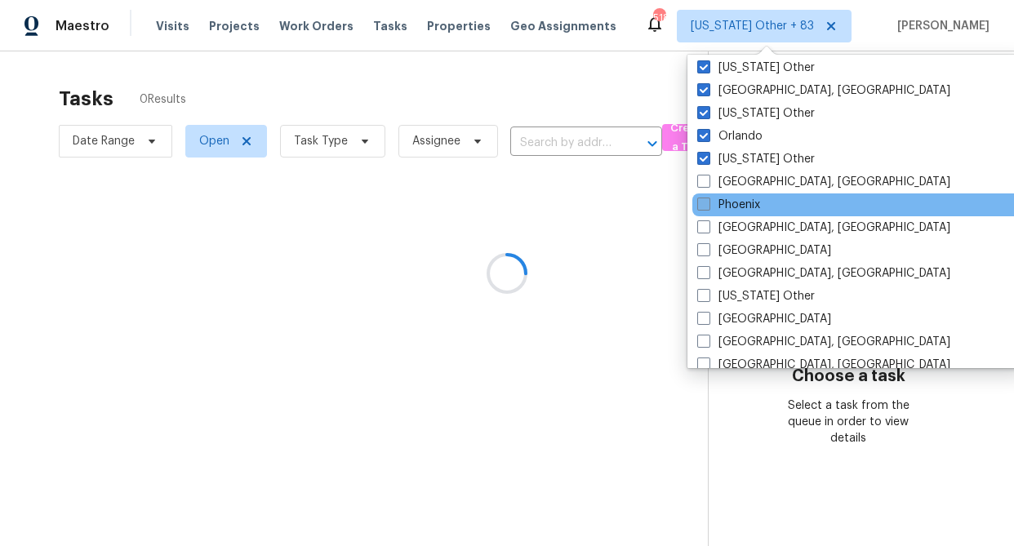
drag, startPoint x: 706, startPoint y: 185, endPoint x: 713, endPoint y: 207, distance: 22.5
click at [707, 186] on span at bounding box center [703, 181] width 13 height 13
click at [707, 184] on input "[GEOGRAPHIC_DATA], [GEOGRAPHIC_DATA]" at bounding box center [702, 179] width 11 height 11
checkbox input "true"
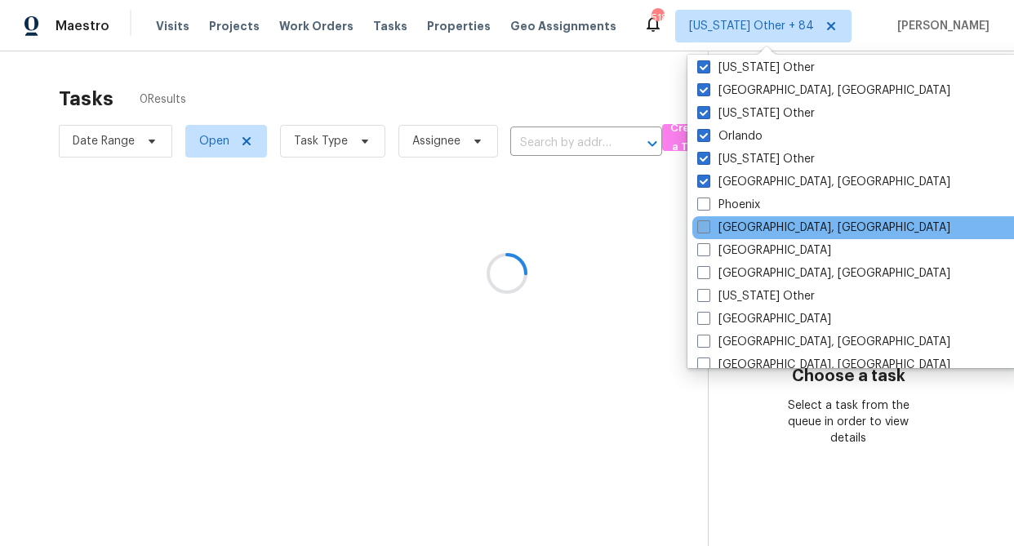
drag, startPoint x: 709, startPoint y: 210, endPoint x: 705, endPoint y: 224, distance: 14.5
click at [708, 210] on span at bounding box center [703, 204] width 13 height 13
click at [708, 207] on input "Phoenix" at bounding box center [702, 202] width 11 height 11
checkbox input "true"
click at [704, 229] on span at bounding box center [704, 226] width 13 height 13
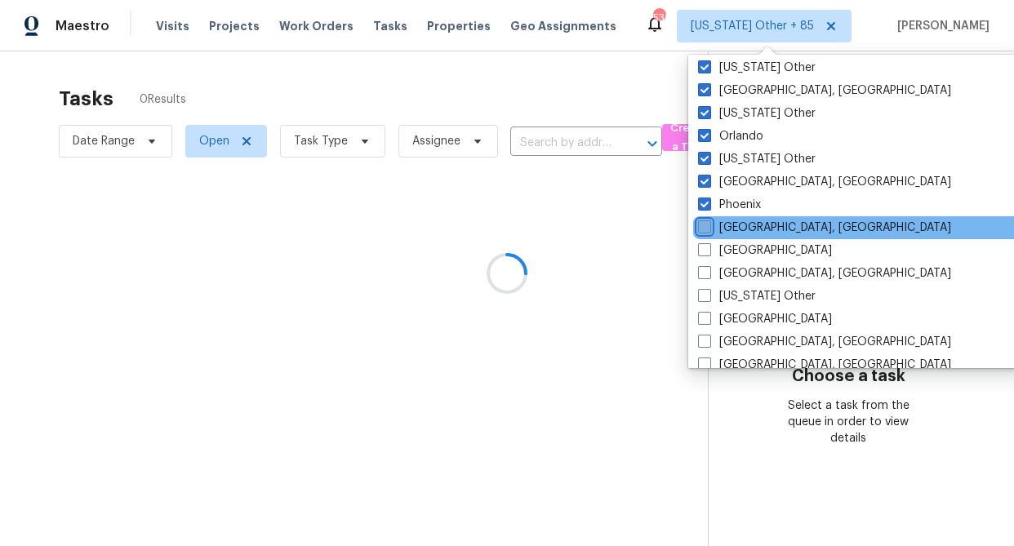
click at [704, 229] on input "[GEOGRAPHIC_DATA], [GEOGRAPHIC_DATA]" at bounding box center [703, 225] width 11 height 11
checkbox input "true"
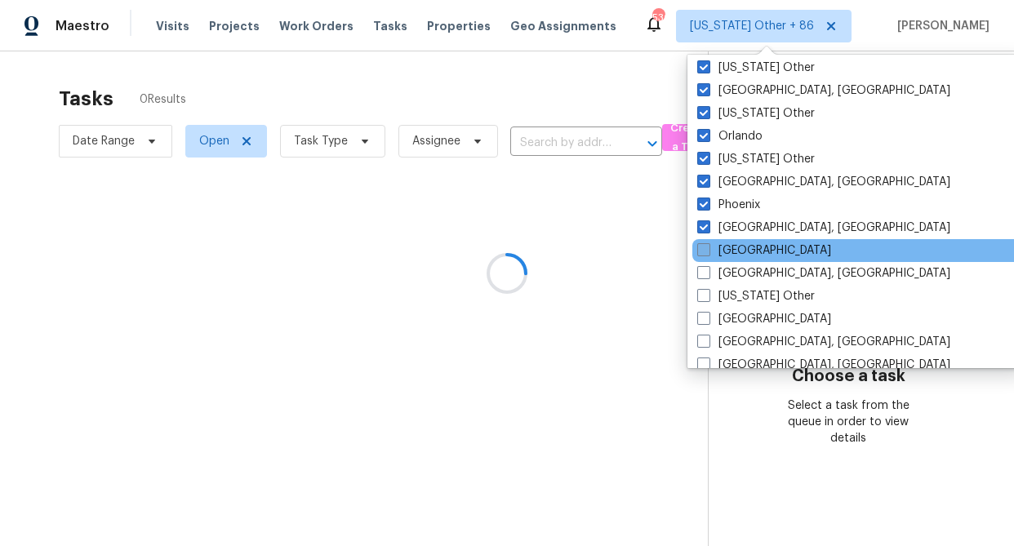
click at [705, 246] on span at bounding box center [703, 249] width 13 height 13
click at [705, 246] on input "[GEOGRAPHIC_DATA]" at bounding box center [702, 247] width 11 height 11
checkbox input "true"
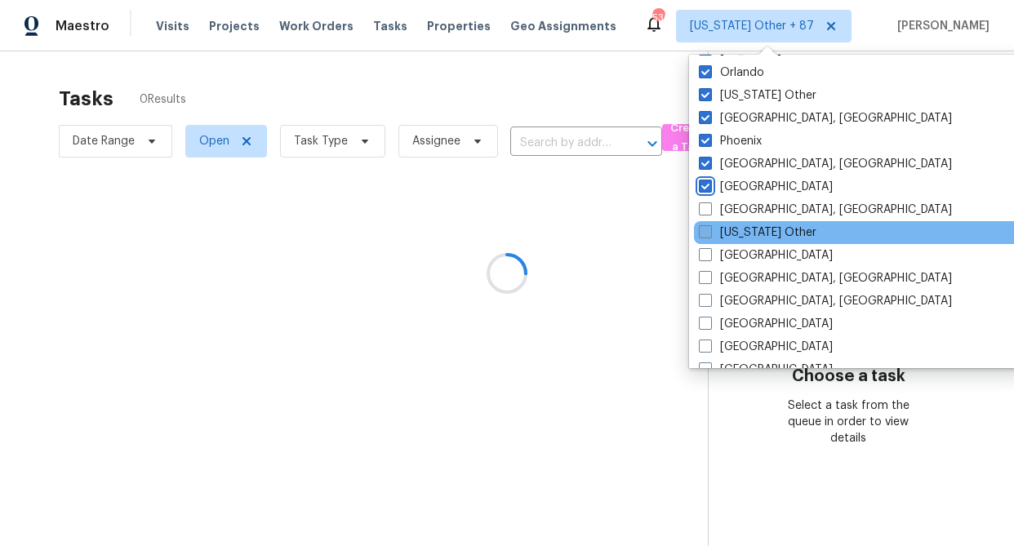
scroll to position [1876, 0]
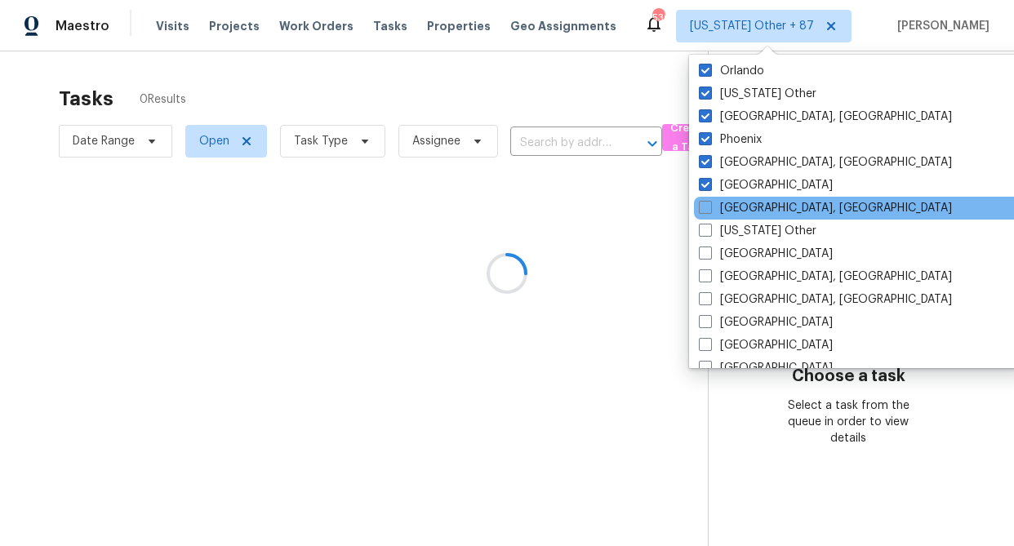
drag, startPoint x: 705, startPoint y: 207, endPoint x: 704, endPoint y: 217, distance: 10.6
click at [705, 207] on span at bounding box center [705, 207] width 13 height 13
click at [705, 207] on input "[GEOGRAPHIC_DATA], [GEOGRAPHIC_DATA]" at bounding box center [704, 205] width 11 height 11
checkbox input "true"
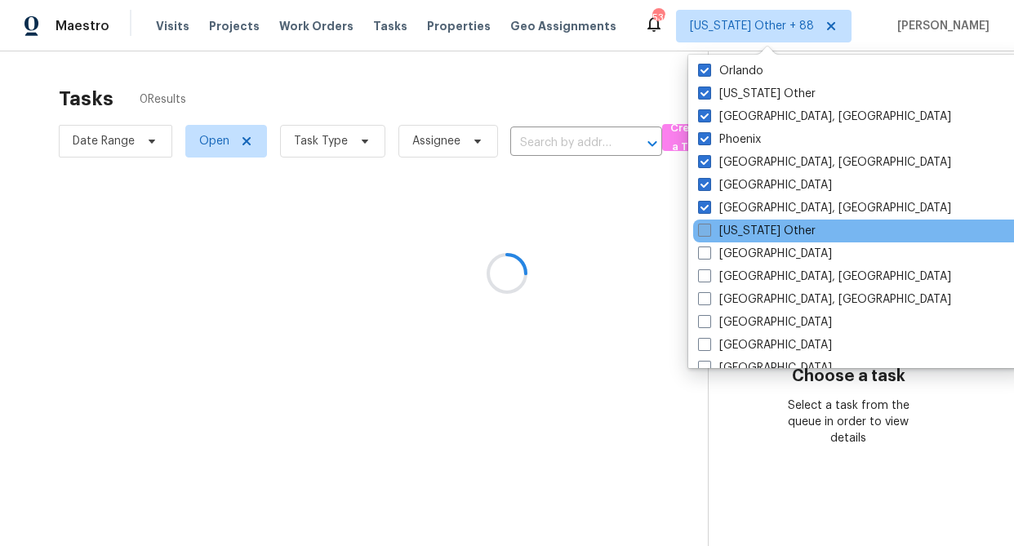
drag, startPoint x: 708, startPoint y: 233, endPoint x: 707, endPoint y: 246, distance: 13.9
click at [708, 233] on span at bounding box center [704, 230] width 13 height 13
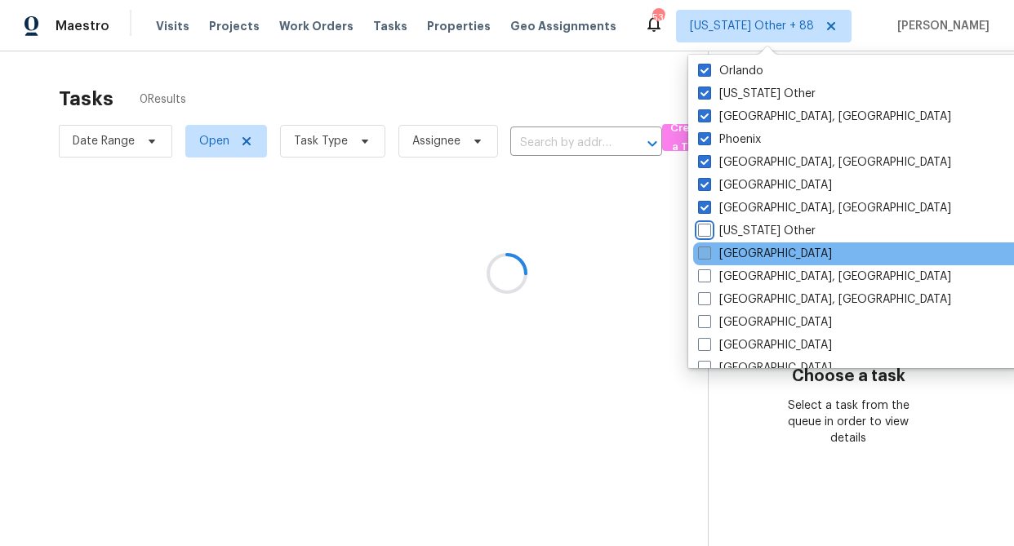
click at [708, 233] on input "[US_STATE] Other" at bounding box center [703, 228] width 11 height 11
checkbox input "true"
click at [707, 264] on div "[GEOGRAPHIC_DATA]" at bounding box center [856, 253] width 329 height 23
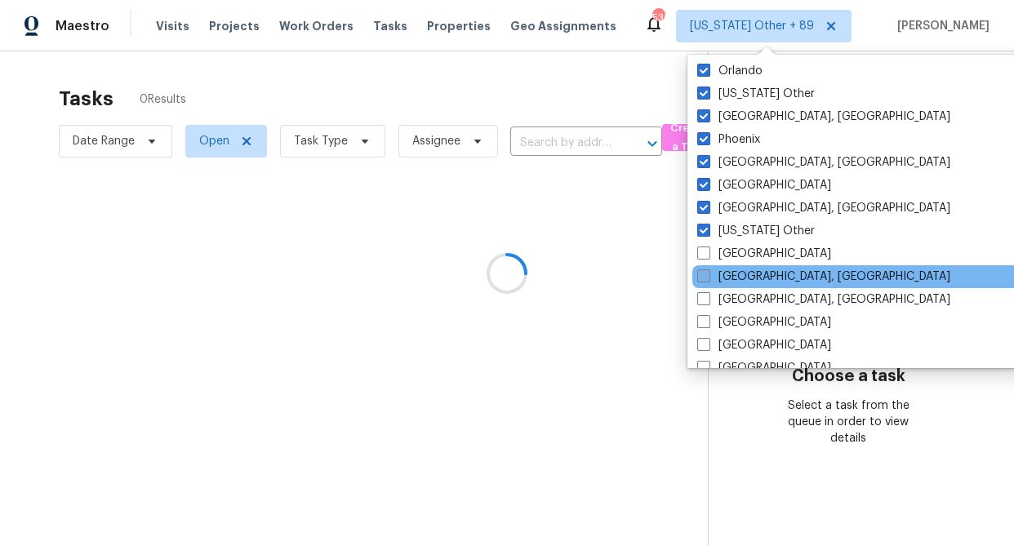
drag, startPoint x: 702, startPoint y: 260, endPoint x: 702, endPoint y: 276, distance: 16.3
click at [701, 260] on label "[GEOGRAPHIC_DATA]" at bounding box center [764, 254] width 134 height 16
click at [701, 256] on input "[GEOGRAPHIC_DATA]" at bounding box center [702, 251] width 11 height 11
checkbox input "true"
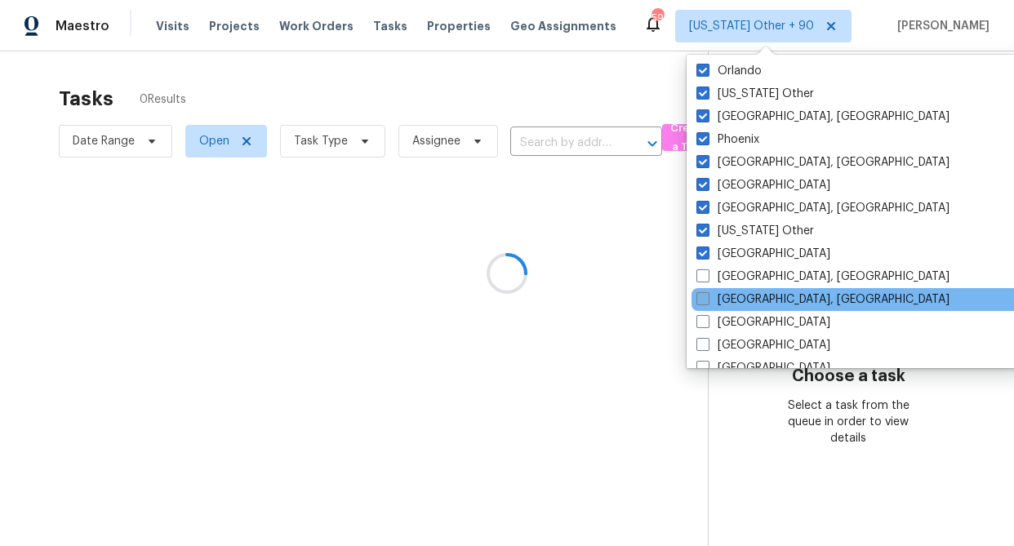
click at [703, 279] on span at bounding box center [702, 275] width 13 height 13
click at [703, 279] on input "[GEOGRAPHIC_DATA], [GEOGRAPHIC_DATA]" at bounding box center [701, 274] width 11 height 11
checkbox input "true"
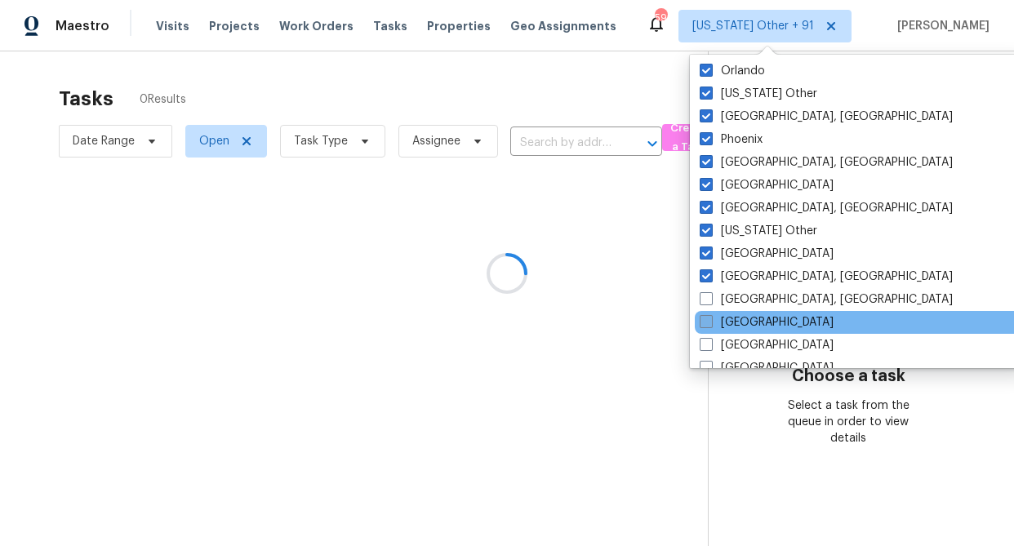
drag, startPoint x: 703, startPoint y: 298, endPoint x: 704, endPoint y: 324, distance: 26.2
click at [703, 301] on span at bounding box center [705, 298] width 13 height 13
click at [703, 301] on input "[GEOGRAPHIC_DATA], [GEOGRAPHIC_DATA]" at bounding box center [704, 296] width 11 height 11
checkbox input "true"
click at [704, 322] on span at bounding box center [704, 321] width 13 height 13
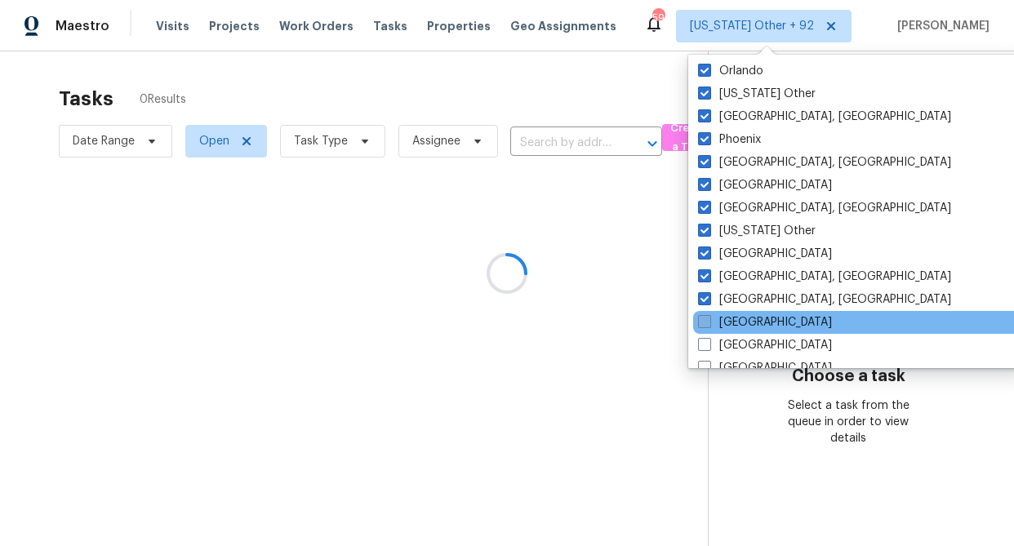
click at [704, 322] on input "[GEOGRAPHIC_DATA]" at bounding box center [703, 319] width 11 height 11
checkbox input "true"
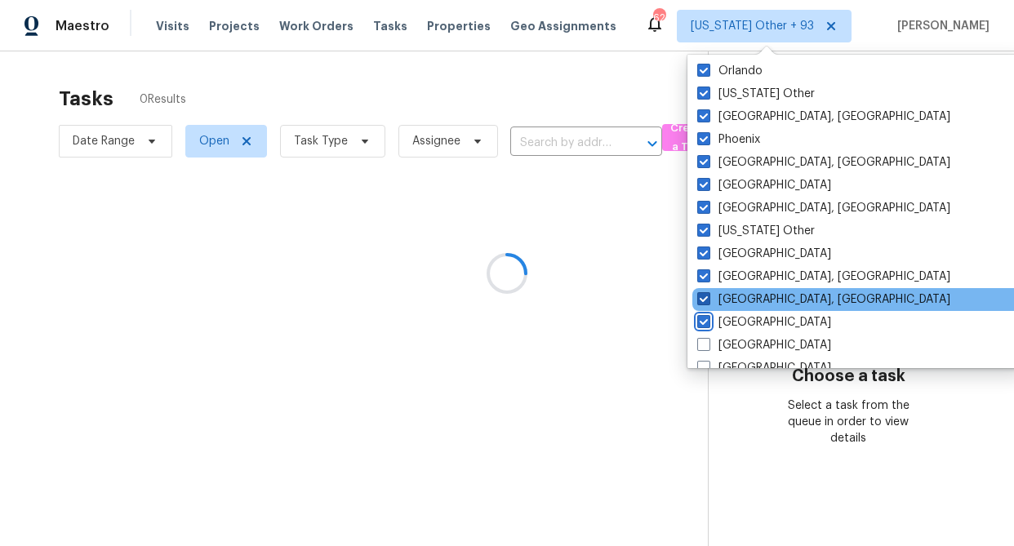
scroll to position [1939, 0]
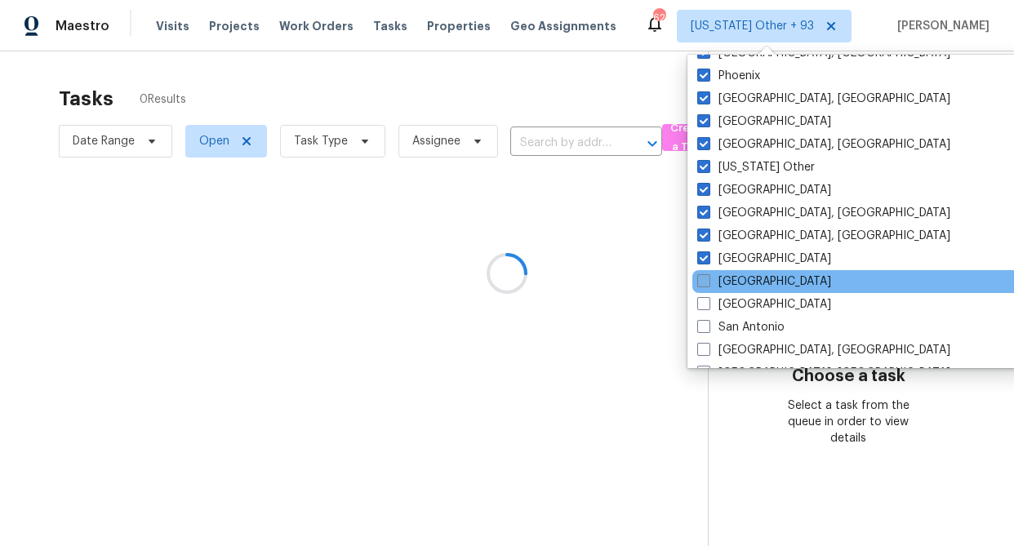
drag, startPoint x: 706, startPoint y: 280, endPoint x: 706, endPoint y: 302, distance: 22.0
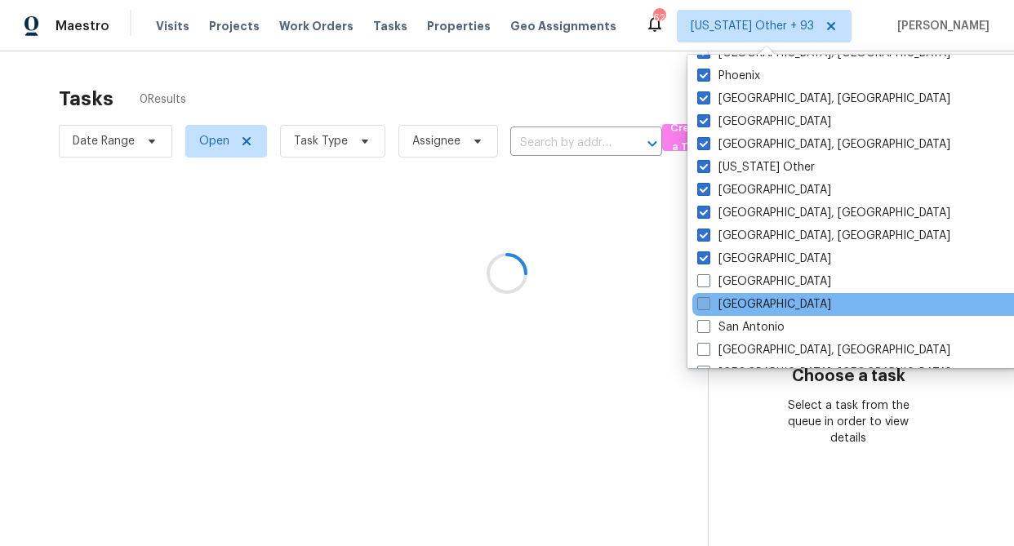
click at [706, 281] on span at bounding box center [703, 280] width 13 height 13
click at [706, 281] on input "[GEOGRAPHIC_DATA]" at bounding box center [702, 278] width 11 height 11
checkbox input "true"
click at [705, 301] on span at bounding box center [703, 303] width 13 height 13
click at [705, 301] on input "[GEOGRAPHIC_DATA]" at bounding box center [702, 301] width 11 height 11
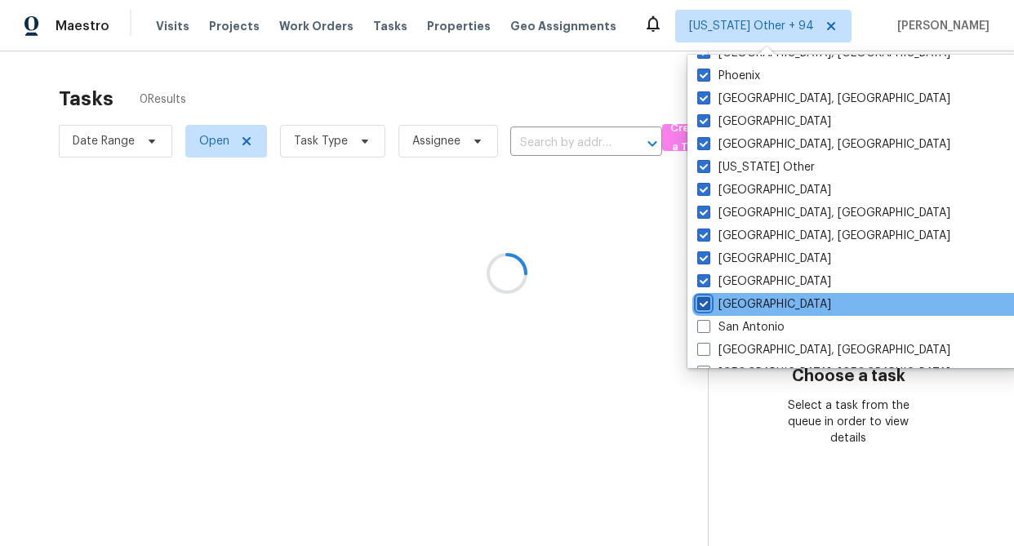
checkbox input "true"
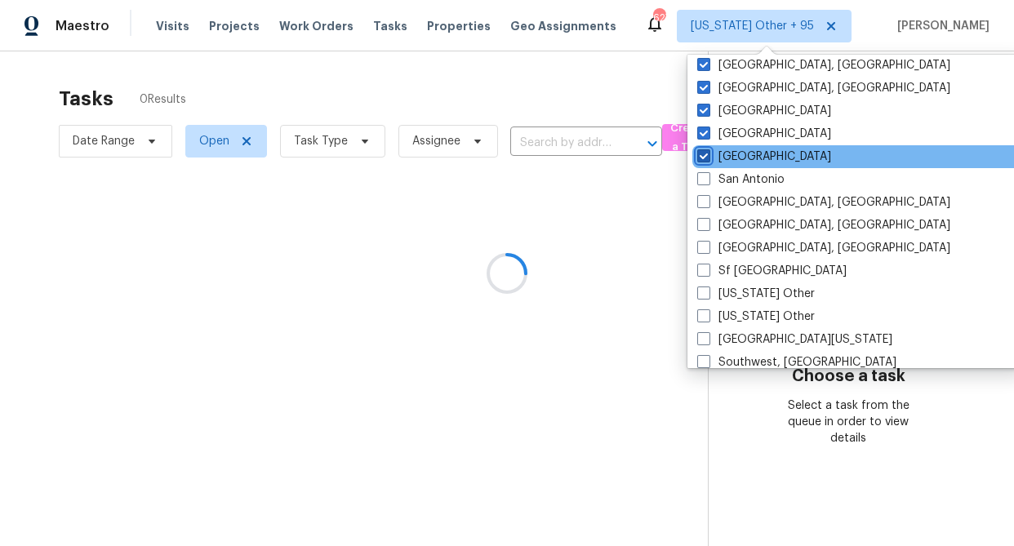
scroll to position [2090, 0]
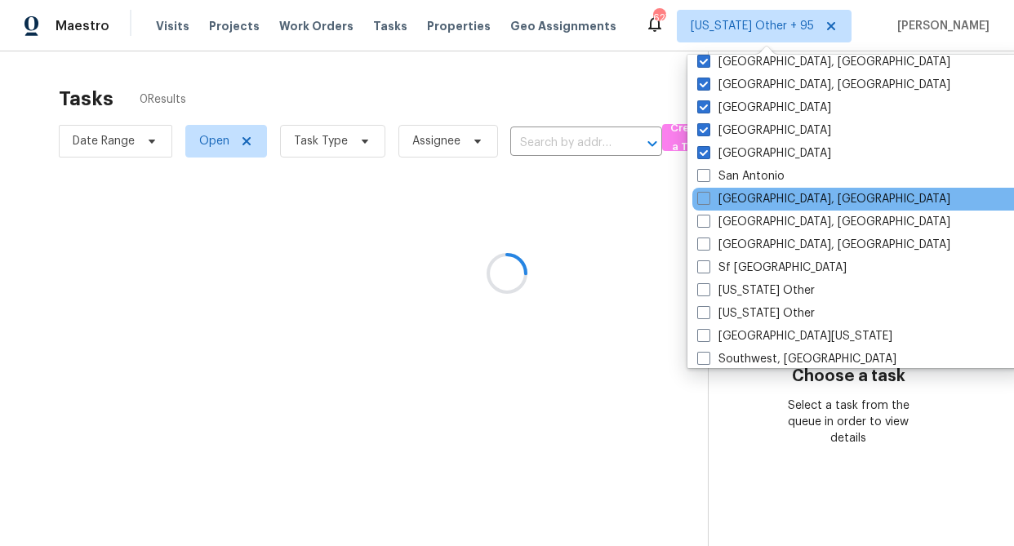
drag, startPoint x: 705, startPoint y: 175, endPoint x: 703, endPoint y: 187, distance: 11.7
click at [706, 177] on span at bounding box center [703, 175] width 13 height 13
click at [706, 177] on input "San Antonio" at bounding box center [702, 173] width 11 height 11
checkbox input "true"
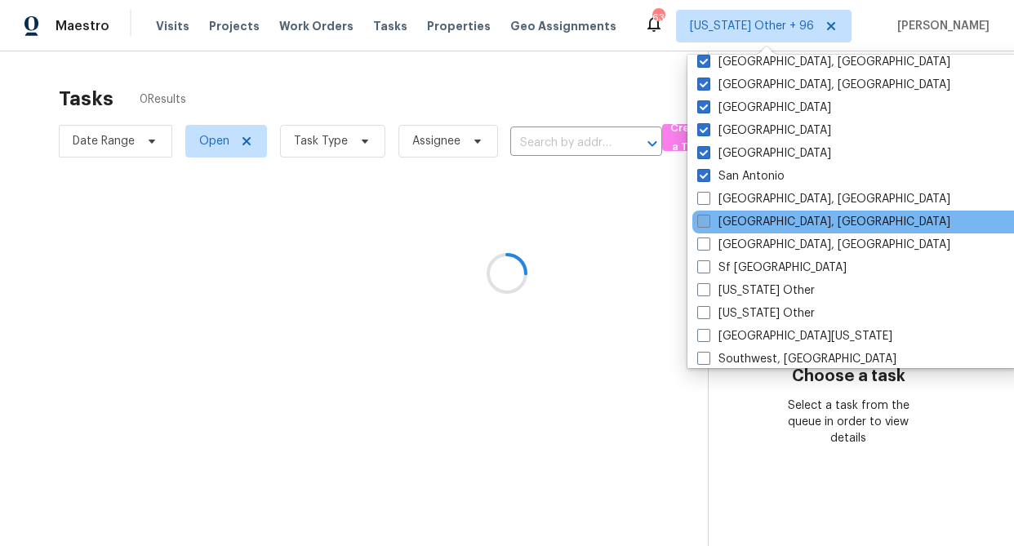
drag, startPoint x: 702, startPoint y: 196, endPoint x: 701, endPoint y: 214, distance: 18.0
click at [702, 196] on span at bounding box center [703, 198] width 13 height 13
click at [702, 196] on input "[GEOGRAPHIC_DATA], [GEOGRAPHIC_DATA]" at bounding box center [702, 196] width 11 height 11
checkbox input "true"
click at [700, 229] on label "[GEOGRAPHIC_DATA], [GEOGRAPHIC_DATA]" at bounding box center [825, 222] width 253 height 16
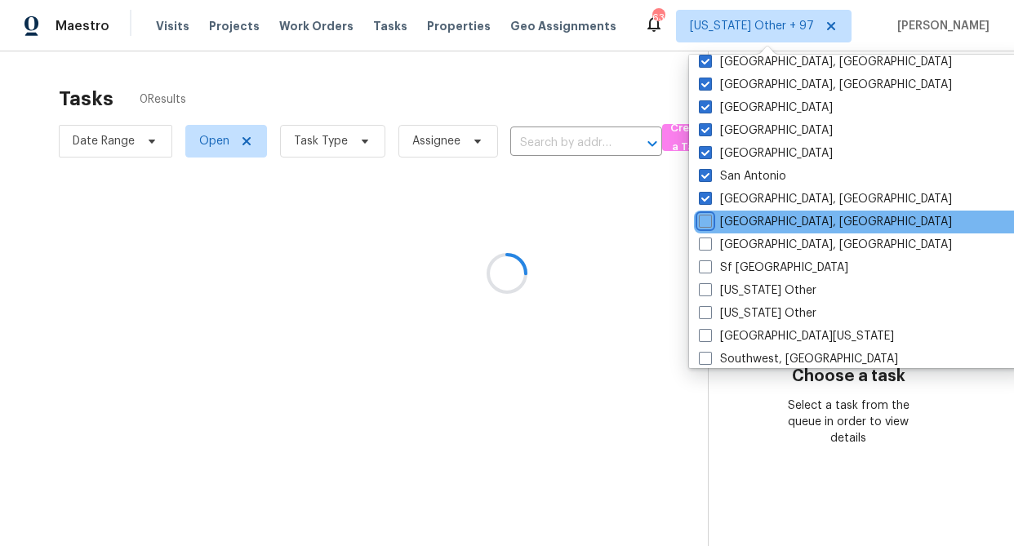
click at [700, 224] on input "[GEOGRAPHIC_DATA], [GEOGRAPHIC_DATA]" at bounding box center [704, 219] width 11 height 11
checkbox input "true"
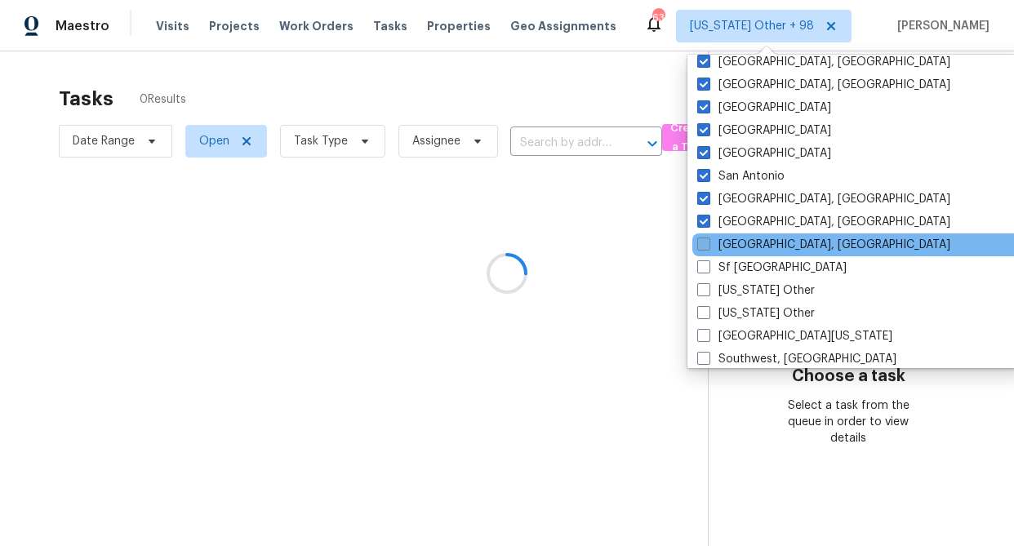
click at [703, 246] on span at bounding box center [703, 244] width 13 height 13
click at [703, 246] on input "[GEOGRAPHIC_DATA], [GEOGRAPHIC_DATA]" at bounding box center [702, 242] width 11 height 11
checkbox input "true"
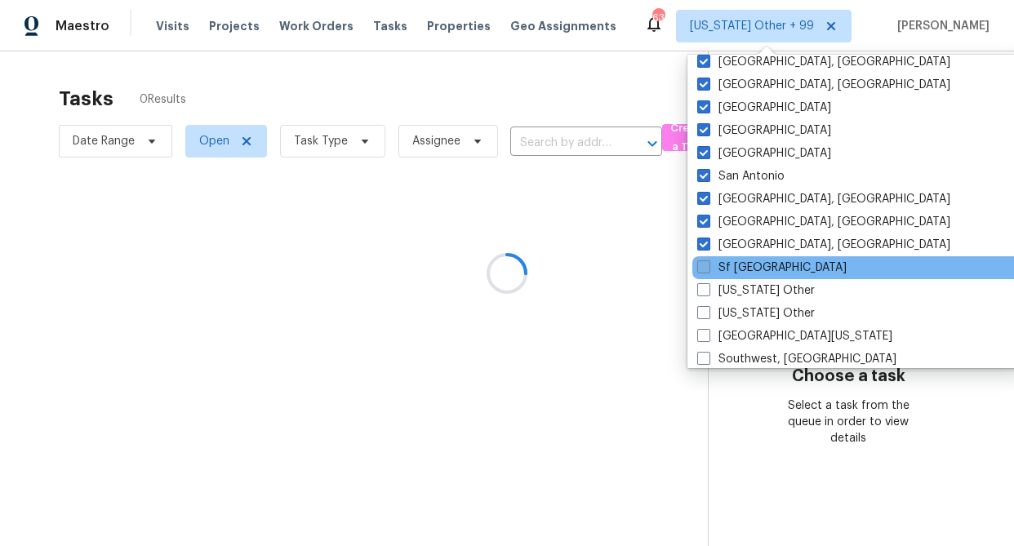
drag, startPoint x: 704, startPoint y: 268, endPoint x: 704, endPoint y: 302, distance: 34.3
click at [704, 268] on span at bounding box center [703, 266] width 13 height 13
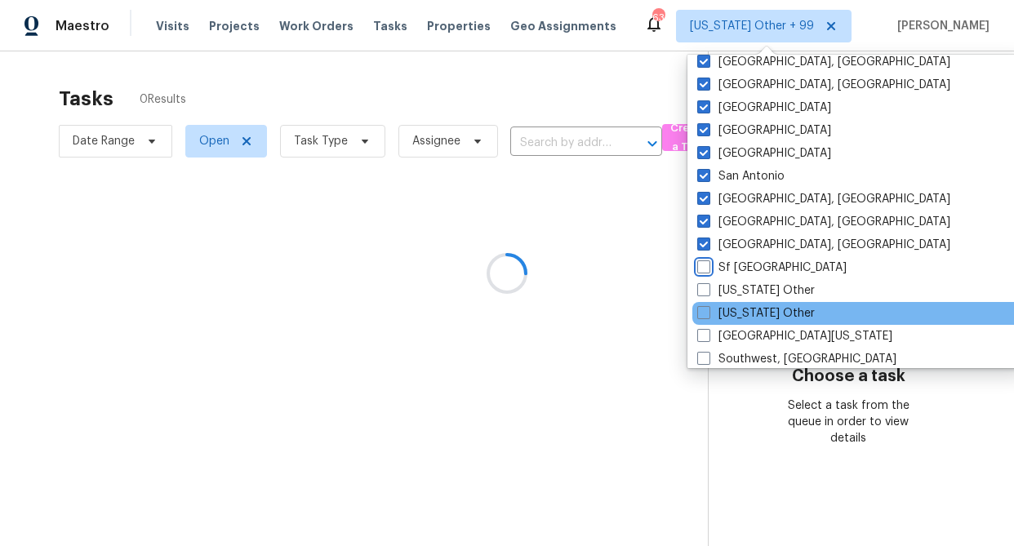
click at [704, 268] on input "Sf [GEOGRAPHIC_DATA]" at bounding box center [702, 265] width 11 height 11
checkbox input "true"
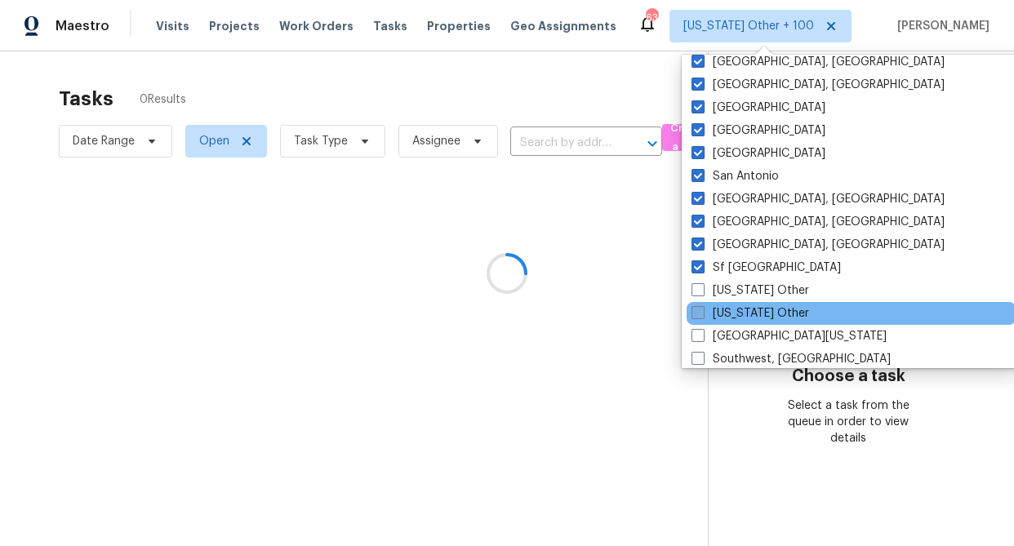
drag, startPoint x: 700, startPoint y: 291, endPoint x: 703, endPoint y: 304, distance: 13.3
click at [701, 295] on span at bounding box center [697, 289] width 13 height 13
click at [701, 293] on input "[US_STATE] Other" at bounding box center [696, 287] width 11 height 11
checkbox input "true"
click at [700, 313] on span at bounding box center [701, 312] width 13 height 13
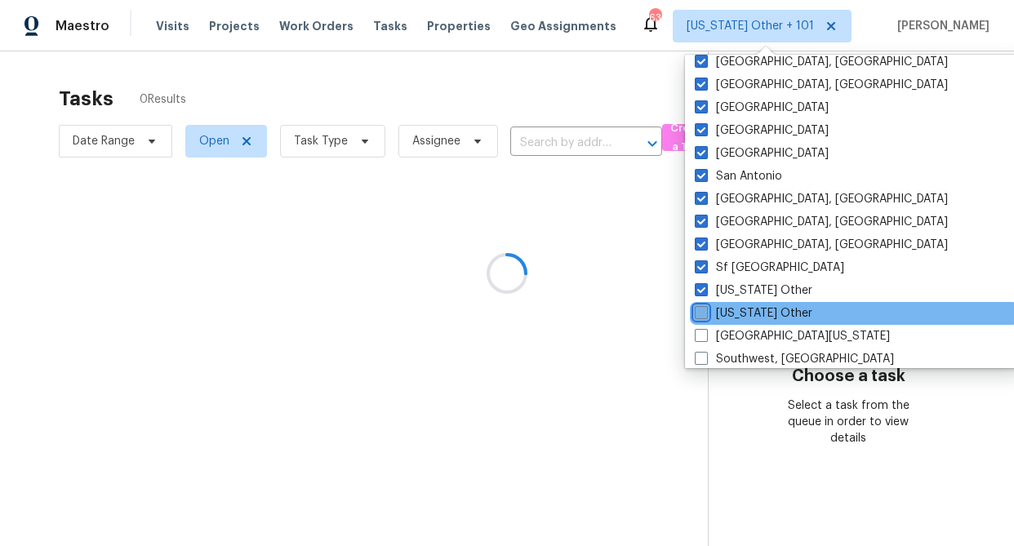
click at [700, 313] on input "[US_STATE] Other" at bounding box center [700, 310] width 11 height 11
checkbox input "true"
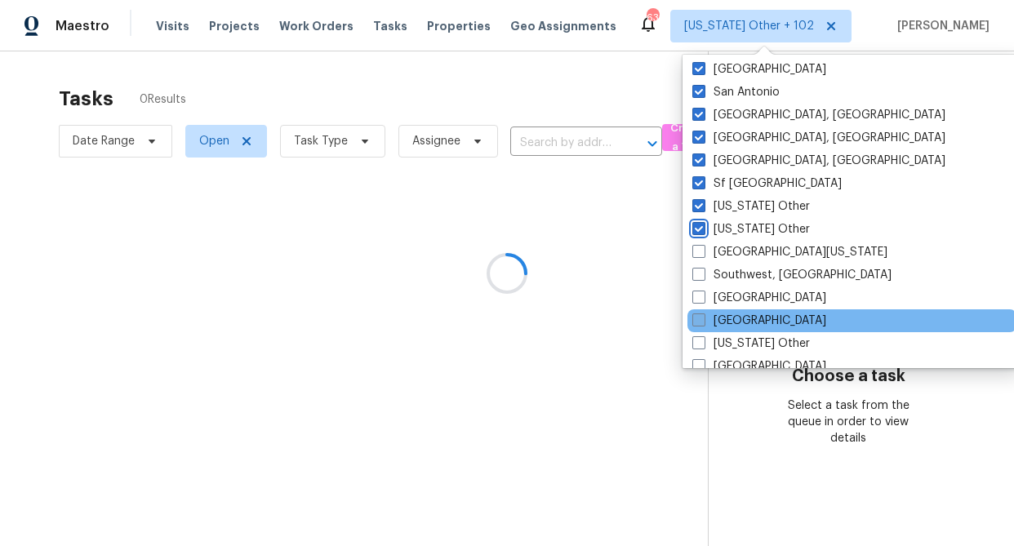
scroll to position [2193, 0]
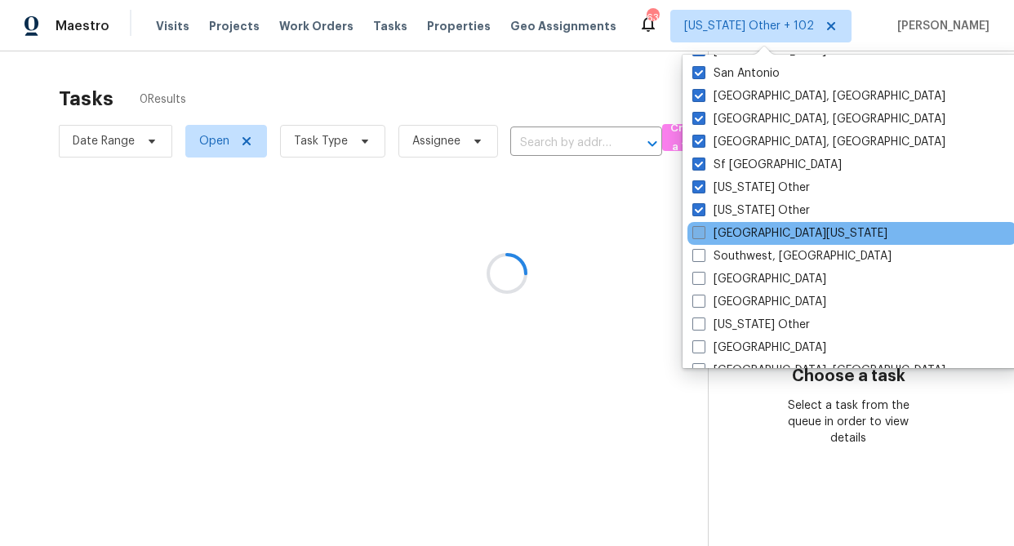
click at [700, 233] on span at bounding box center [698, 232] width 13 height 13
click at [700, 233] on input "[GEOGRAPHIC_DATA][US_STATE]" at bounding box center [697, 230] width 11 height 11
checkbox input "true"
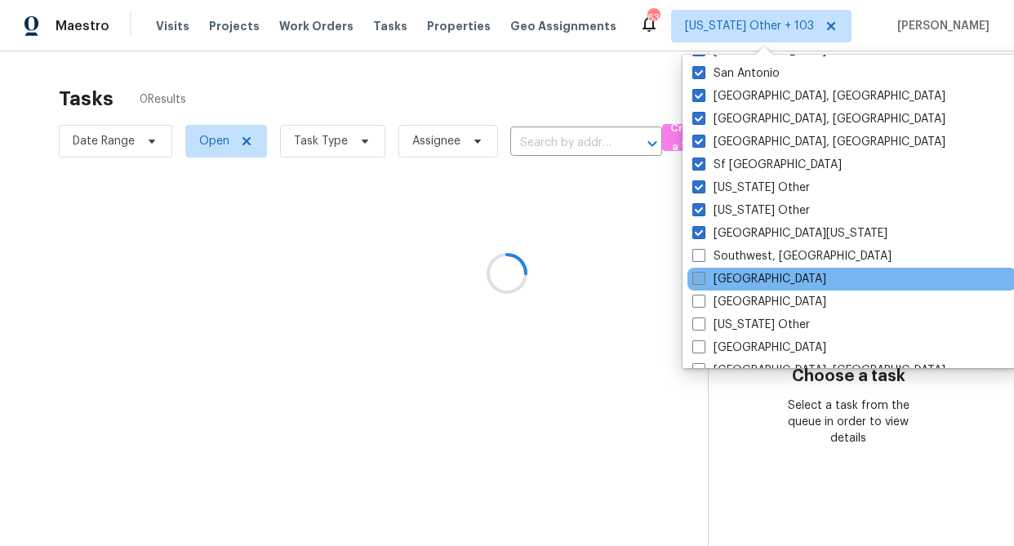
click at [701, 255] on span at bounding box center [698, 255] width 13 height 13
click at [701, 255] on input "Southwest, [GEOGRAPHIC_DATA]" at bounding box center [697, 253] width 11 height 11
checkbox input "true"
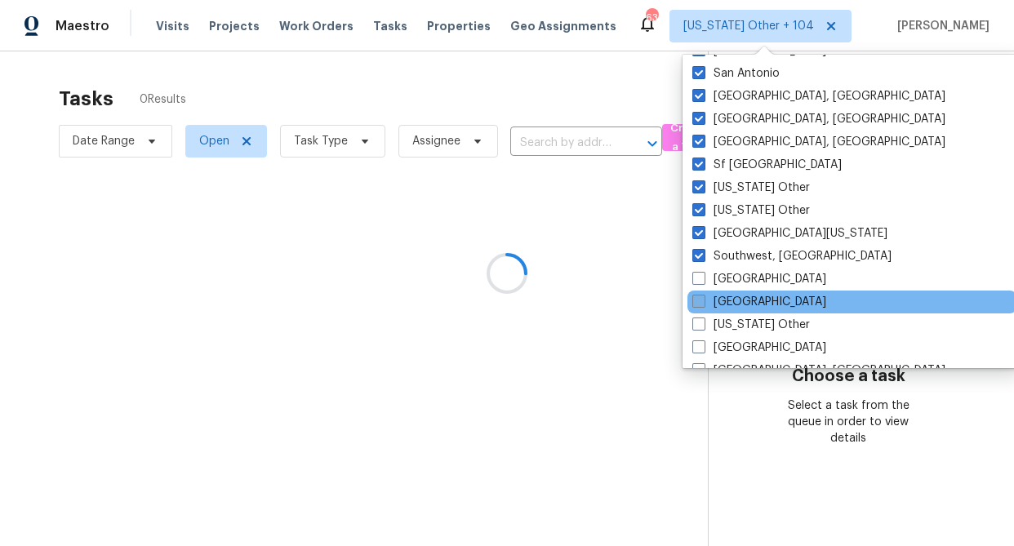
drag, startPoint x: 696, startPoint y: 281, endPoint x: 703, endPoint y: 300, distance: 20.6
click at [696, 281] on span at bounding box center [698, 278] width 13 height 13
click at [696, 281] on input "[GEOGRAPHIC_DATA]" at bounding box center [697, 276] width 11 height 11
checkbox input "true"
click at [703, 301] on span at bounding box center [698, 301] width 13 height 13
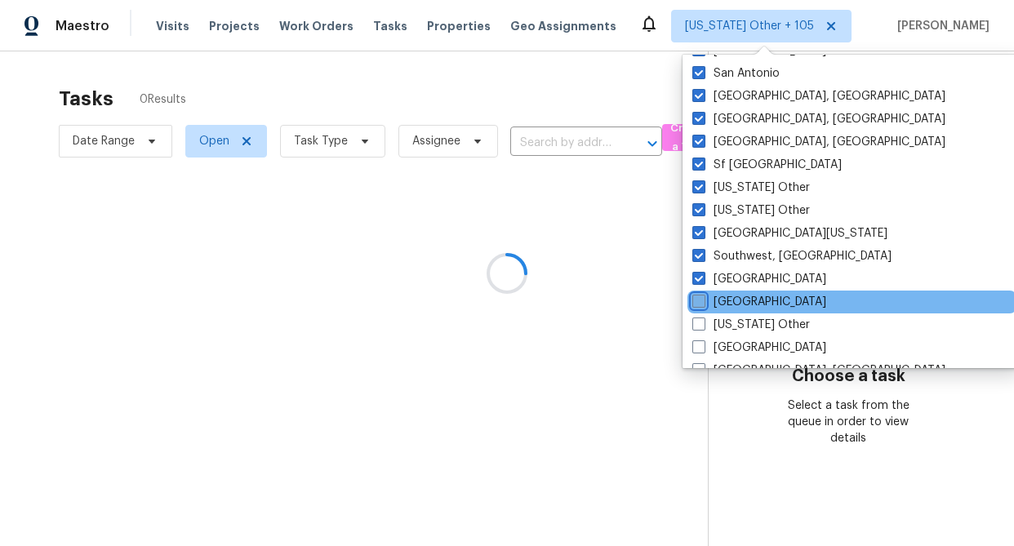
click at [703, 301] on input "[GEOGRAPHIC_DATA]" at bounding box center [697, 299] width 11 height 11
checkbox input "true"
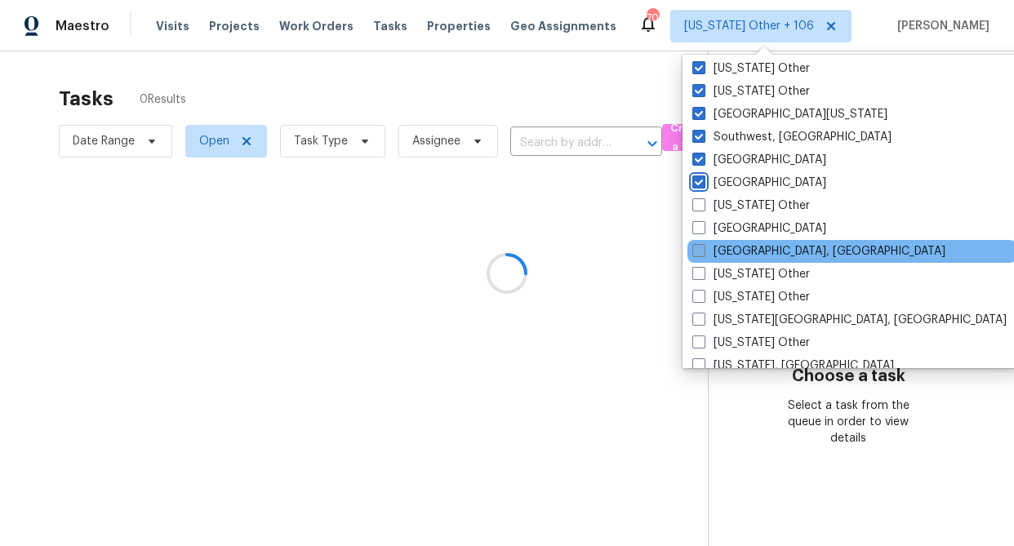
scroll to position [2315, 0]
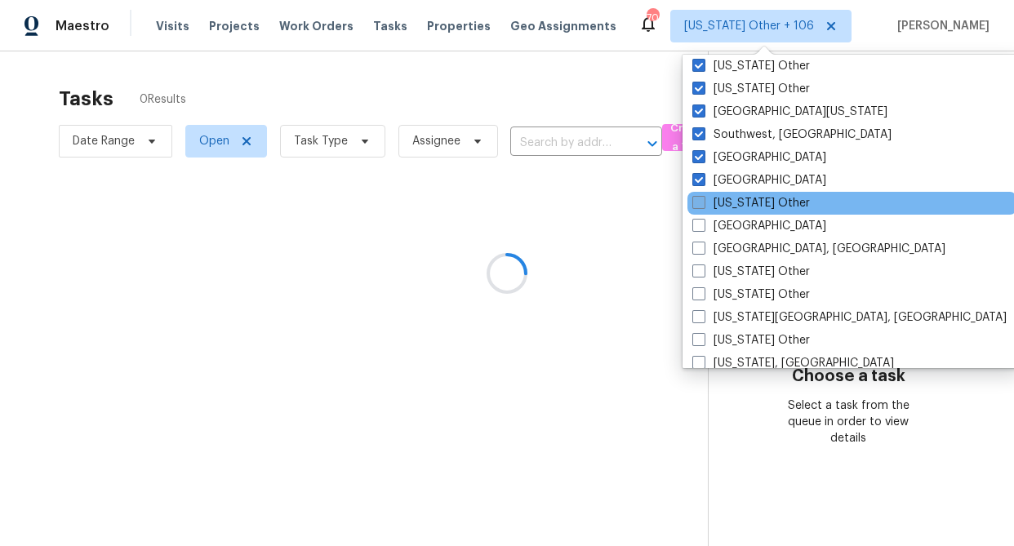
click at [699, 203] on span at bounding box center [698, 202] width 13 height 13
click at [699, 203] on input "[US_STATE] Other" at bounding box center [697, 200] width 11 height 11
checkbox input "true"
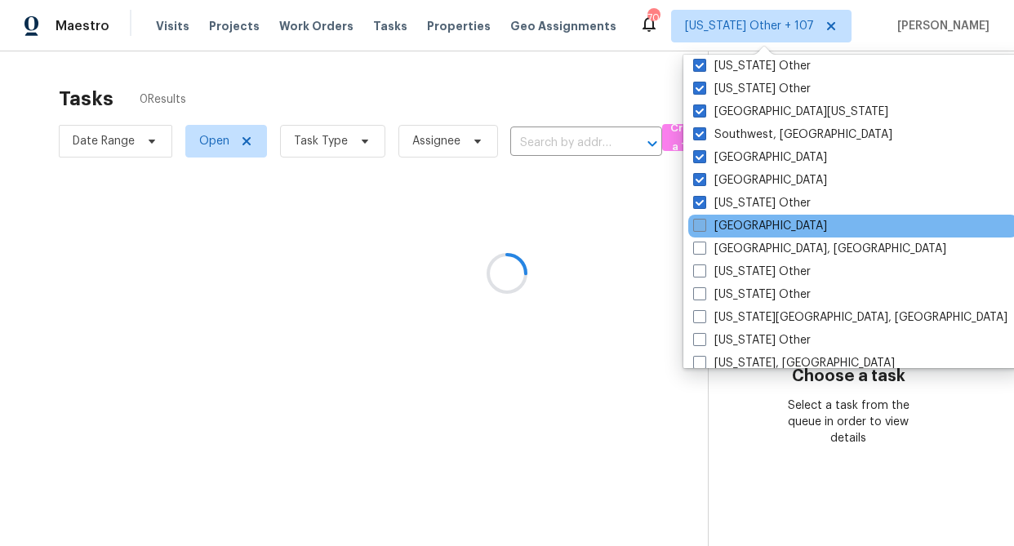
drag, startPoint x: 696, startPoint y: 227, endPoint x: 697, endPoint y: 244, distance: 17.2
click at [696, 228] on span at bounding box center [699, 225] width 13 height 13
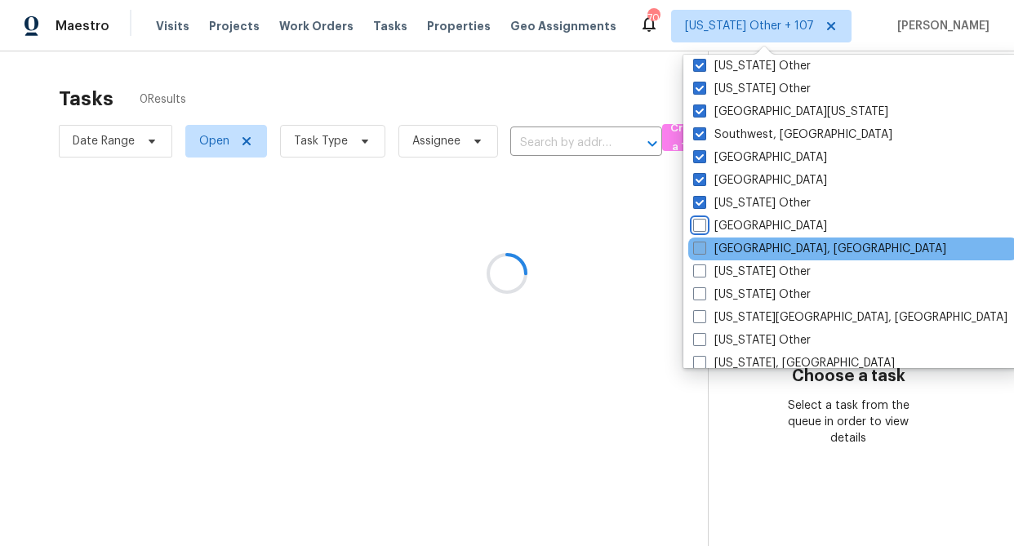
click at [696, 228] on input "[GEOGRAPHIC_DATA]" at bounding box center [698, 223] width 11 height 11
checkbox input "true"
click at [697, 245] on span at bounding box center [698, 248] width 13 height 13
click at [697, 245] on input "[GEOGRAPHIC_DATA], [GEOGRAPHIC_DATA]" at bounding box center [697, 246] width 11 height 11
checkbox input "true"
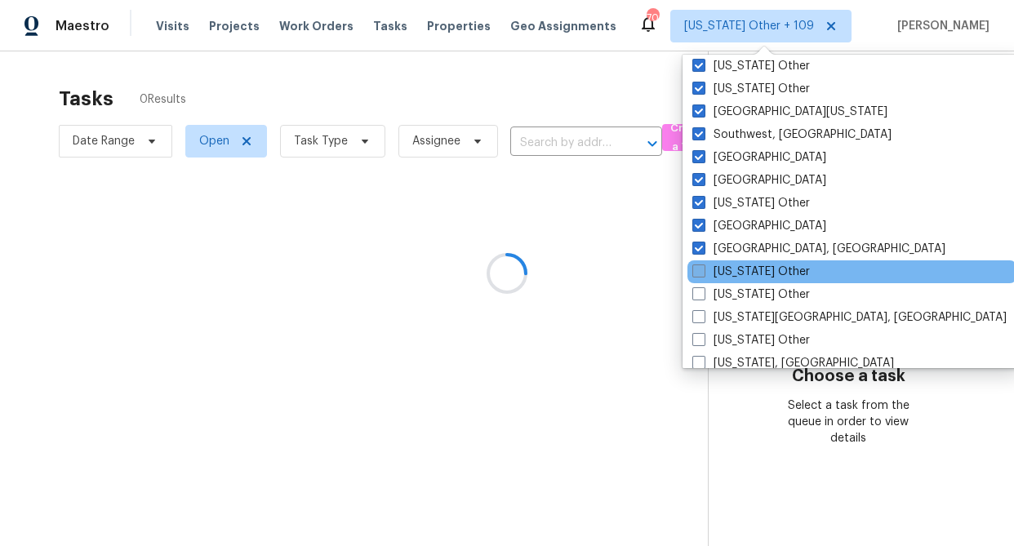
click at [698, 274] on span at bounding box center [698, 270] width 13 height 13
click at [698, 274] on input "[US_STATE] Other" at bounding box center [697, 269] width 11 height 11
checkbox input "true"
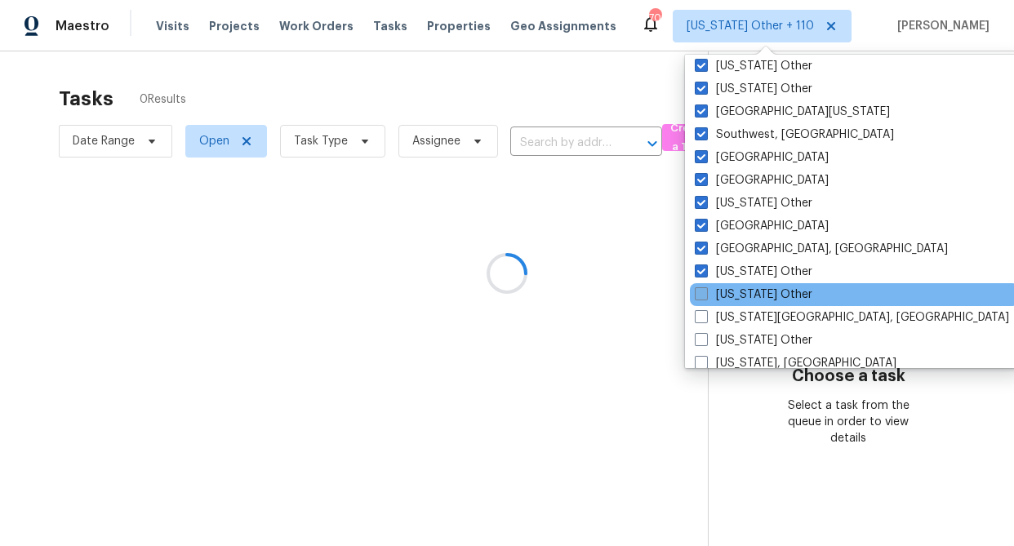
click at [695, 293] on span at bounding box center [701, 293] width 13 height 13
click at [695, 293] on input "[US_STATE] Other" at bounding box center [700, 291] width 11 height 11
checkbox input "true"
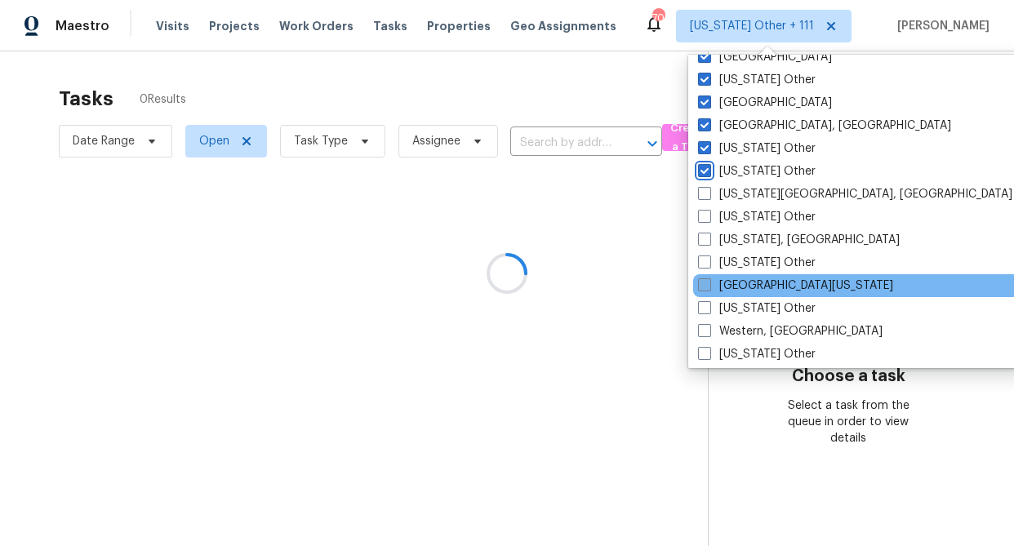
scroll to position [2441, 0]
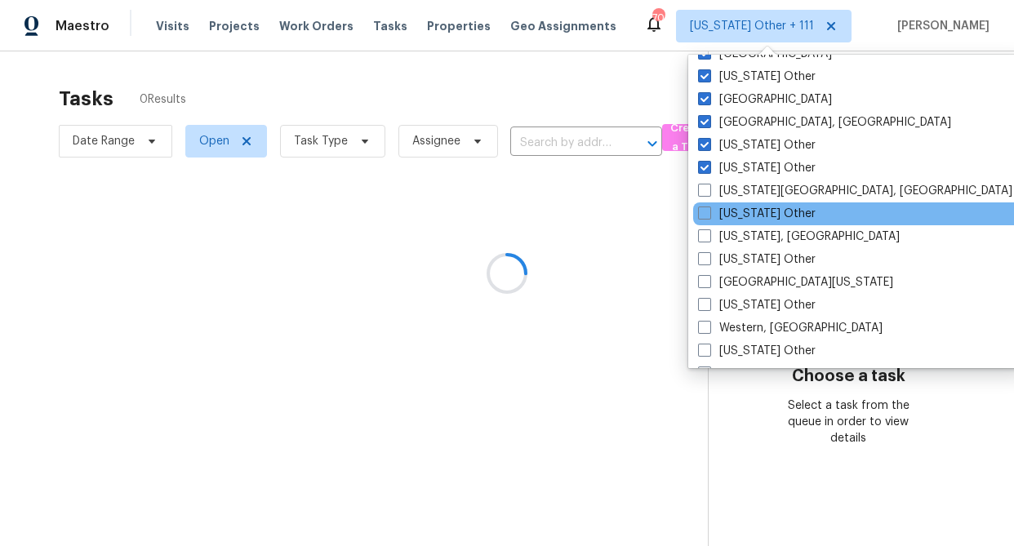
drag, startPoint x: 704, startPoint y: 190, endPoint x: 705, endPoint y: 202, distance: 12.4
click at [704, 198] on label "[US_STATE][GEOGRAPHIC_DATA], [GEOGRAPHIC_DATA]" at bounding box center [855, 191] width 314 height 16
click at [704, 193] on input "[US_STATE][GEOGRAPHIC_DATA], [GEOGRAPHIC_DATA]" at bounding box center [703, 188] width 11 height 11
checkbox input "true"
drag, startPoint x: 703, startPoint y: 211, endPoint x: 705, endPoint y: 223, distance: 11.7
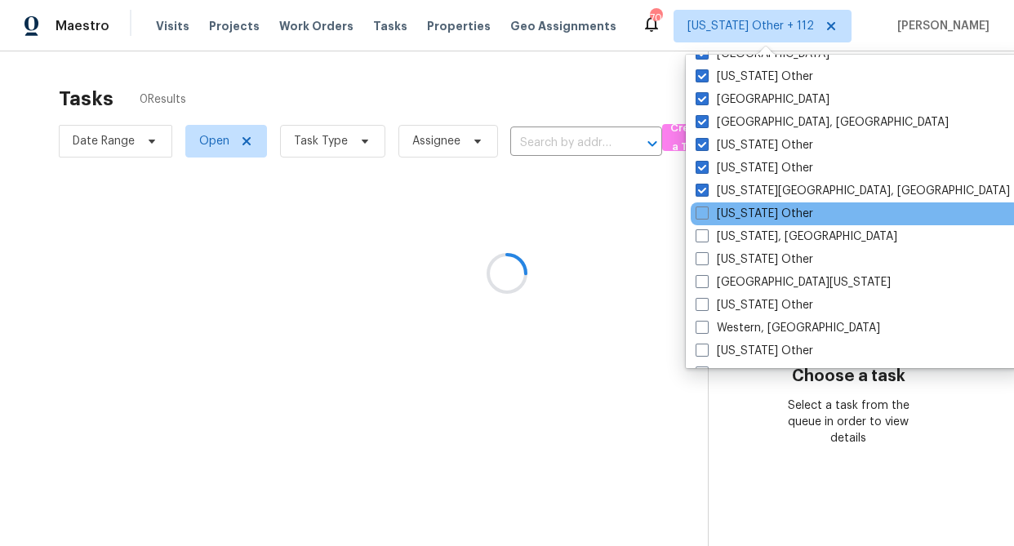
click at [703, 211] on span at bounding box center [701, 213] width 13 height 13
click at [703, 211] on input "[US_STATE] Other" at bounding box center [700, 211] width 11 height 11
checkbox input "true"
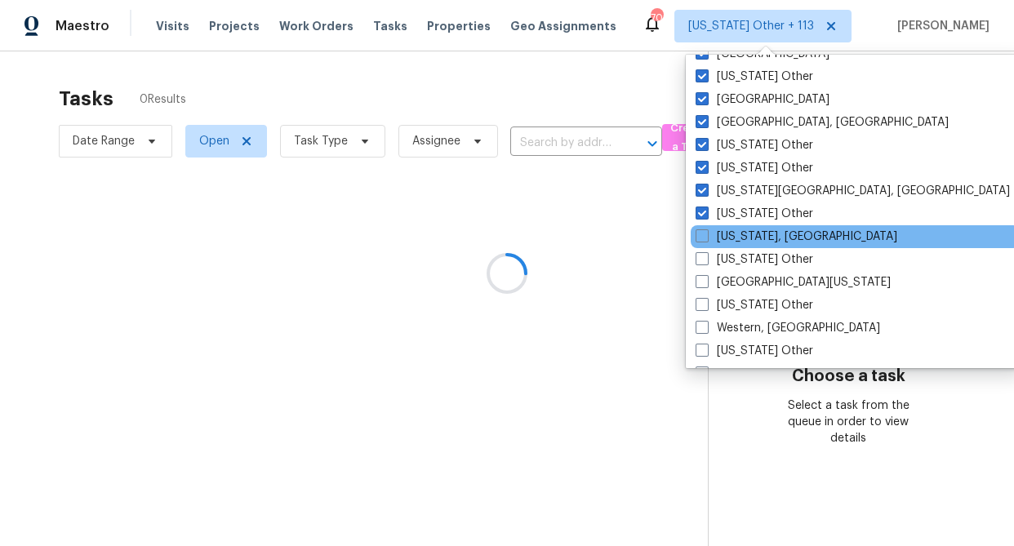
drag, startPoint x: 702, startPoint y: 237, endPoint x: 704, endPoint y: 245, distance: 8.3
click at [703, 238] on span at bounding box center [701, 235] width 13 height 13
click at [703, 238] on input "[US_STATE], [GEOGRAPHIC_DATA]" at bounding box center [700, 234] width 11 height 11
checkbox input "true"
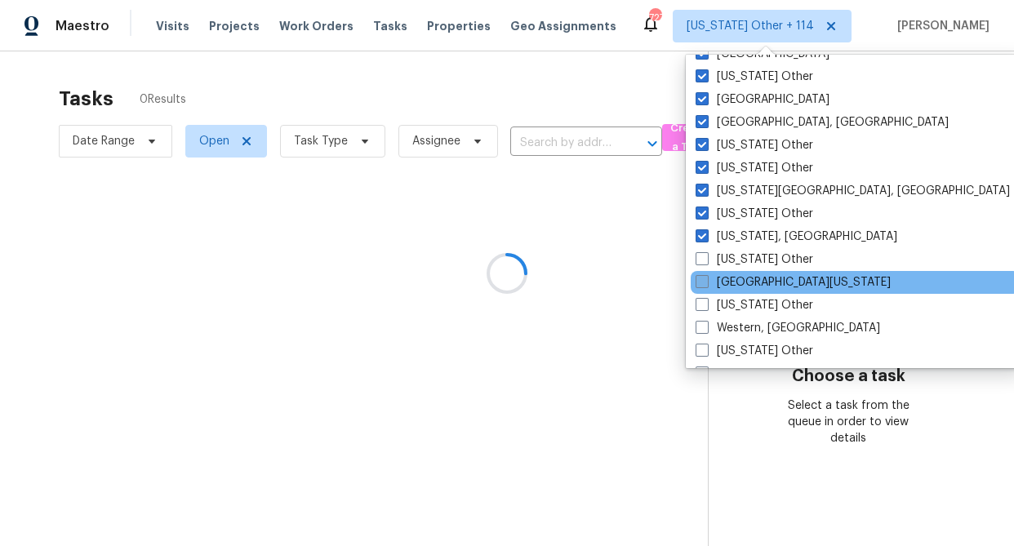
drag, startPoint x: 704, startPoint y: 257, endPoint x: 701, endPoint y: 280, distance: 23.0
click at [704, 257] on span at bounding box center [701, 258] width 13 height 13
click at [704, 257] on input "[US_STATE] Other" at bounding box center [700, 256] width 11 height 11
checkbox input "true"
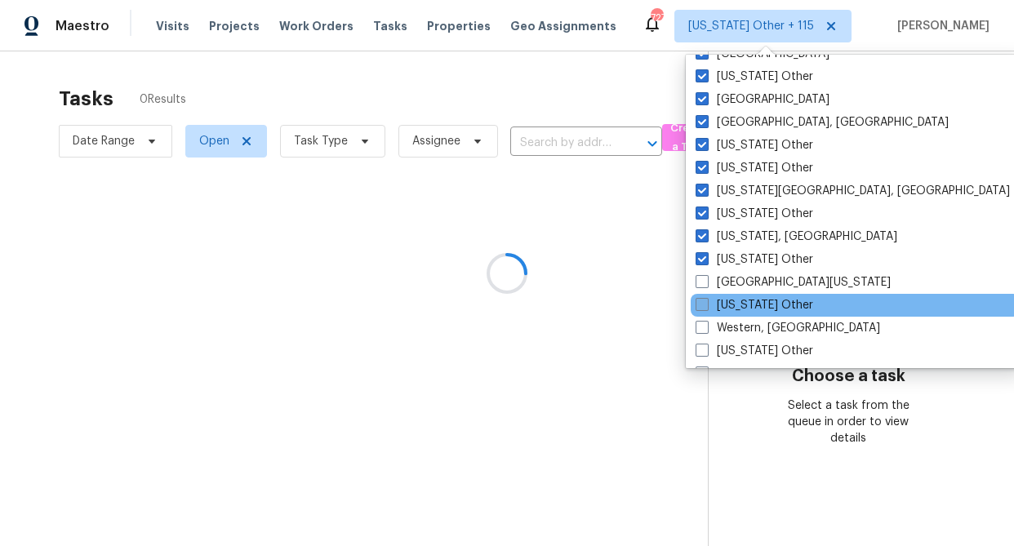
click at [702, 278] on span at bounding box center [701, 281] width 13 height 13
click at [702, 278] on input "[GEOGRAPHIC_DATA][US_STATE]" at bounding box center [700, 279] width 11 height 11
checkbox input "true"
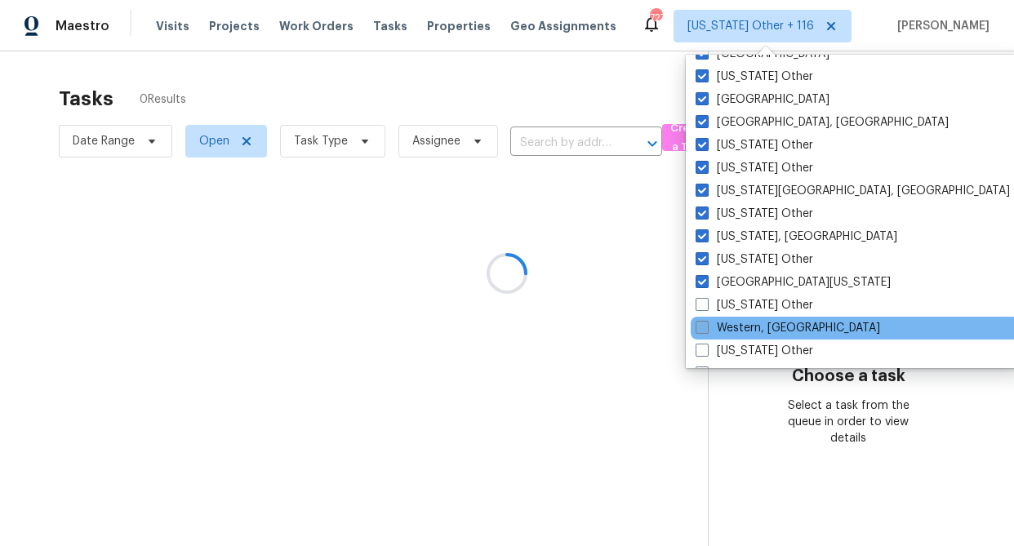
drag, startPoint x: 702, startPoint y: 305, endPoint x: 700, endPoint y: 320, distance: 14.8
click at [702, 306] on span at bounding box center [701, 304] width 13 height 13
click at [702, 306] on input "[US_STATE] Other" at bounding box center [700, 302] width 11 height 11
checkbox input "true"
click at [701, 324] on span at bounding box center [702, 327] width 13 height 13
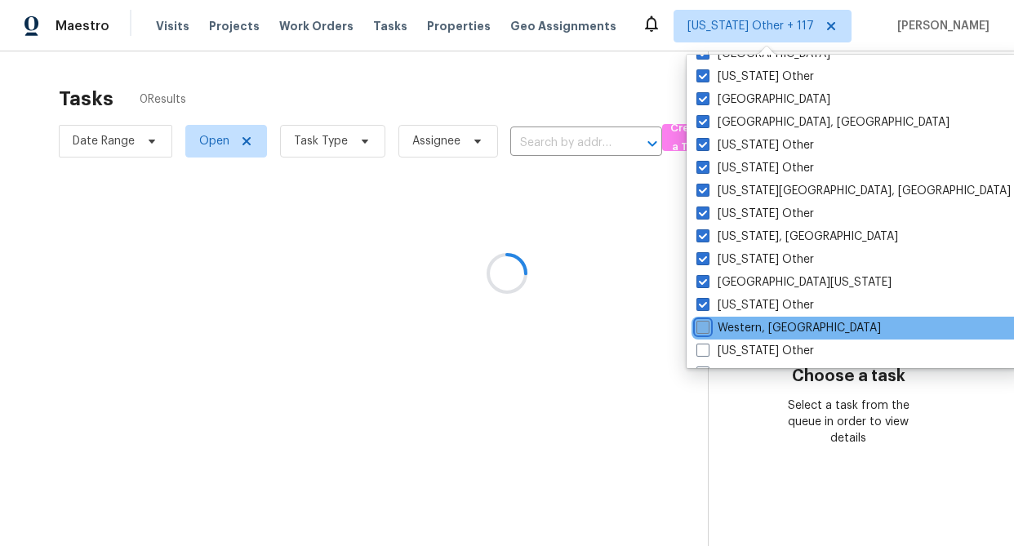
click at [701, 324] on input "Western, [GEOGRAPHIC_DATA]" at bounding box center [701, 325] width 11 height 11
checkbox input "true"
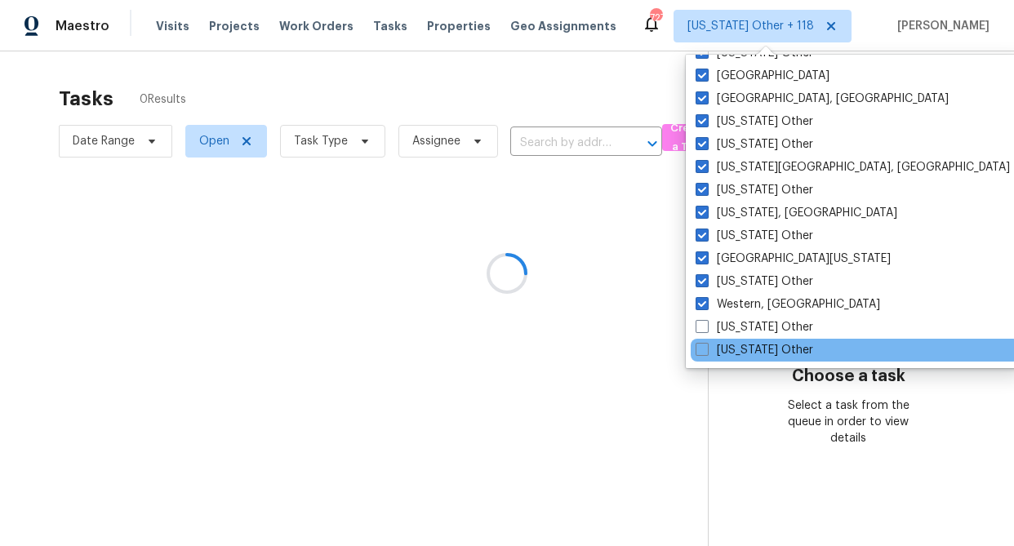
drag, startPoint x: 704, startPoint y: 329, endPoint x: 702, endPoint y: 339, distance: 10.1
click at [704, 329] on span at bounding box center [701, 326] width 13 height 13
click at [704, 329] on input "[US_STATE] Other" at bounding box center [700, 324] width 11 height 11
checkbox input "true"
click at [702, 349] on span at bounding box center [701, 349] width 13 height 13
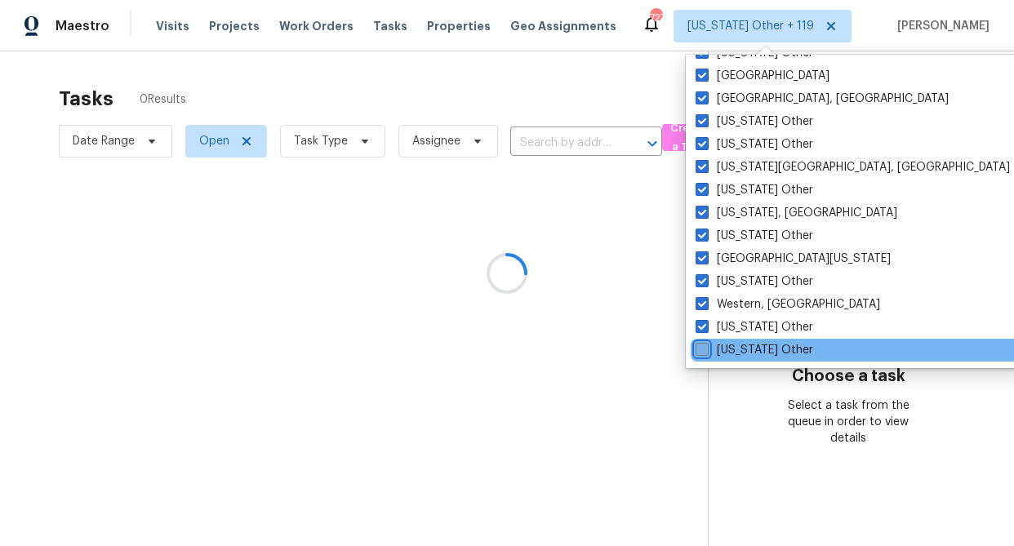
click at [702, 349] on input "[US_STATE] Other" at bounding box center [700, 347] width 11 height 11
checkbox input "true"
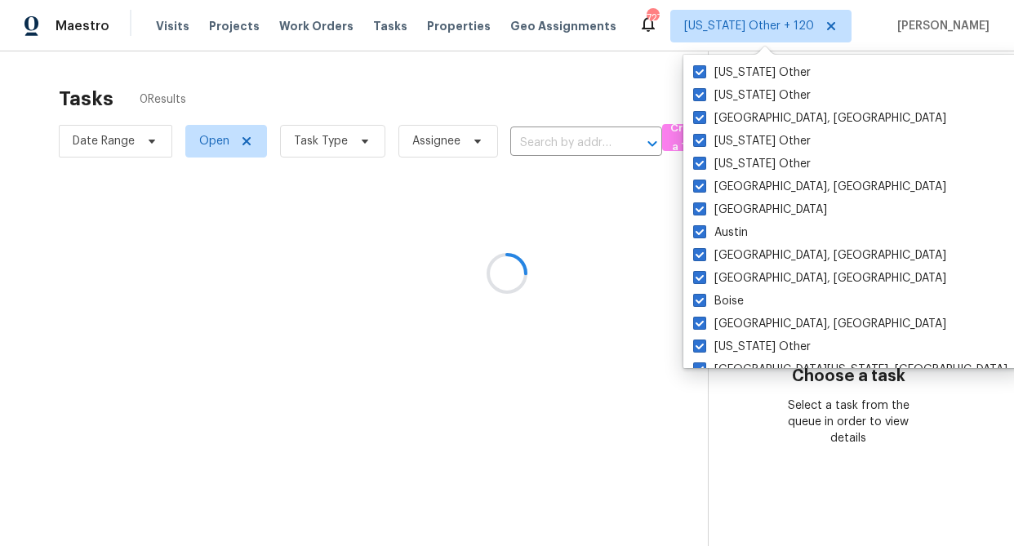
click at [828, 27] on div at bounding box center [507, 273] width 1014 height 546
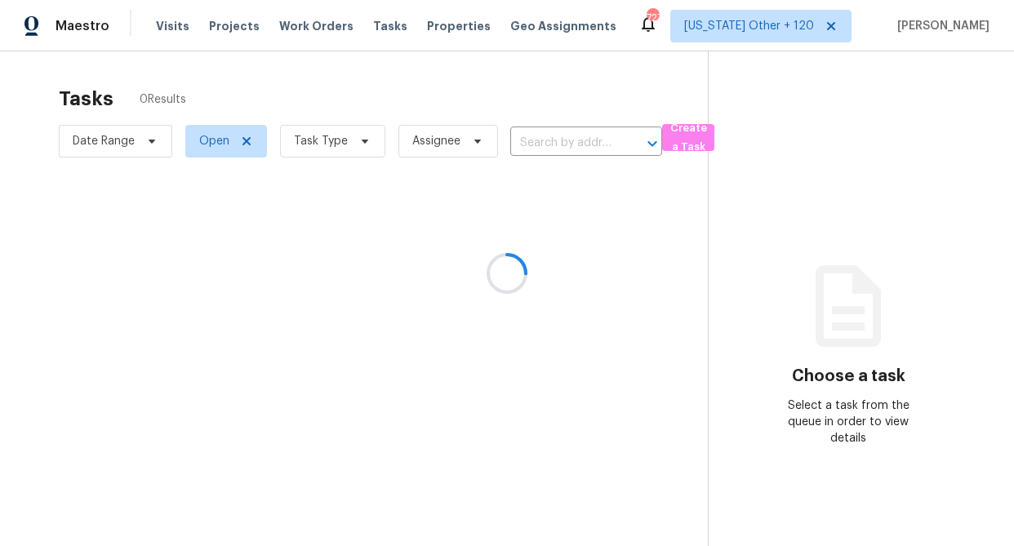
click at [827, 27] on div at bounding box center [507, 273] width 1014 height 546
click at [824, 25] on div at bounding box center [507, 273] width 1014 height 546
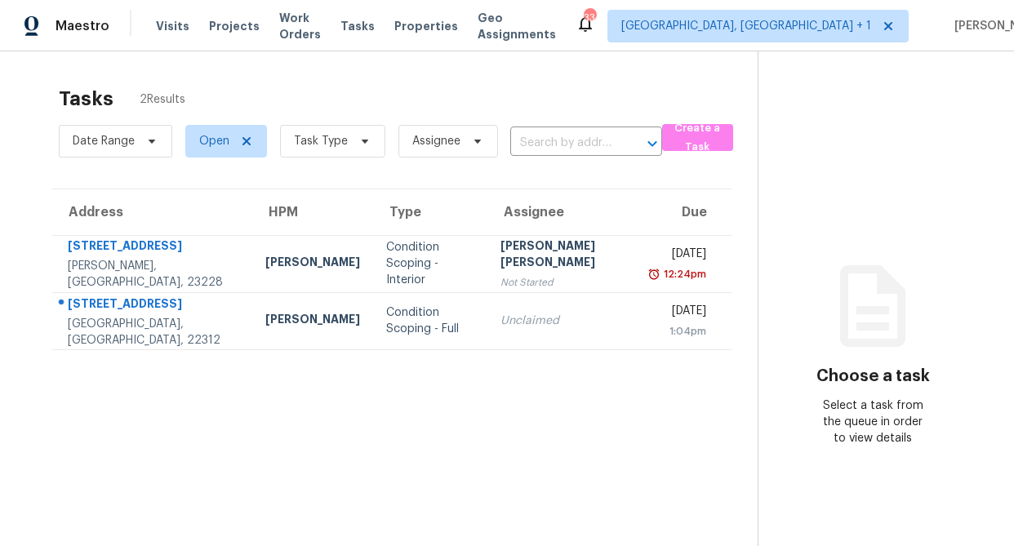
scroll to position [1, 0]
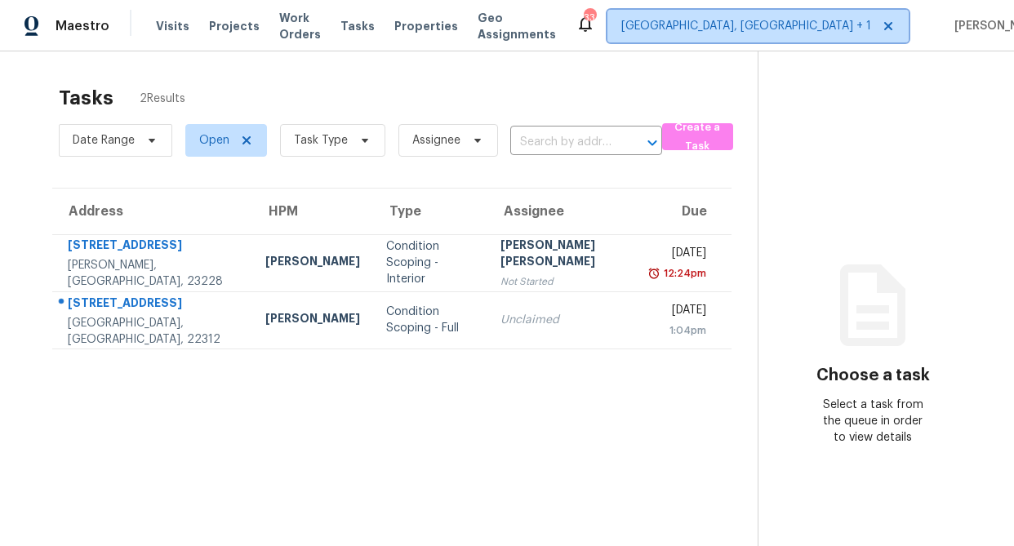
click at [753, 24] on span "[GEOGRAPHIC_DATA], [GEOGRAPHIC_DATA] + 1" at bounding box center [746, 26] width 250 height 16
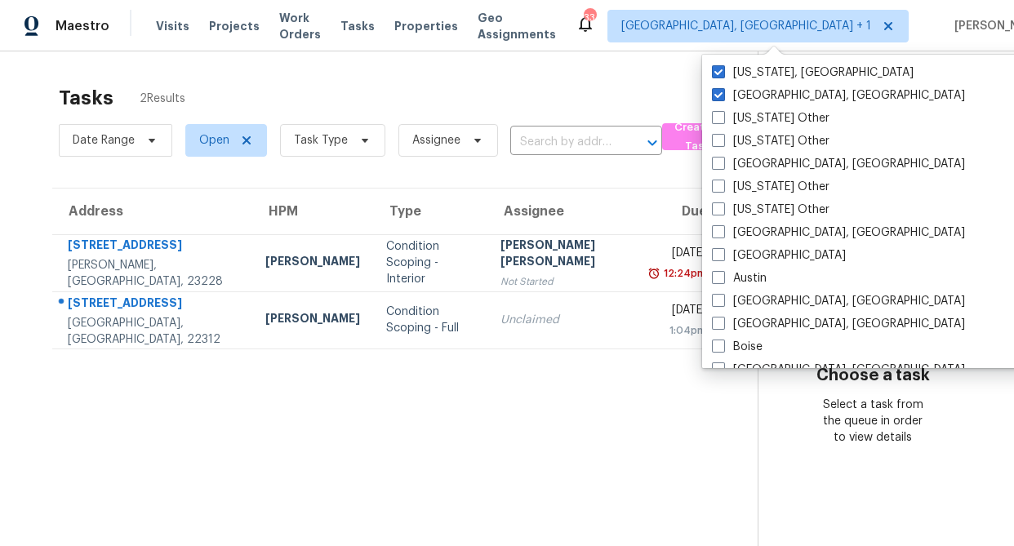
click at [267, 73] on div "Tasks 2 Results Date Range Open Task Type Assignee ​ Create a Task Address HPM …" at bounding box center [507, 324] width 1014 height 546
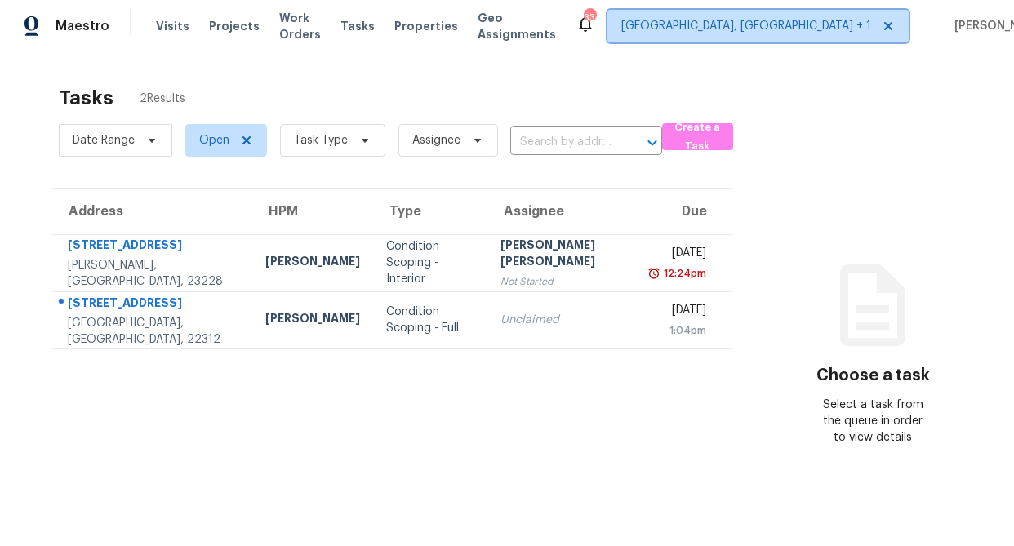
click at [757, 33] on span "[GEOGRAPHIC_DATA], [GEOGRAPHIC_DATA] + 1" at bounding box center [746, 26] width 250 height 16
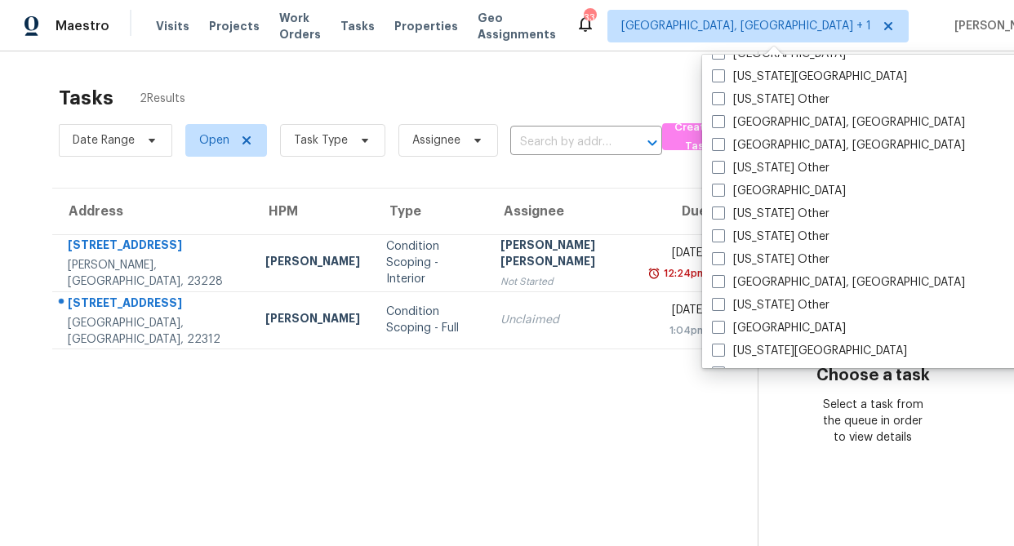
scroll to position [772, 0]
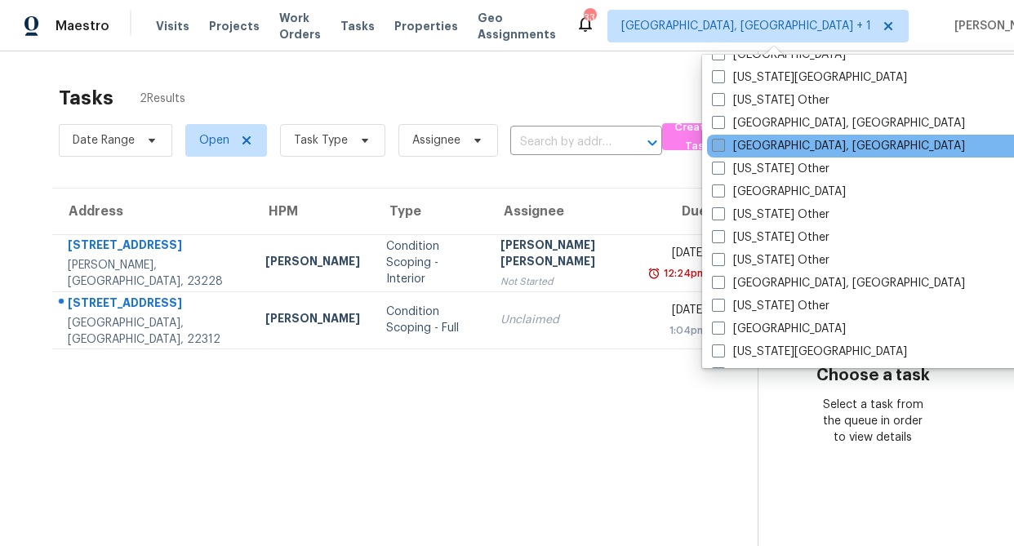
click at [759, 152] on label "[GEOGRAPHIC_DATA], [GEOGRAPHIC_DATA]" at bounding box center [838, 146] width 253 height 16
click at [722, 149] on input "[GEOGRAPHIC_DATA], [GEOGRAPHIC_DATA]" at bounding box center [717, 143] width 11 height 11
checkbox input "true"
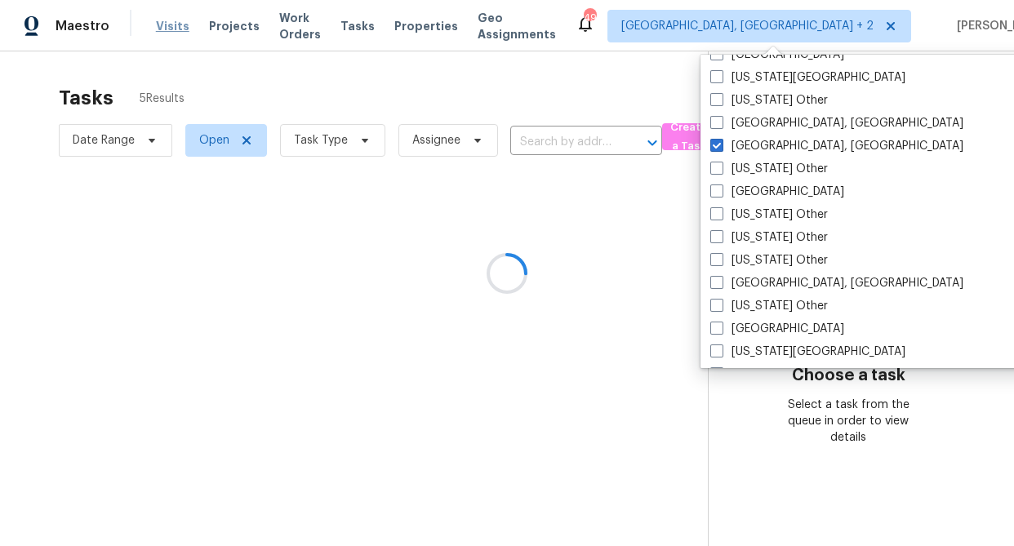
click at [174, 31] on div at bounding box center [507, 273] width 1014 height 546
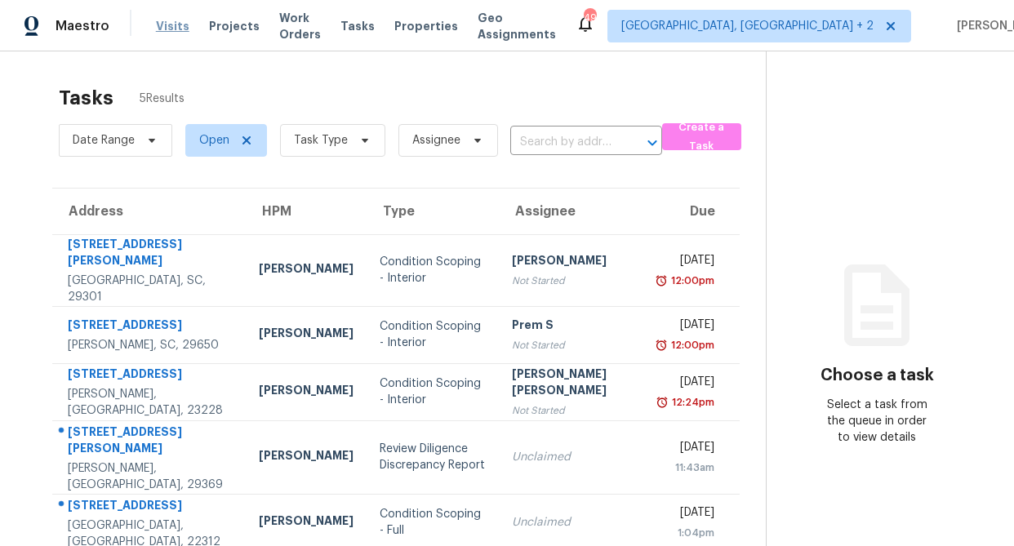
click at [173, 29] on span "Visits" at bounding box center [172, 26] width 33 height 16
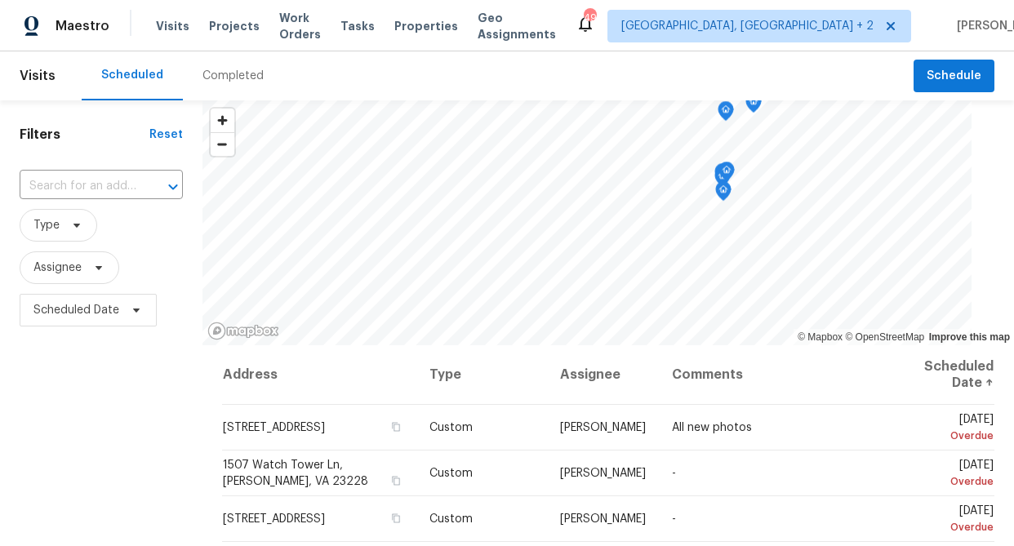
click at [243, 76] on div "Completed" at bounding box center [232, 76] width 61 height 16
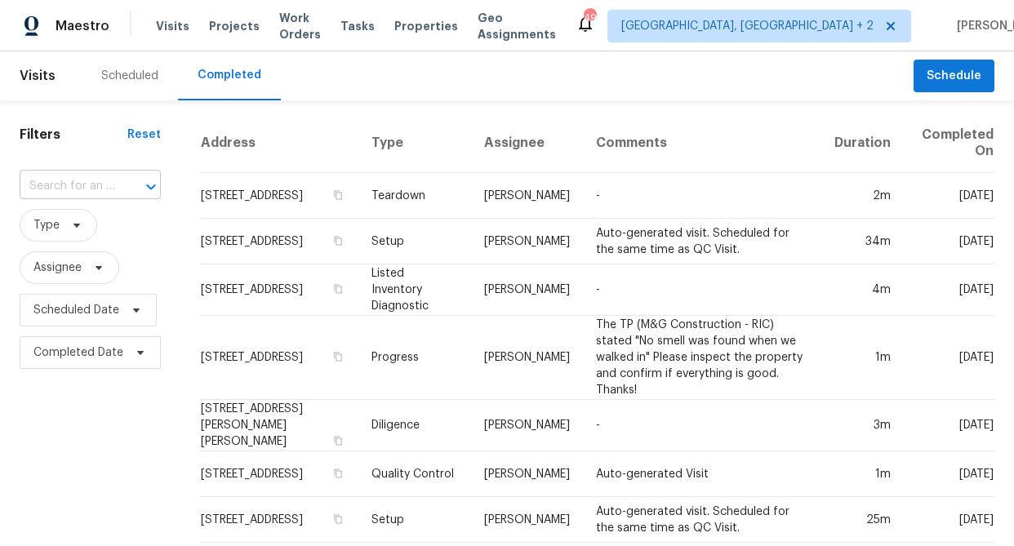
click at [122, 190] on div at bounding box center [139, 186] width 42 height 23
type input "83 huntress"
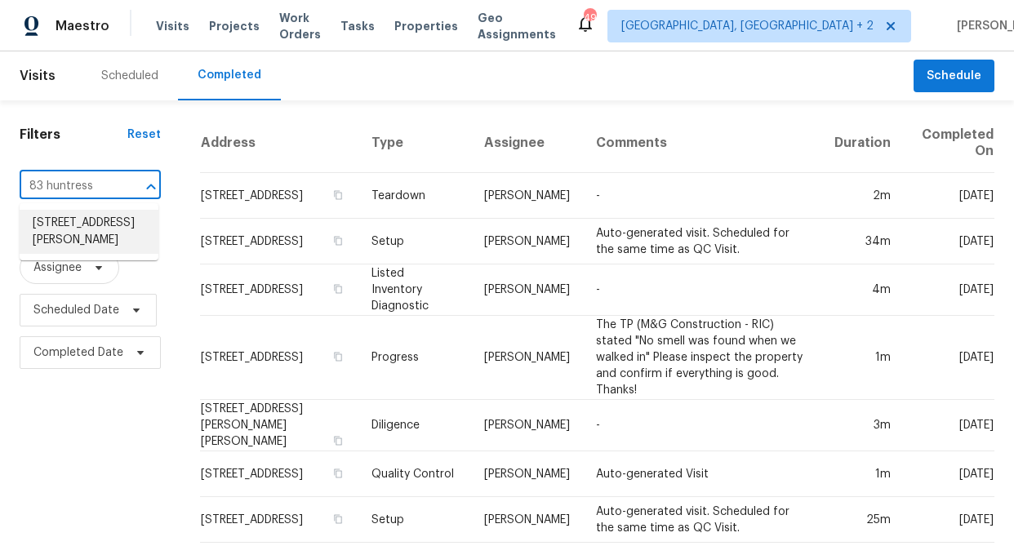
click at [87, 229] on li "[STREET_ADDRESS][PERSON_NAME]" at bounding box center [89, 232] width 139 height 44
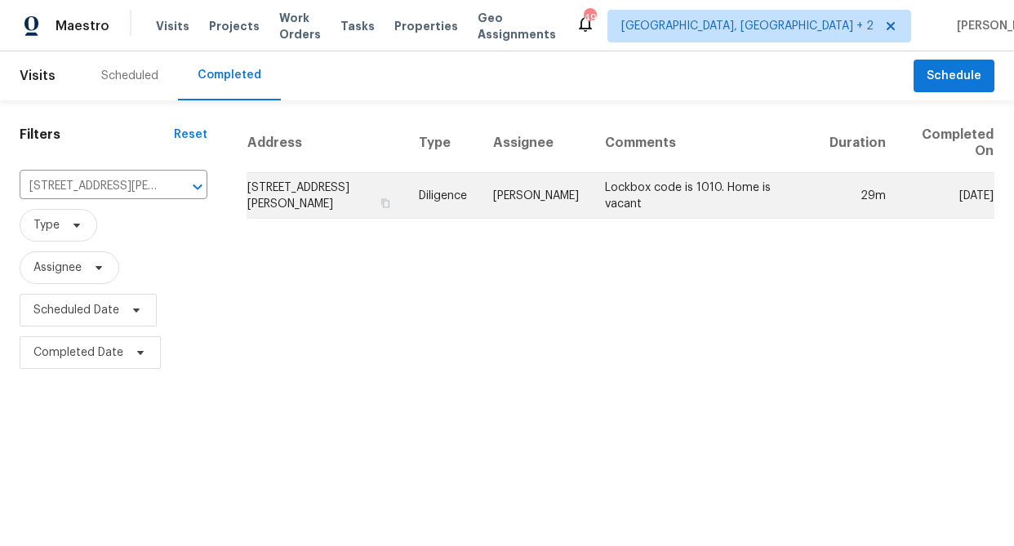
click at [314, 209] on td "[STREET_ADDRESS][PERSON_NAME]" at bounding box center [326, 196] width 160 height 46
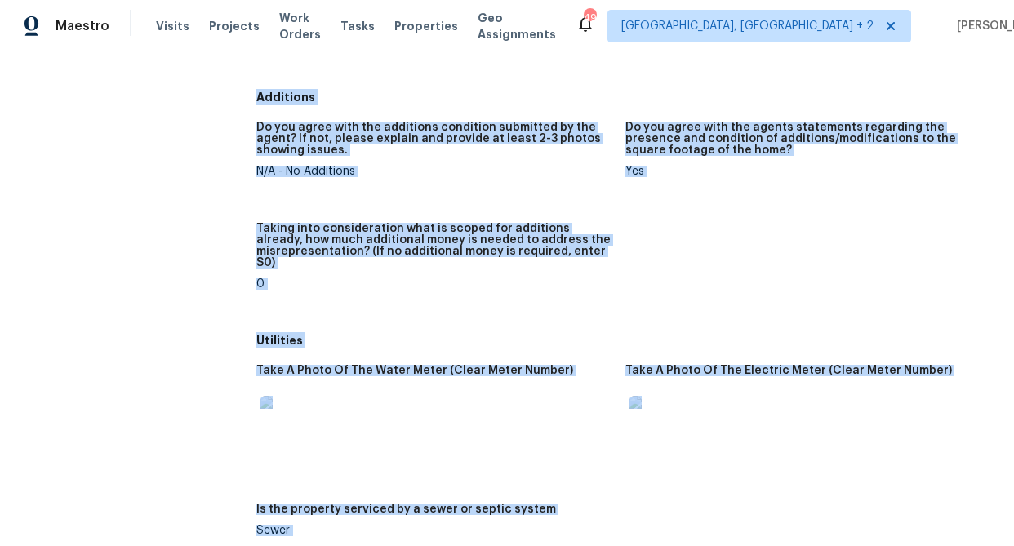
scroll to position [2414, 0]
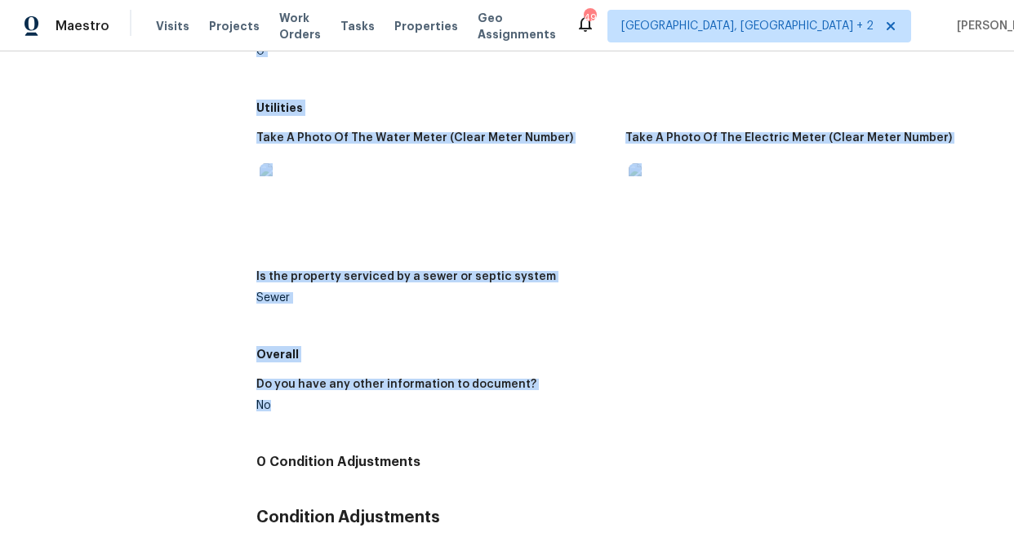
drag, startPoint x: 305, startPoint y: 304, endPoint x: 349, endPoint y: 335, distance: 54.4
copy div "Loremipsu Dolorsitame Co adi elits doei tem incid’u labore et dol magnaaliqua, …"
